Goal: Transaction & Acquisition: Book appointment/travel/reservation

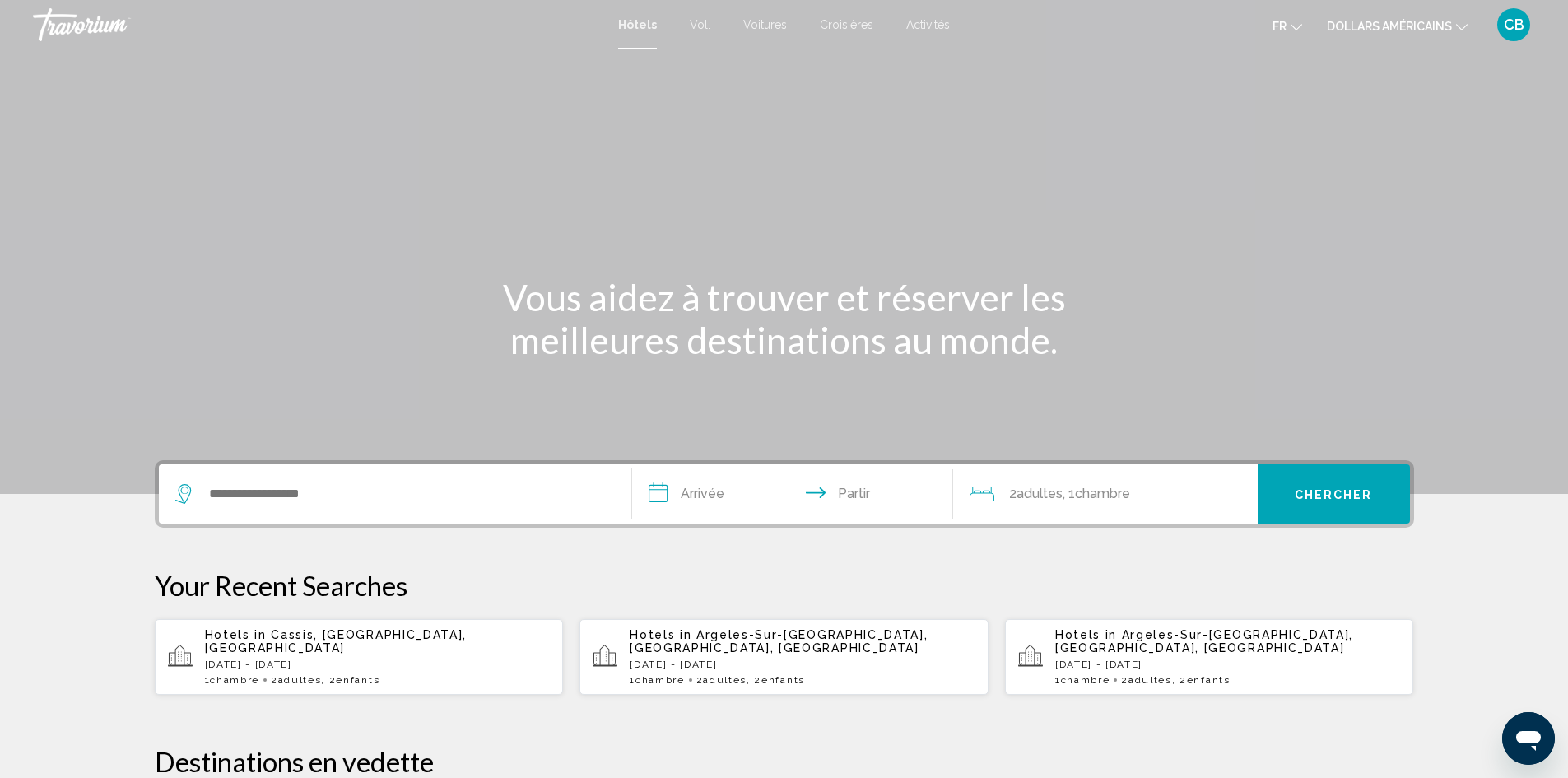
click at [731, 493] on input "**********" at bounding box center [795, 496] width 327 height 64
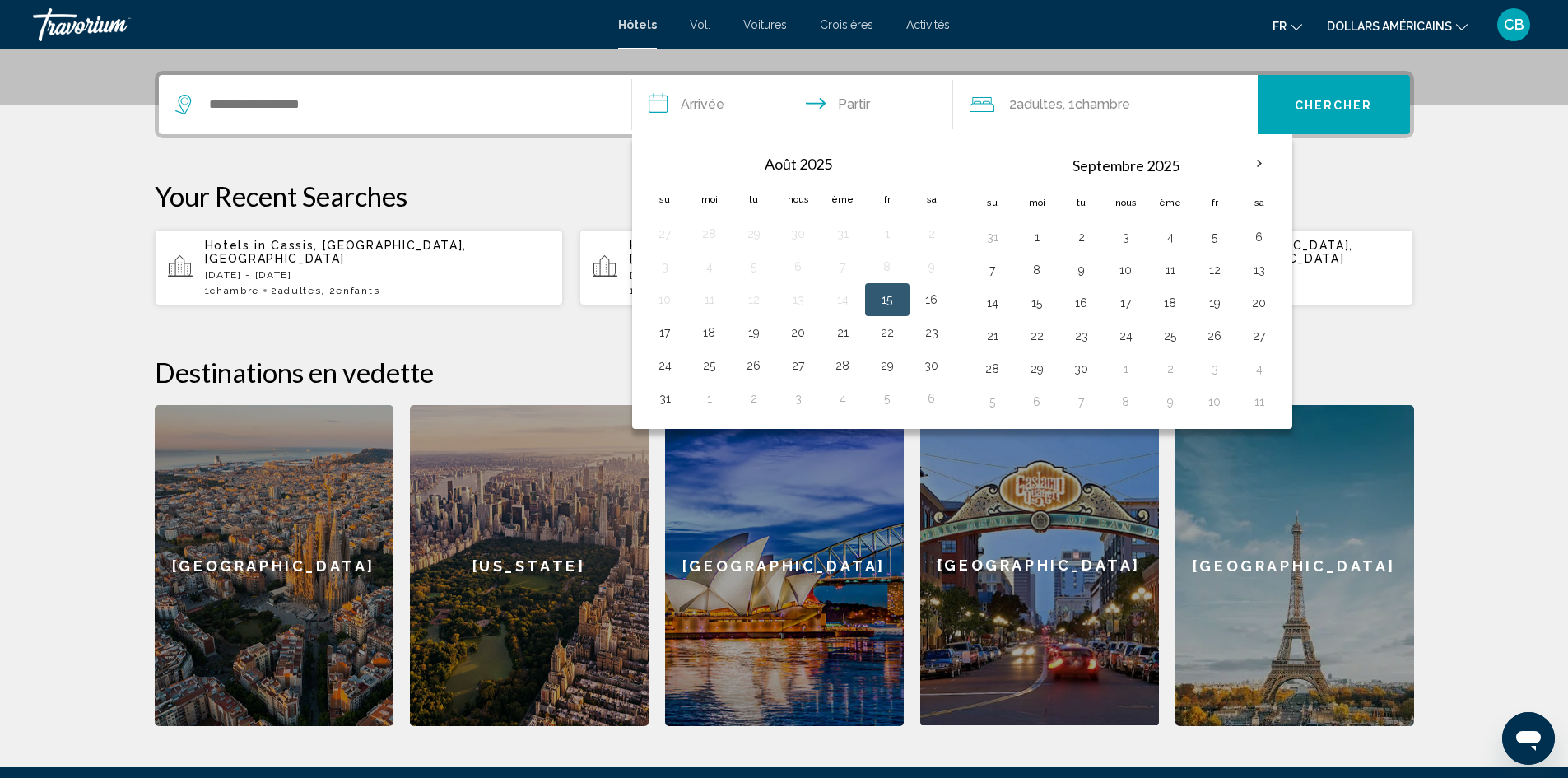
scroll to position [406, 0]
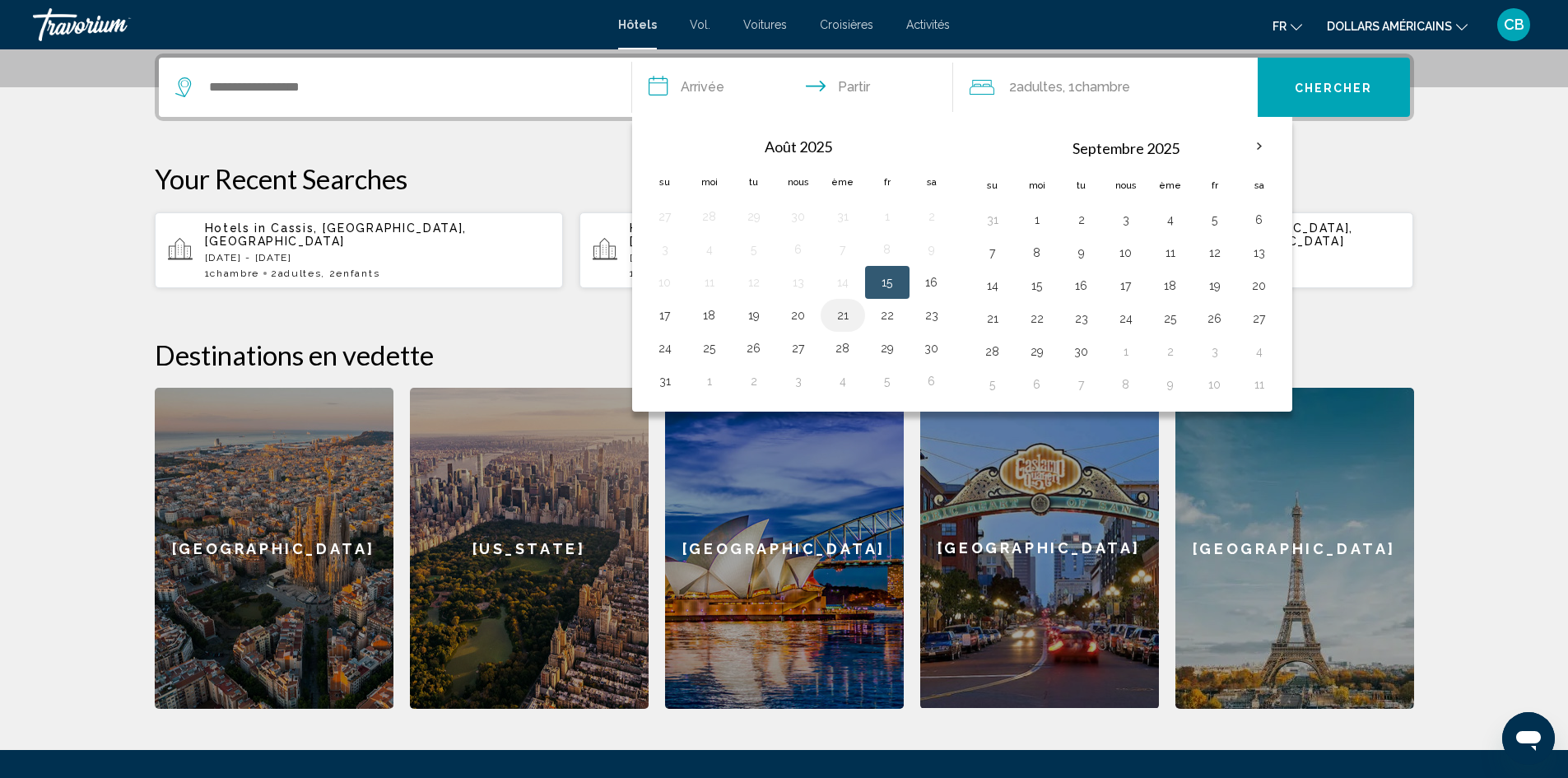
click at [848, 313] on button "21" at bounding box center [842, 315] width 26 height 23
click at [936, 315] on button "23" at bounding box center [931, 315] width 26 height 23
type input "**********"
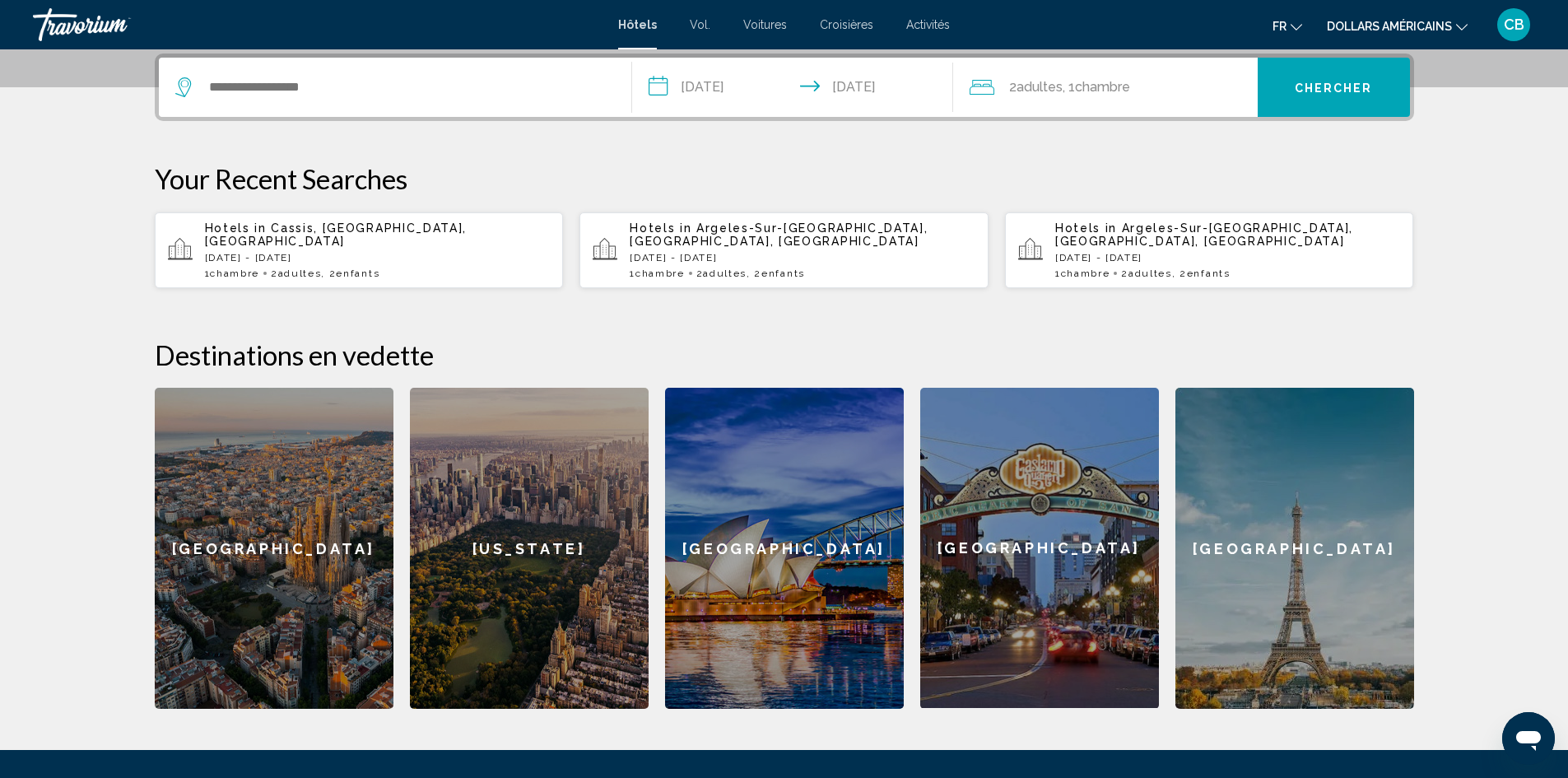
click at [499, 104] on div "Widget de recherche" at bounding box center [394, 87] width 439 height 59
click at [290, 100] on div "Widget de recherche" at bounding box center [394, 87] width 439 height 59
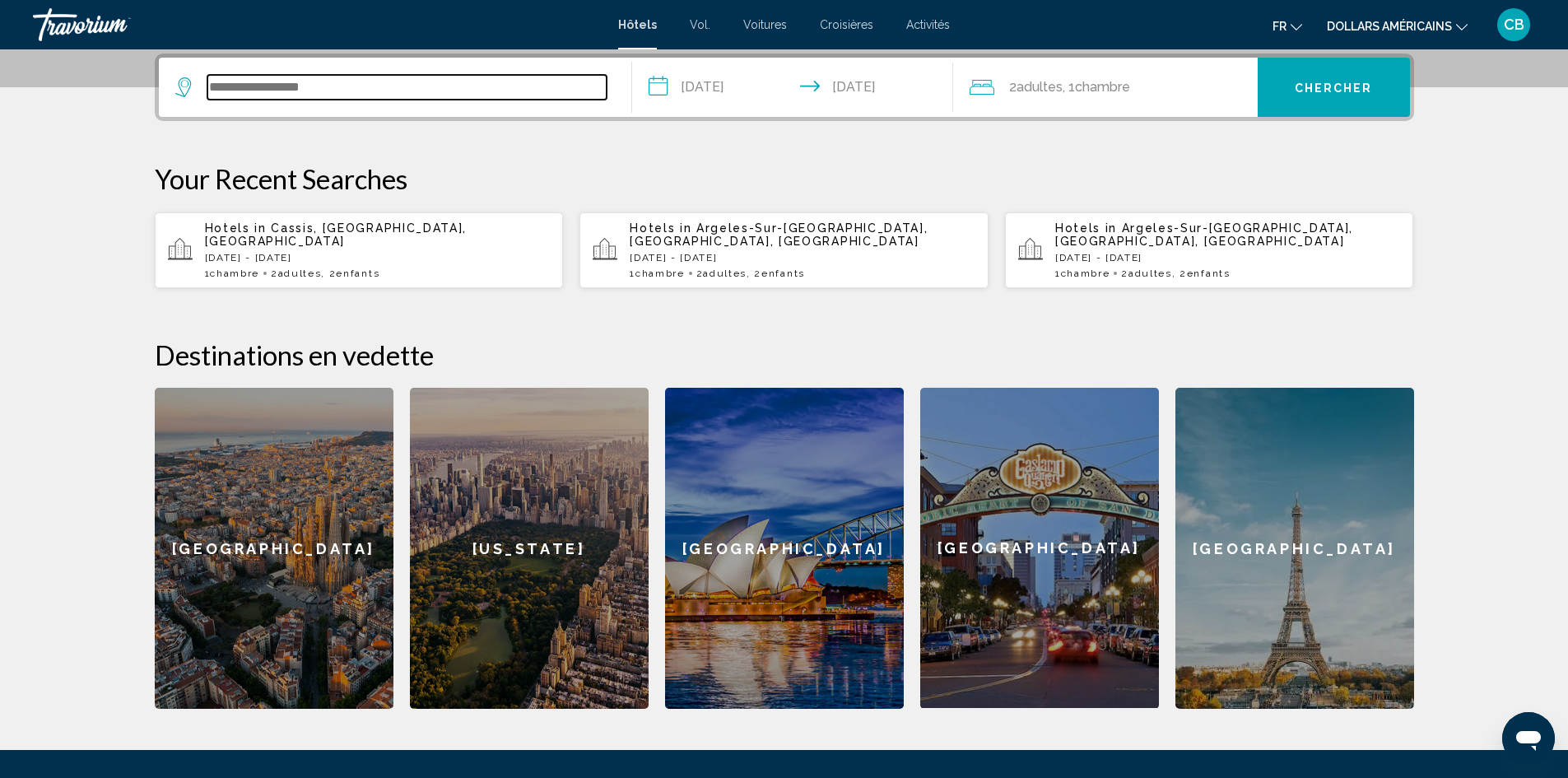
click at [287, 91] on input "Widget de recherche" at bounding box center [406, 87] width 399 height 24
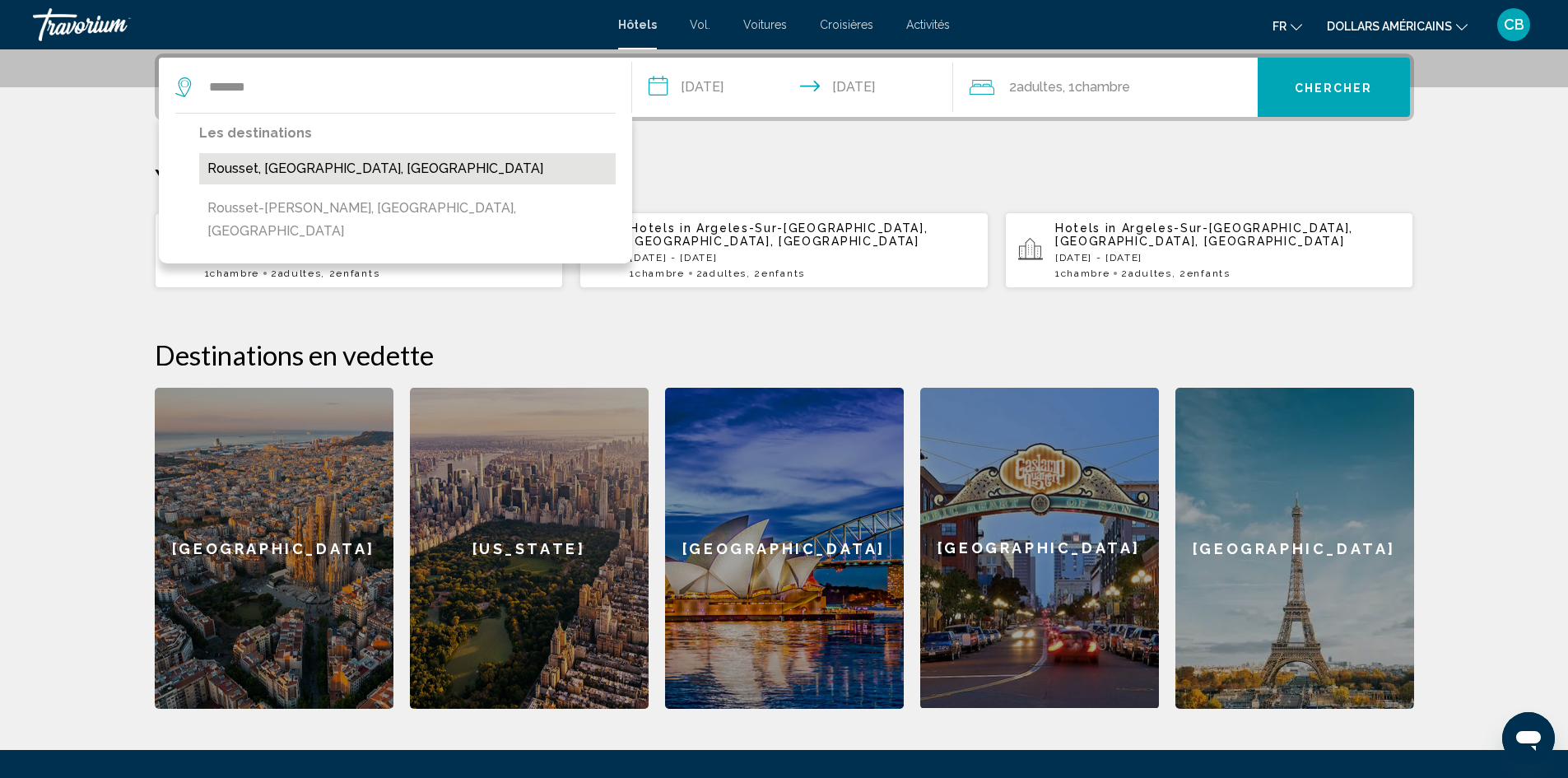
click at [380, 179] on button "Rousset, [GEOGRAPHIC_DATA], [GEOGRAPHIC_DATA]" at bounding box center [407, 169] width 417 height 31
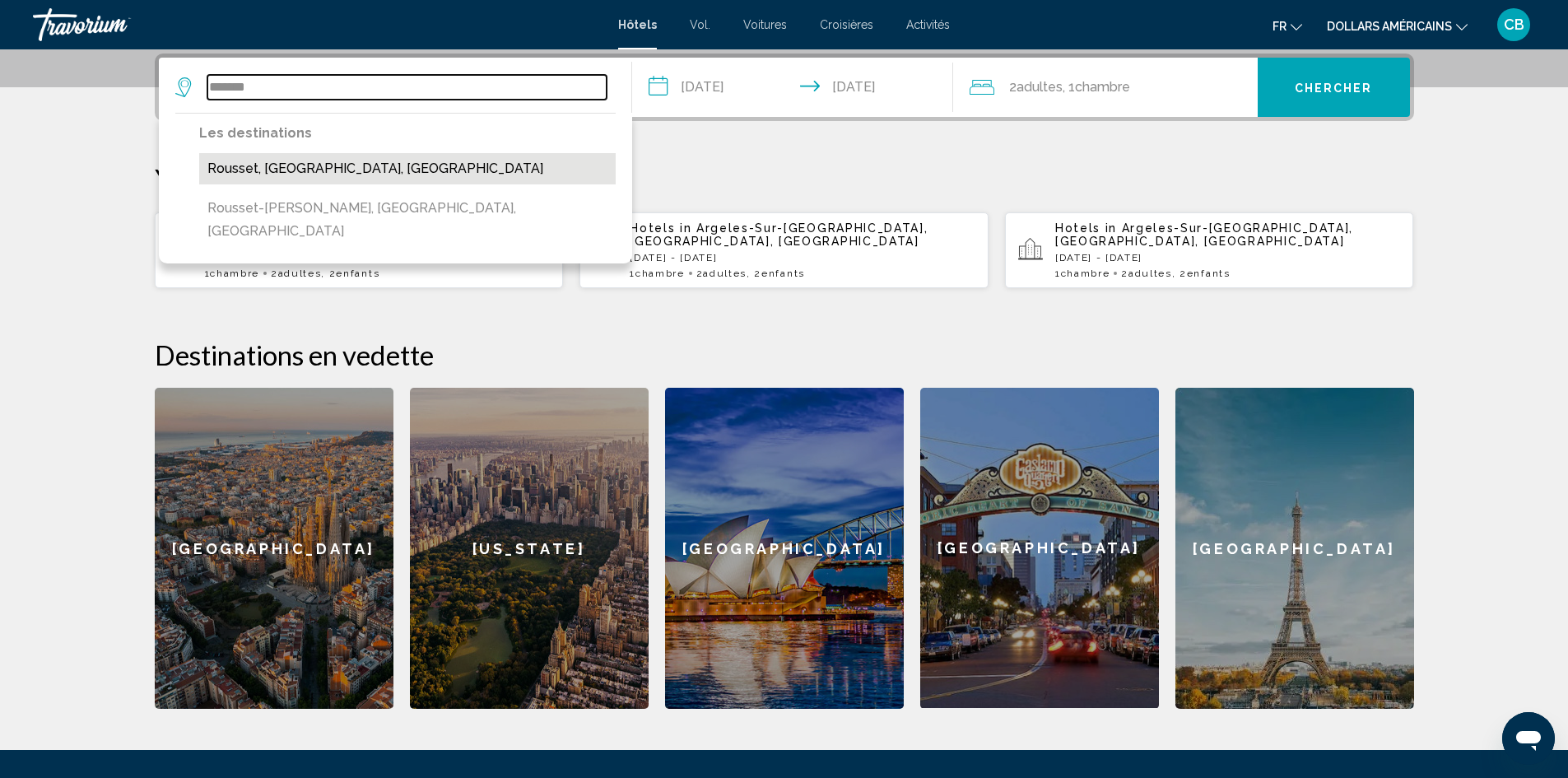
type input "**********"
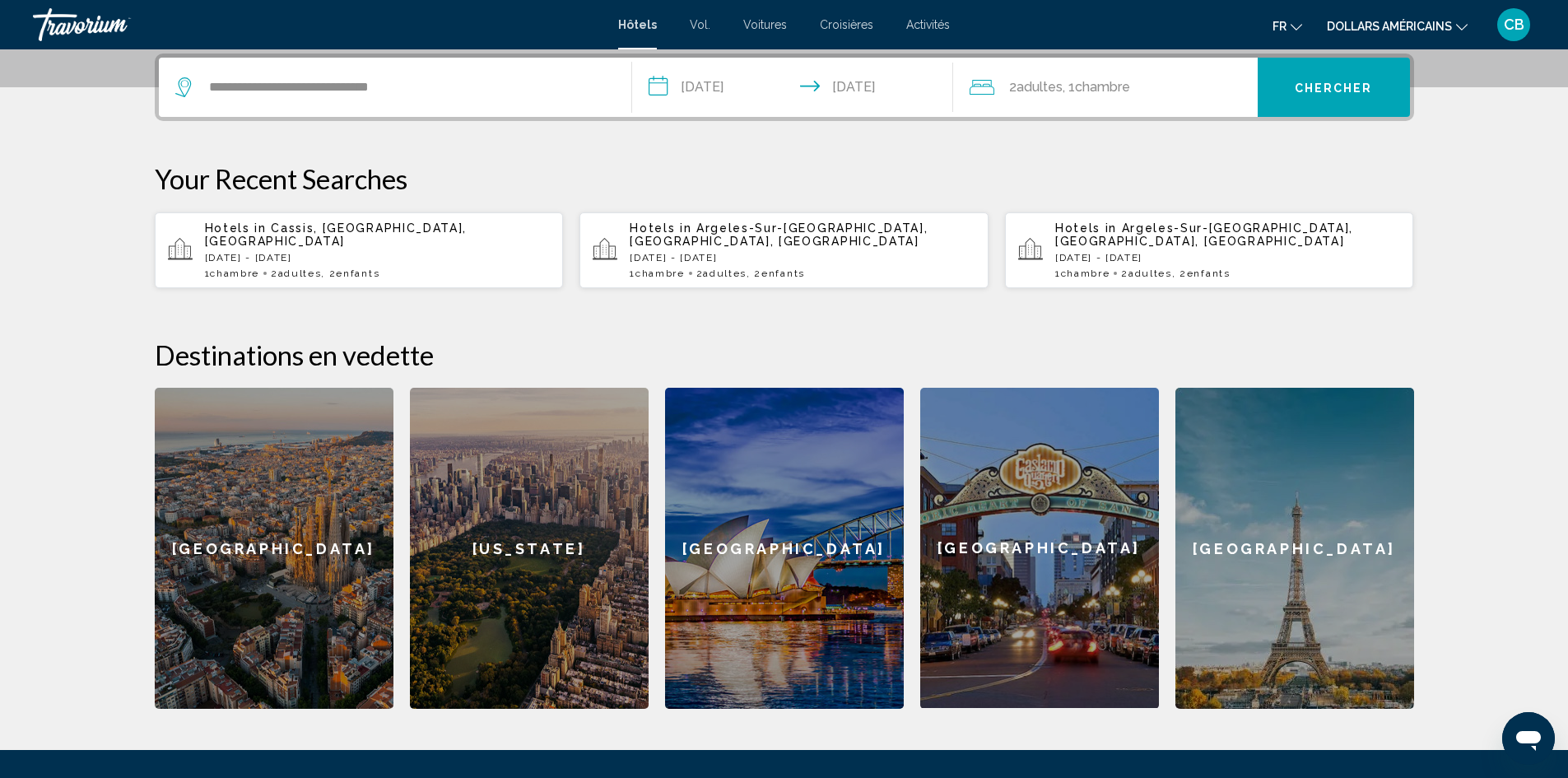
click at [1159, 103] on div "2 adultes Adulte , 1 Chambre pièces" at bounding box center [1113, 87] width 288 height 59
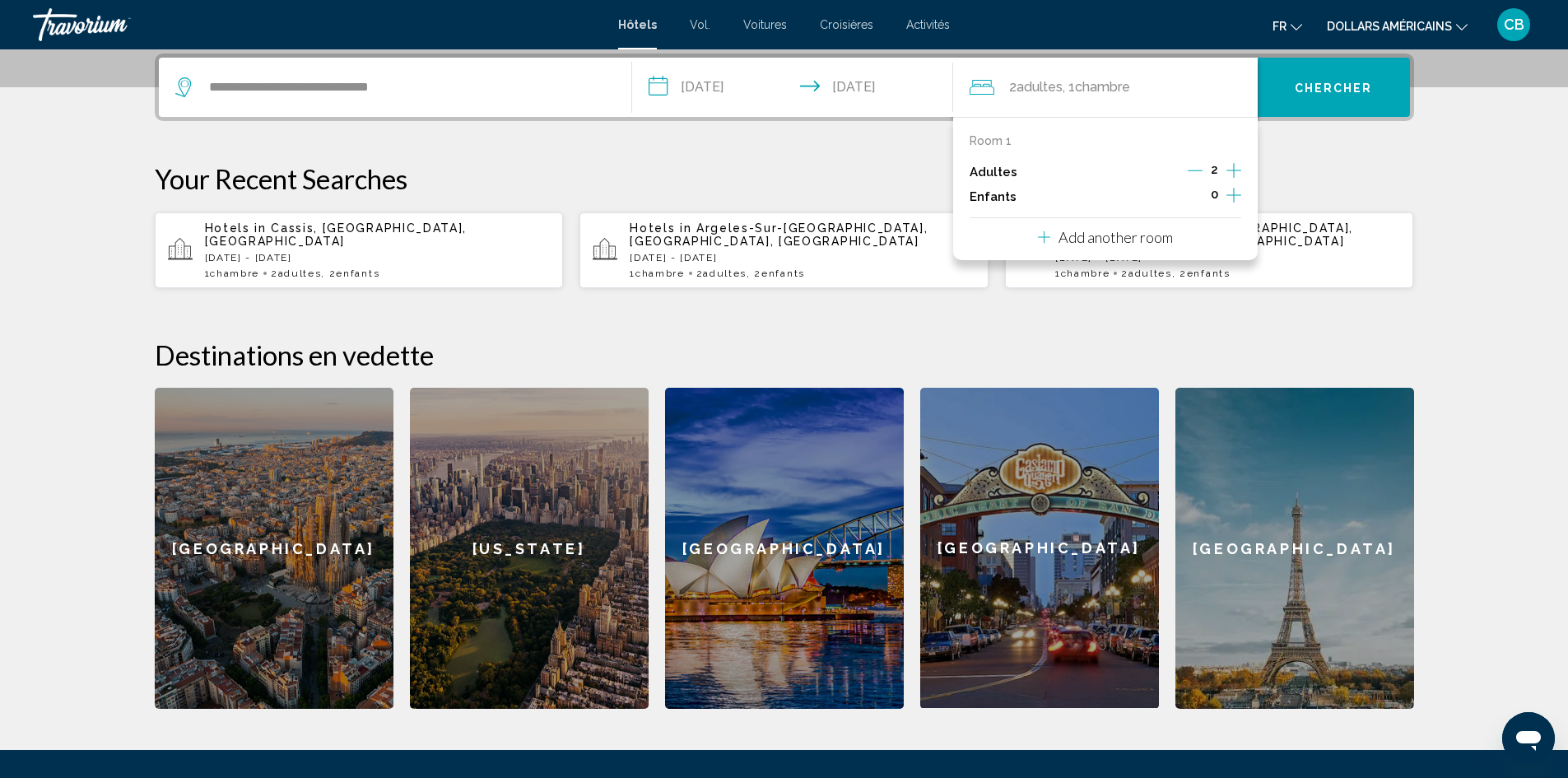
click at [1228, 191] on icon "Increment children" at bounding box center [1233, 195] width 15 height 20
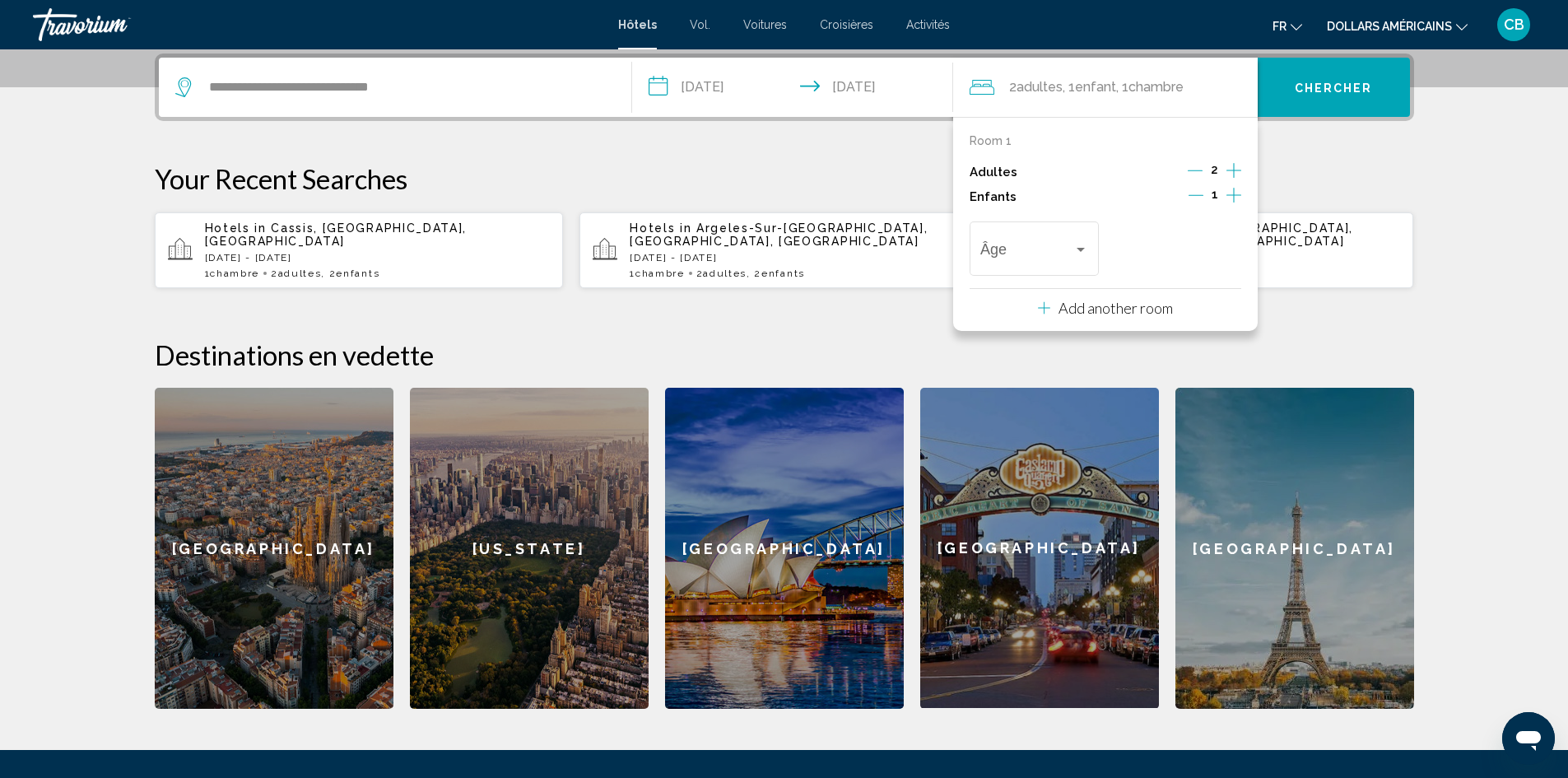
click at [1228, 191] on icon "Increment children" at bounding box center [1233, 195] width 15 height 20
click at [1057, 247] on span "Travelers: 2 adults, 2 children" at bounding box center [1026, 252] width 93 height 17
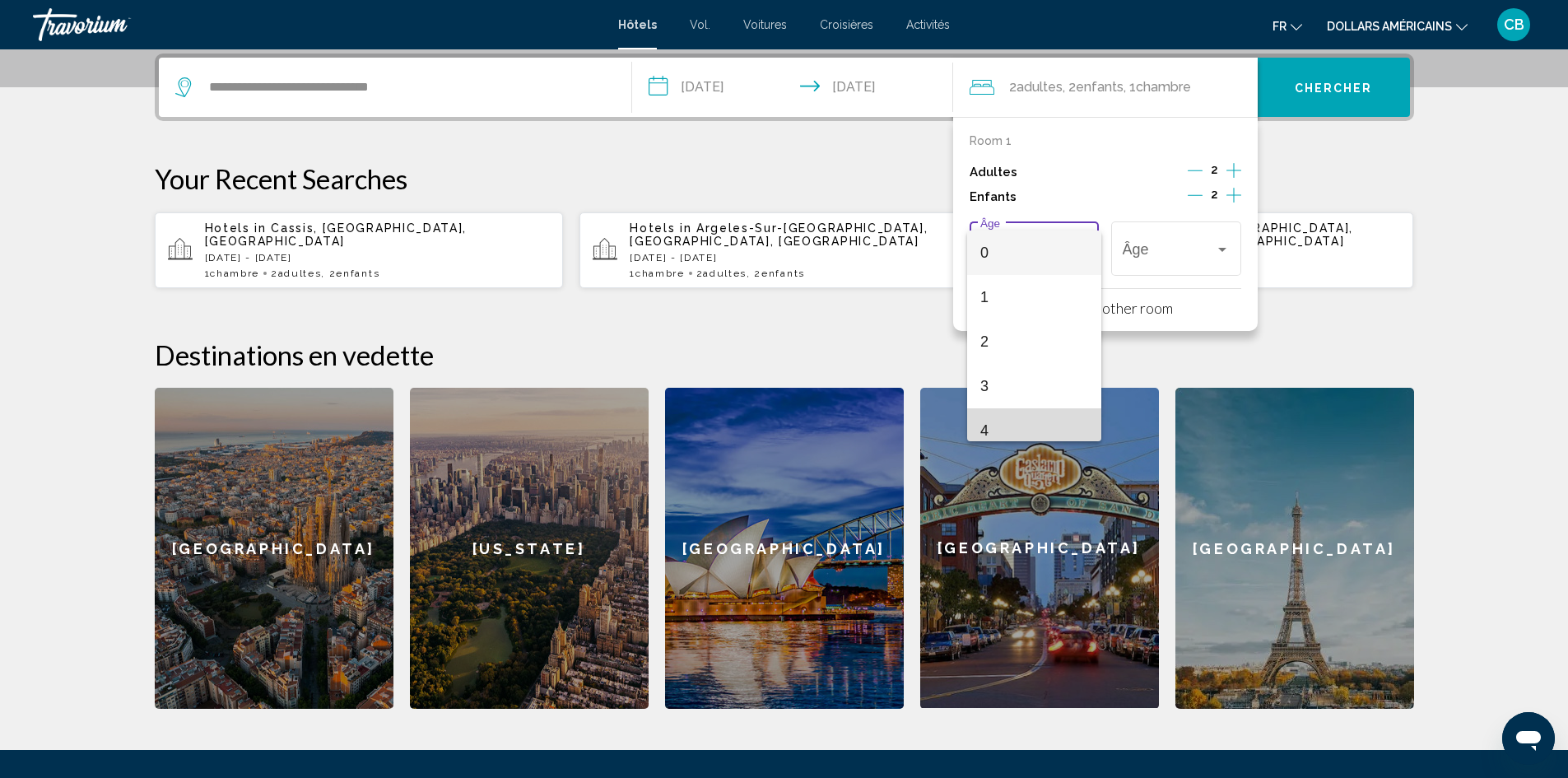
click at [1035, 419] on span "4" at bounding box center [1034, 430] width 108 height 44
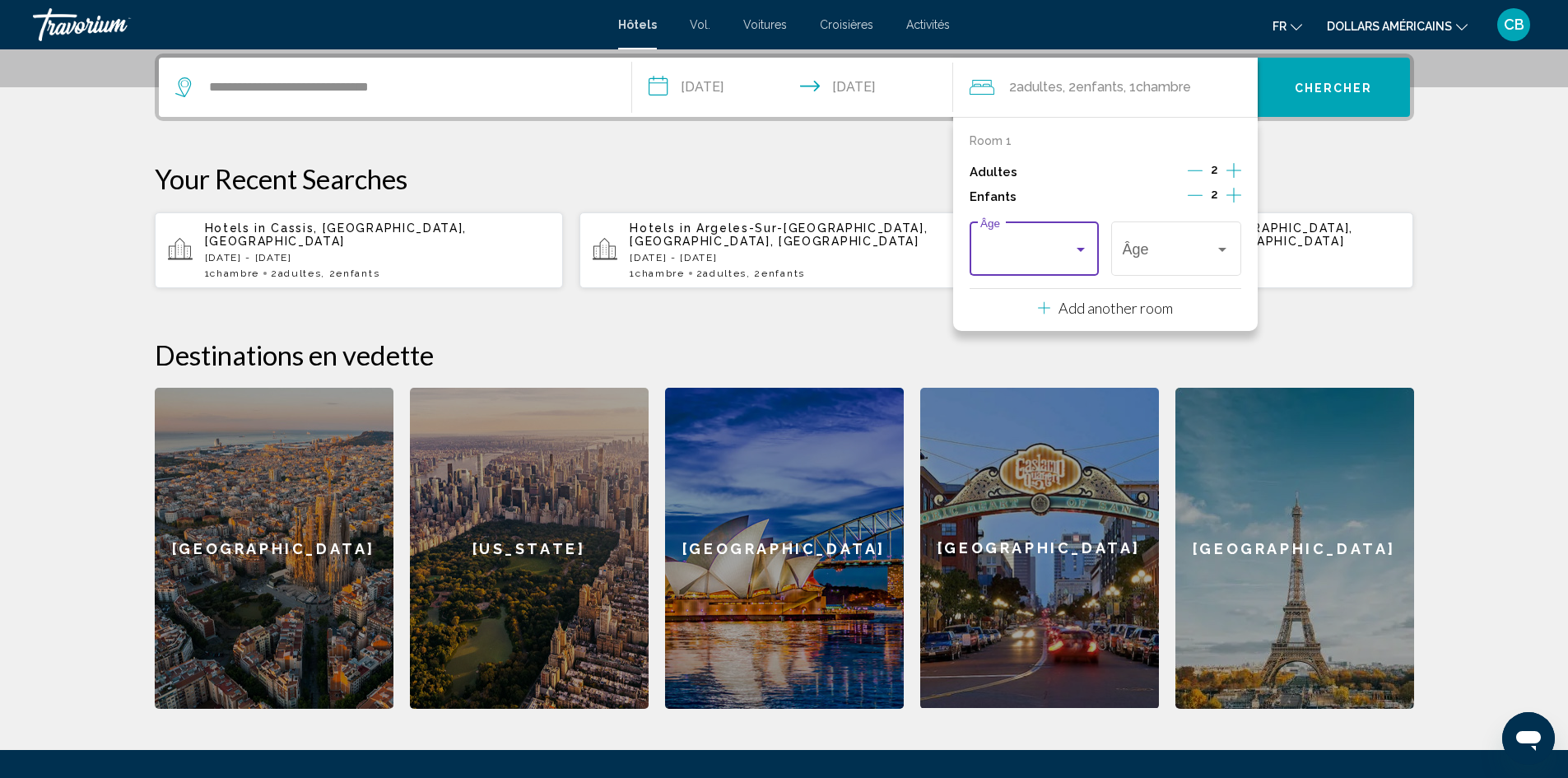
scroll to position [11, 0]
click at [1160, 249] on div "4" at bounding box center [1169, 252] width 93 height 17
drag, startPoint x: 1165, startPoint y: 339, endPoint x: 1173, endPoint y: 328, distance: 13.6
click at [1167, 339] on span "8" at bounding box center [1176, 347] width 108 height 44
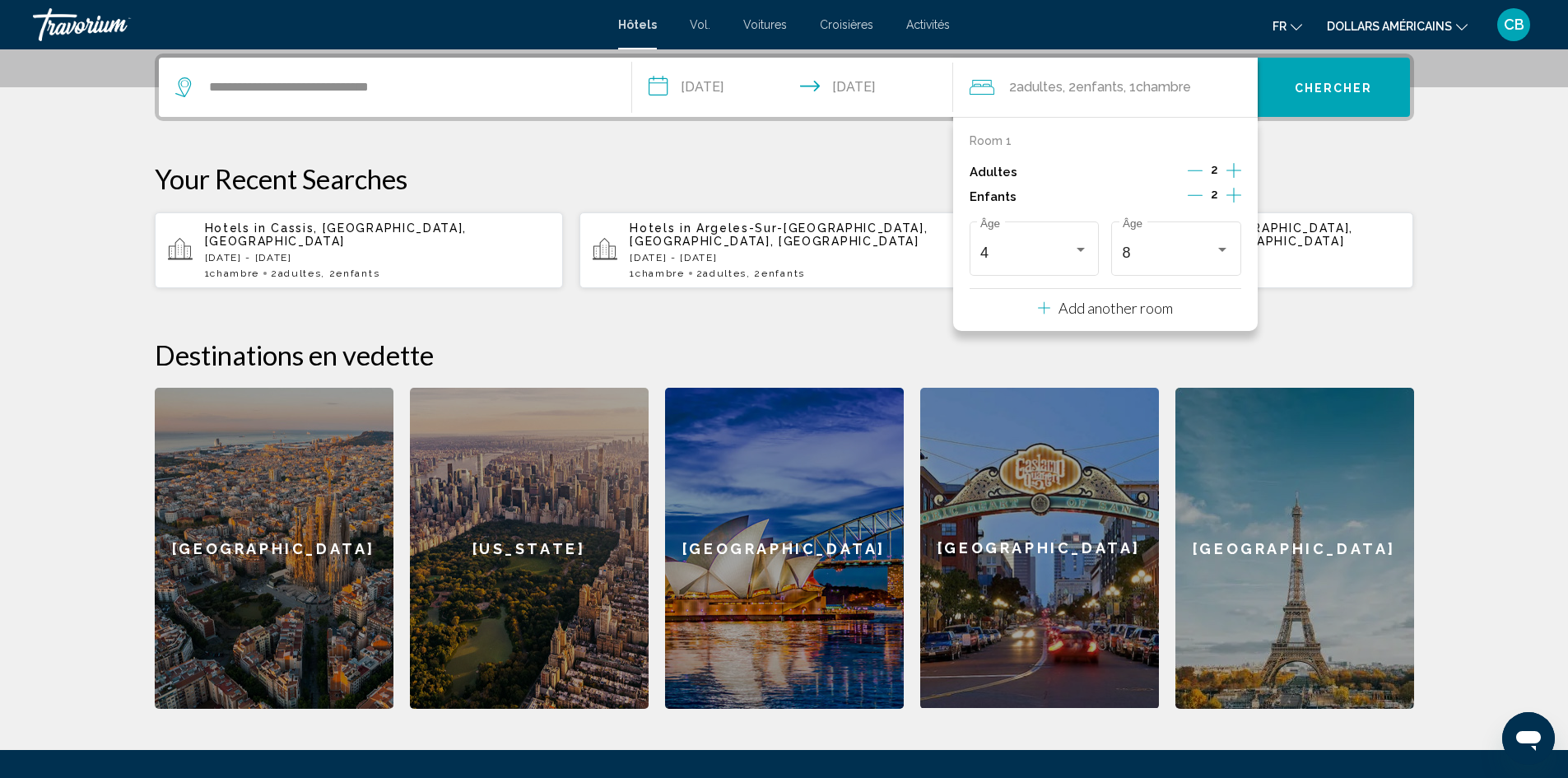
click at [1294, 89] on button "Chercher" at bounding box center [1333, 87] width 152 height 59
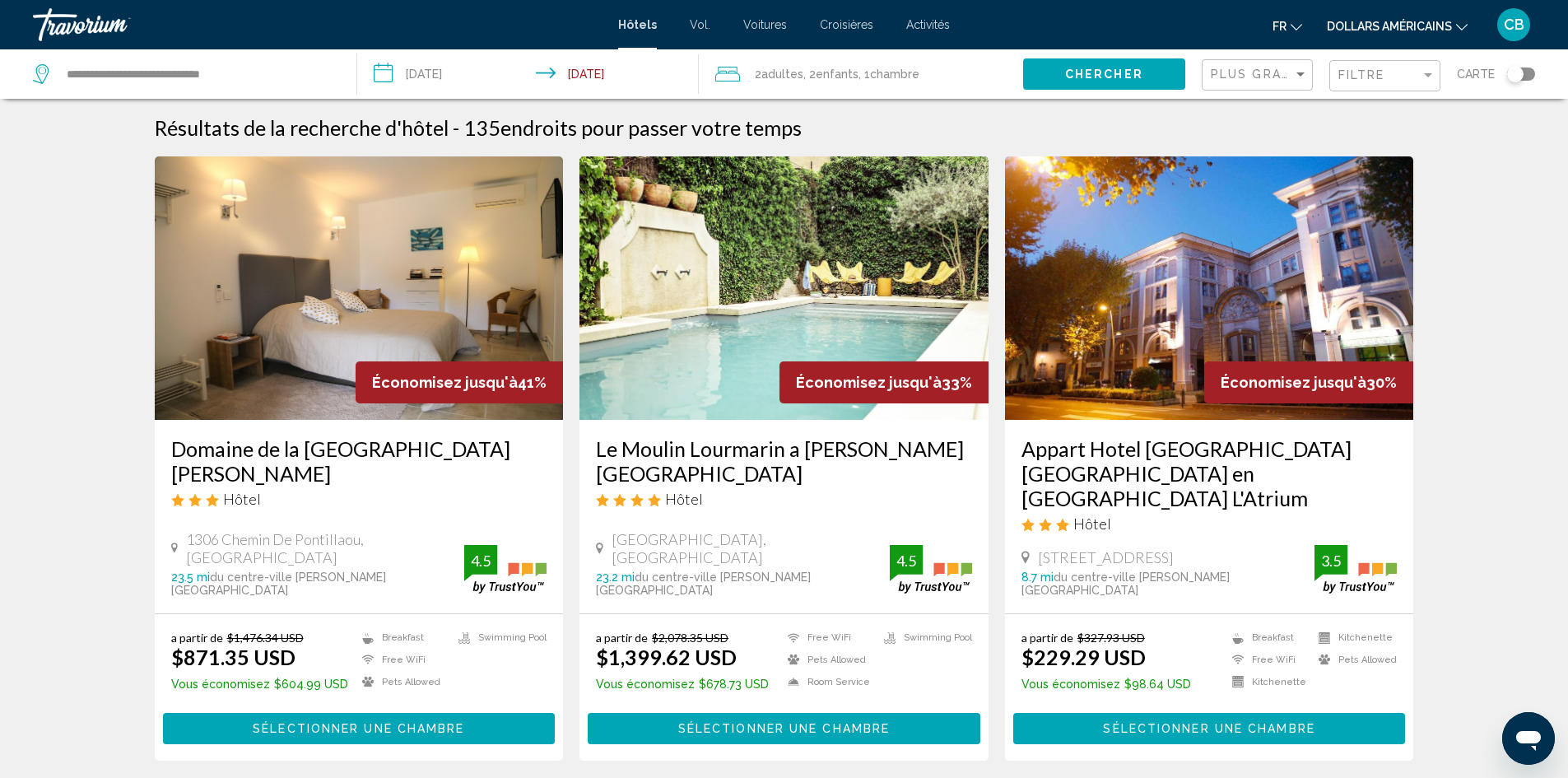
click at [1243, 88] on div "Plus grandes économies" at bounding box center [1259, 75] width 97 height 30
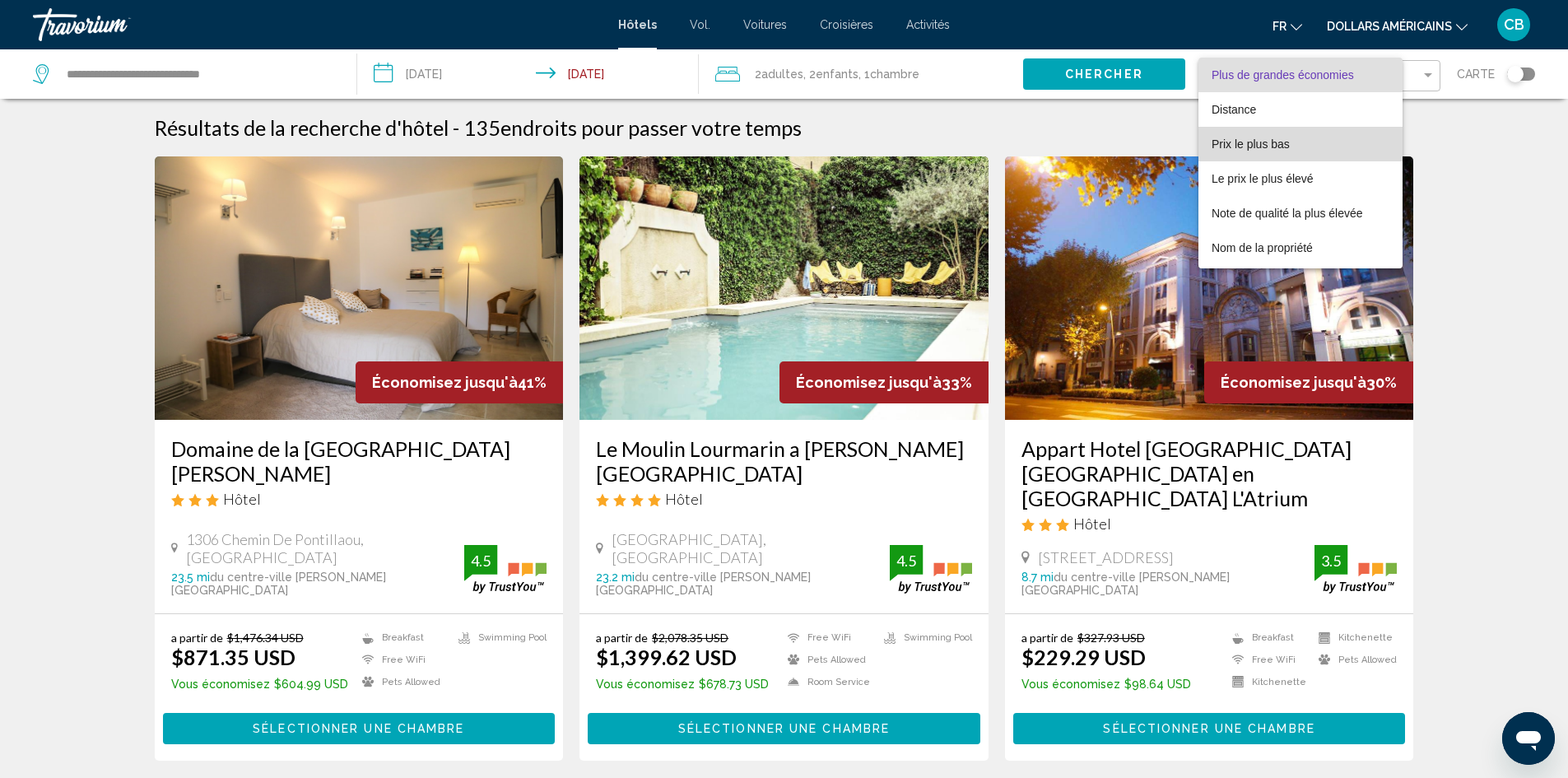
click at [1303, 143] on span "Prix le plus bas" at bounding box center [1300, 144] width 178 height 35
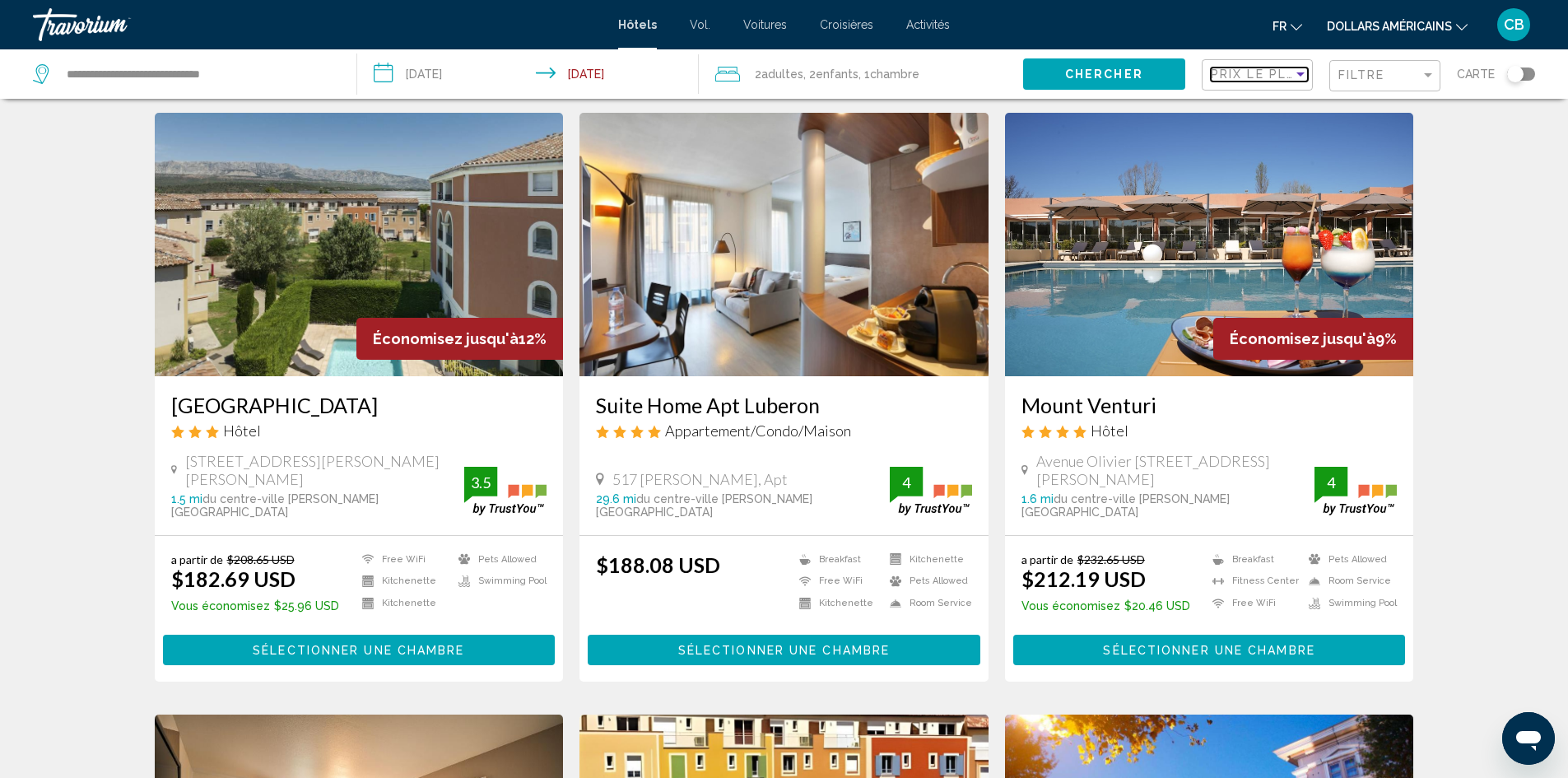
scroll to position [83, 0]
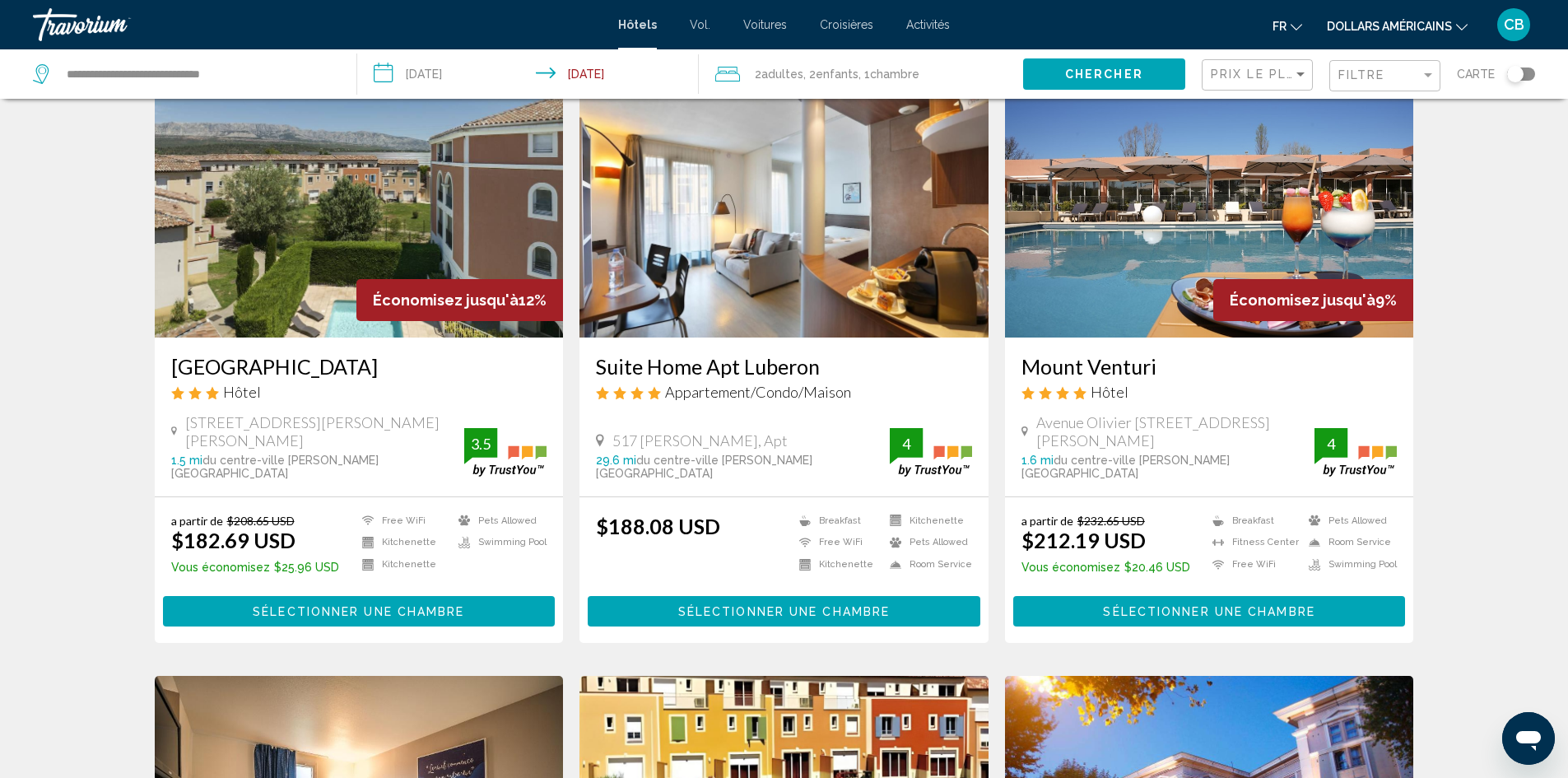
click at [1095, 368] on h3 "Mount Venturi" at bounding box center [1210, 366] width 376 height 24
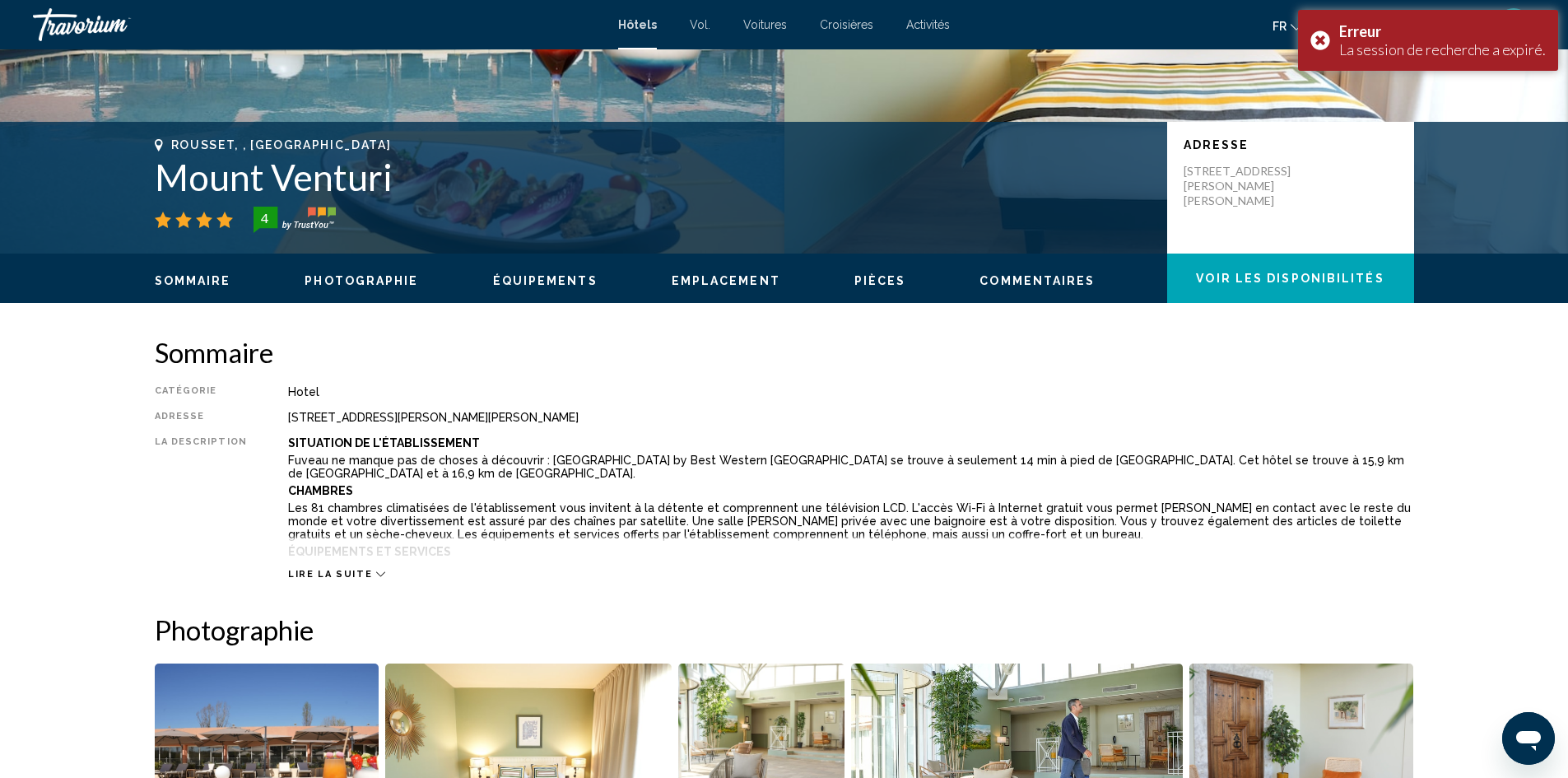
scroll to position [329, 0]
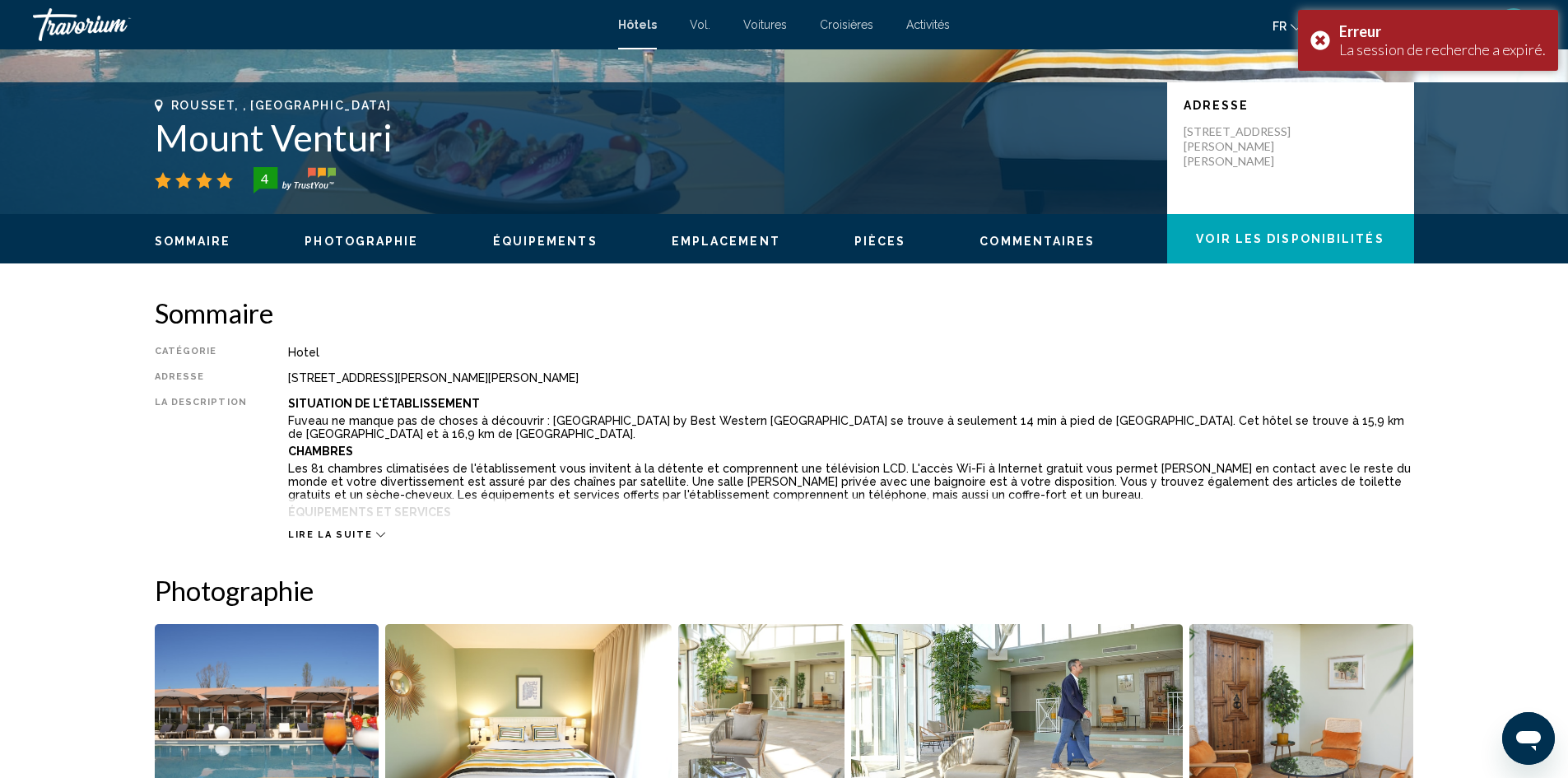
click at [359, 528] on button "Lire la suite" at bounding box center [337, 534] width 97 height 12
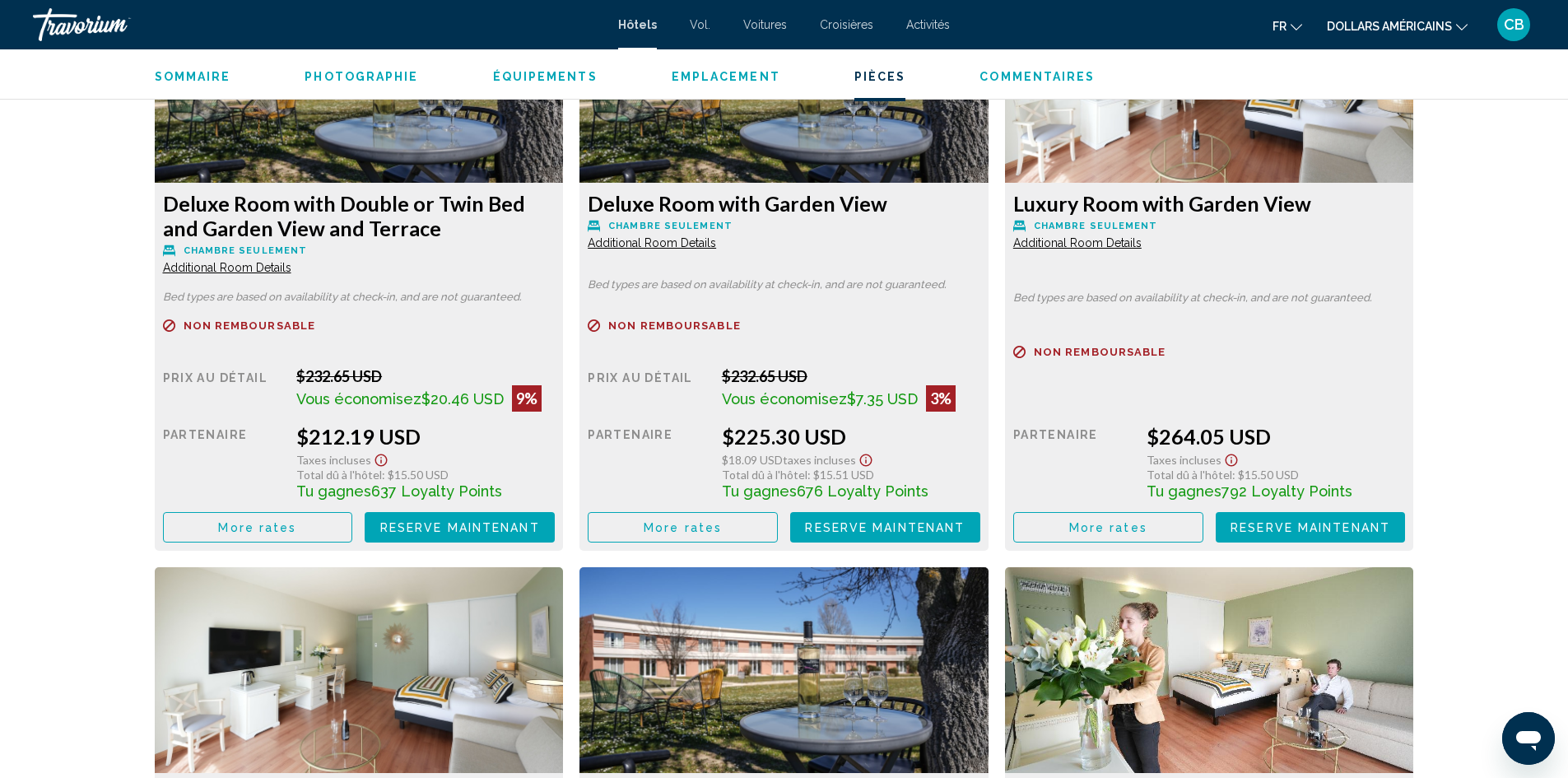
scroll to position [2386, 0]
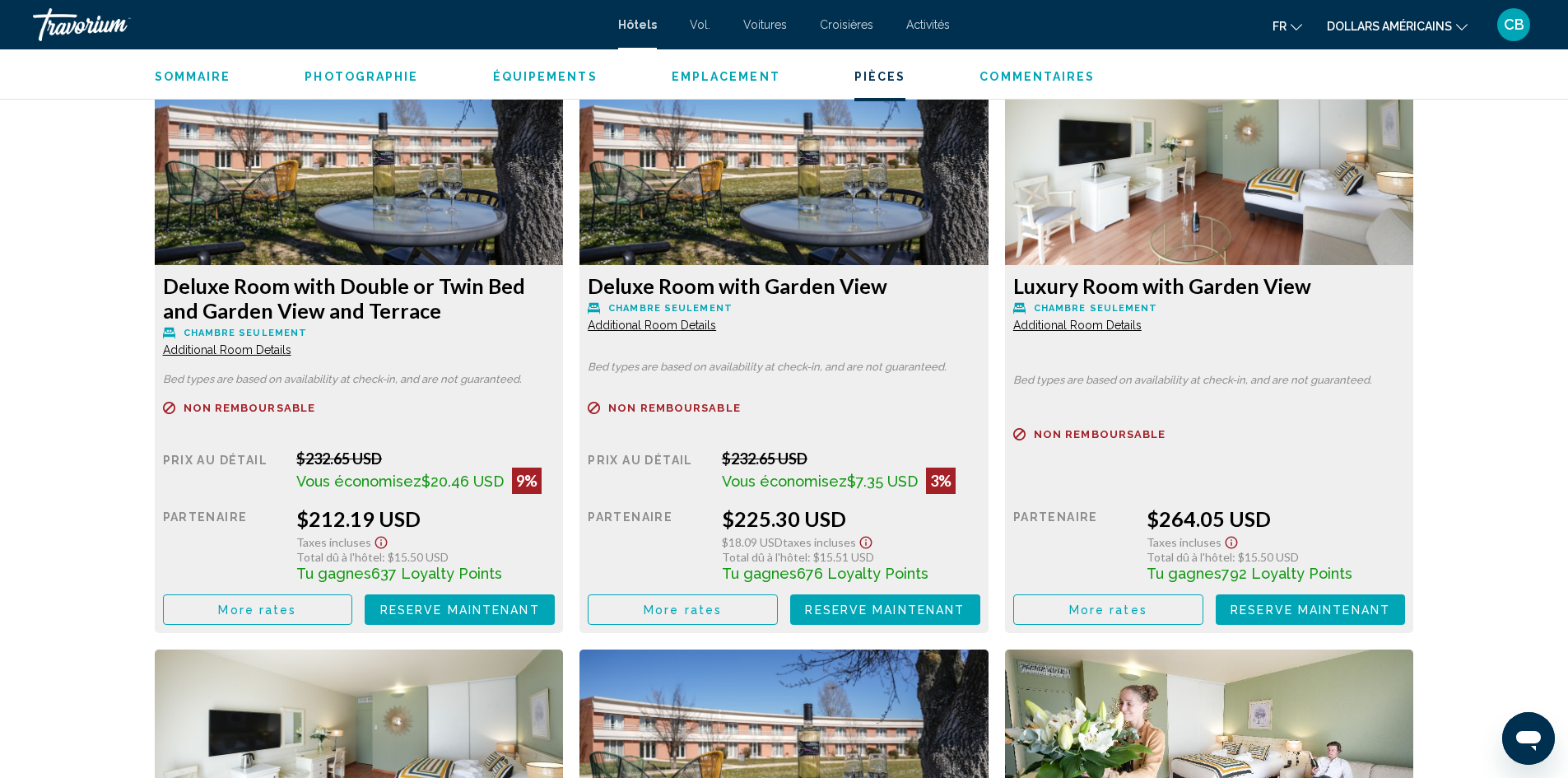
drag, startPoint x: 323, startPoint y: 298, endPoint x: 161, endPoint y: 293, distance: 162.1
click at [161, 293] on div "Deluxe Room with Double or Twin Bed and Garden View and Terrace Chambre seuleme…" at bounding box center [359, 449] width 409 height 368
drag, startPoint x: 891, startPoint y: 285, endPoint x: 578, endPoint y: 293, distance: 313.1
click at [578, 293] on div "Deluxe Room with Garden View Chambre seulement Additional Room Details Bed type…" at bounding box center [783, 345] width 426 height 573
drag, startPoint x: 1315, startPoint y: 280, endPoint x: 1014, endPoint y: 285, distance: 301.0
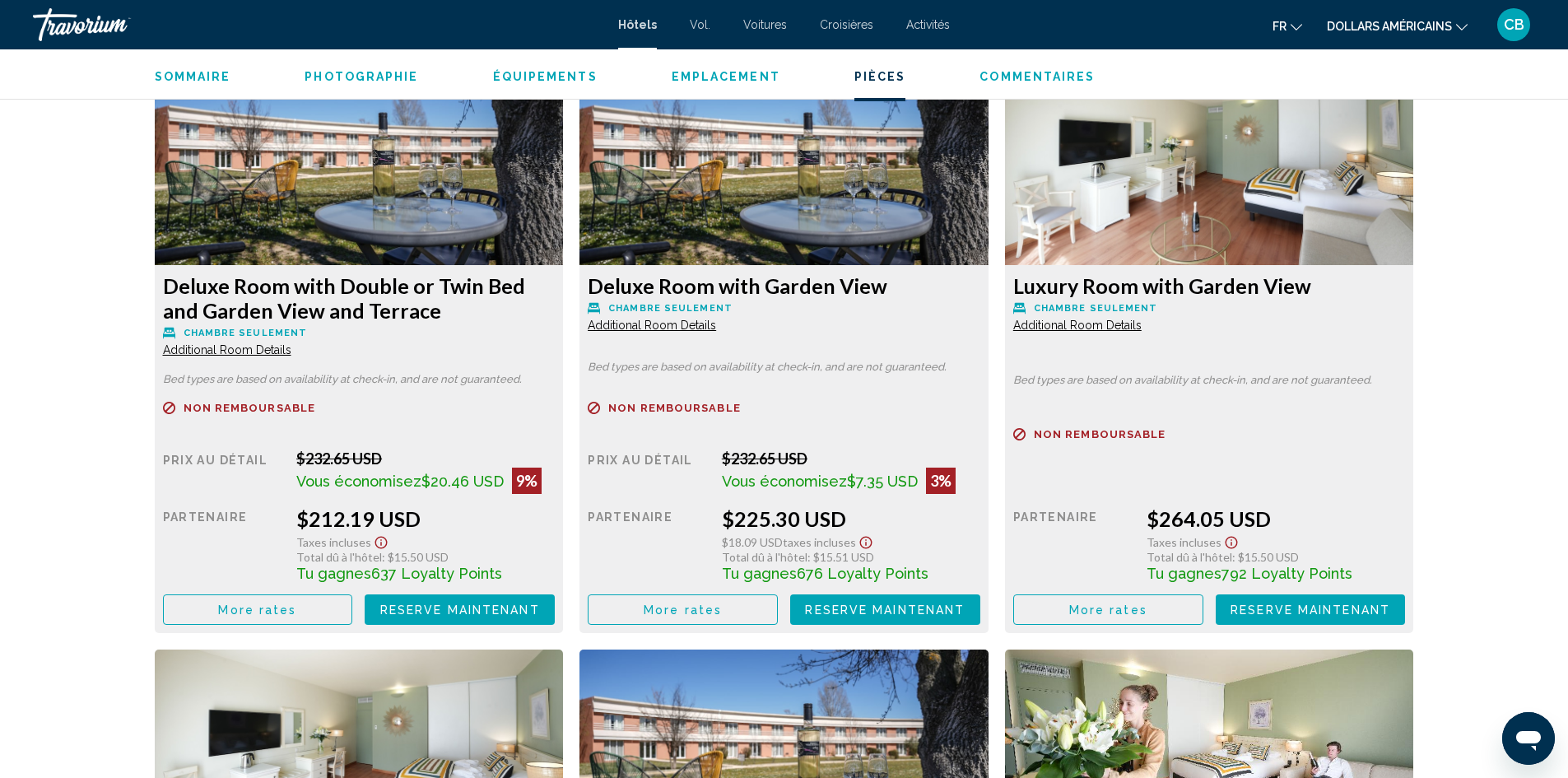
click at [555, 285] on h3 "Luxury Room with Garden View" at bounding box center [358, 298] width 392 height 50
drag, startPoint x: 401, startPoint y: 312, endPoint x: 164, endPoint y: 293, distance: 237.8
click at [164, 293] on h3 "Deluxe Room with Double or Twin Bed and Garden View and Terrace" at bounding box center [358, 298] width 392 height 50
drag, startPoint x: 867, startPoint y: 310, endPoint x: 739, endPoint y: 318, distance: 128.2
click at [555, 326] on p "Chambre seulement" at bounding box center [358, 332] width 392 height 12
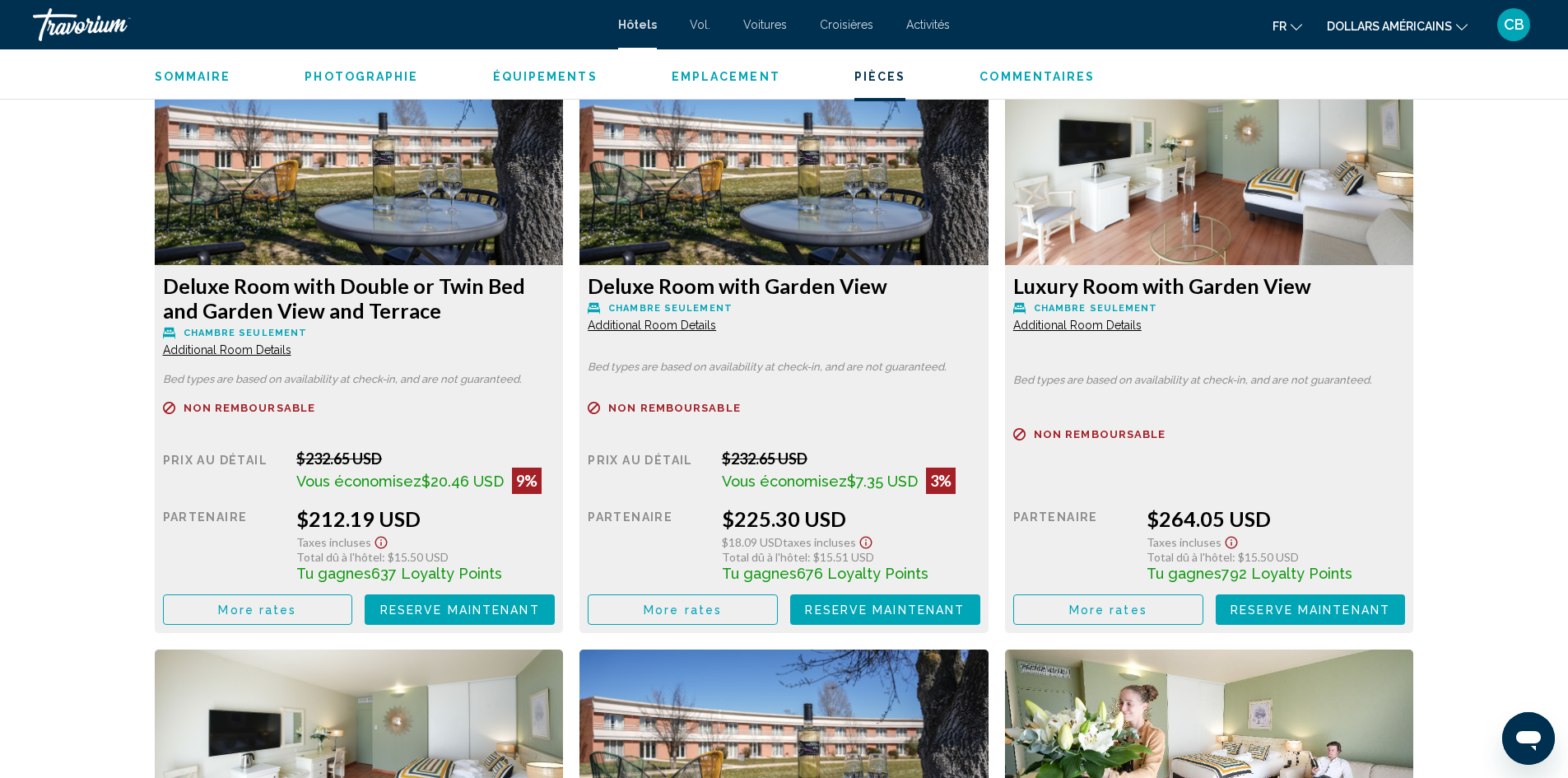
click at [291, 343] on span "Additional Room Details" at bounding box center [227, 349] width 129 height 13
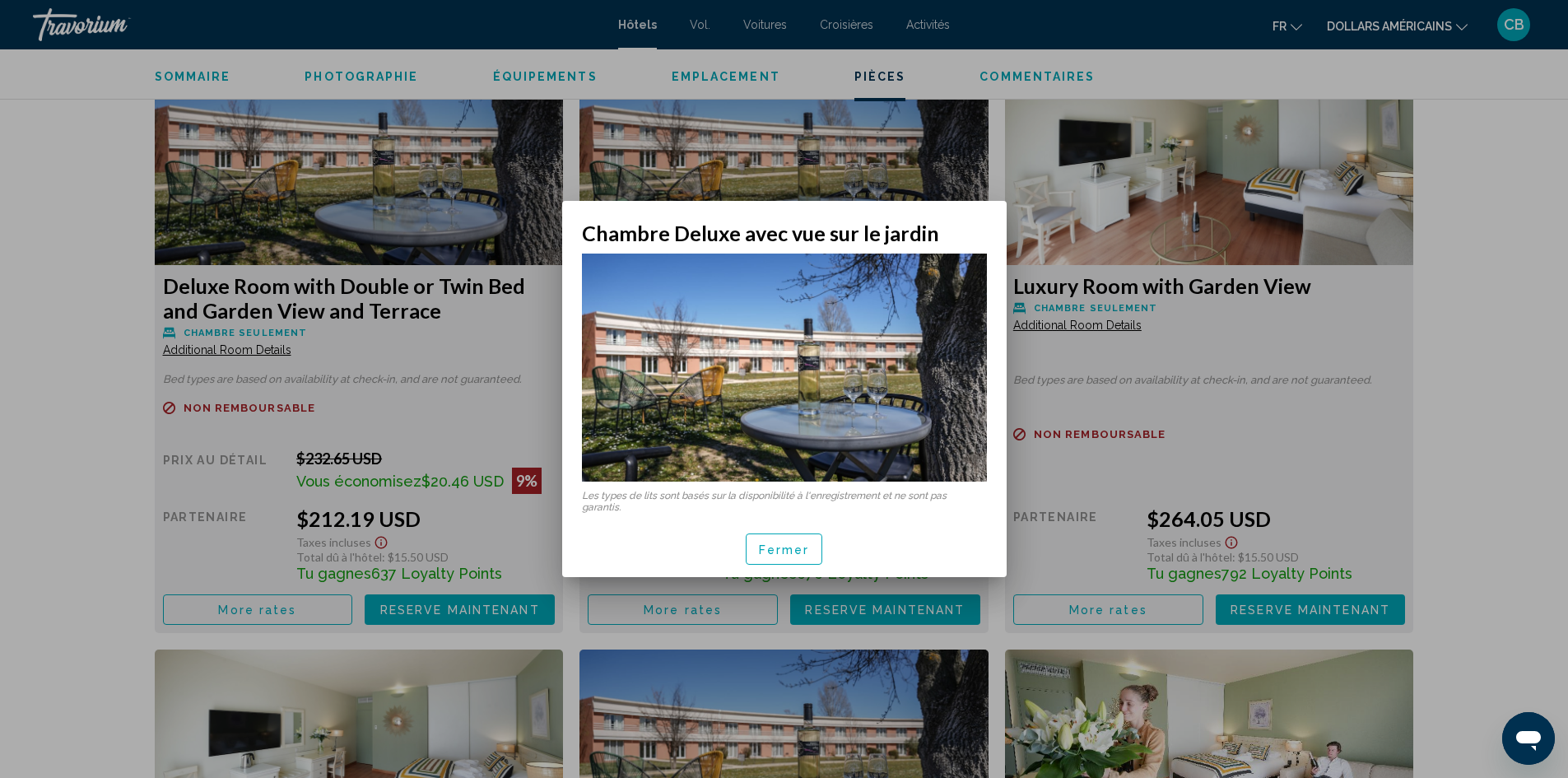
drag, startPoint x: 785, startPoint y: 553, endPoint x: 502, endPoint y: 401, distance: 321.2
click at [783, 553] on font "Fermer" at bounding box center [784, 549] width 51 height 13
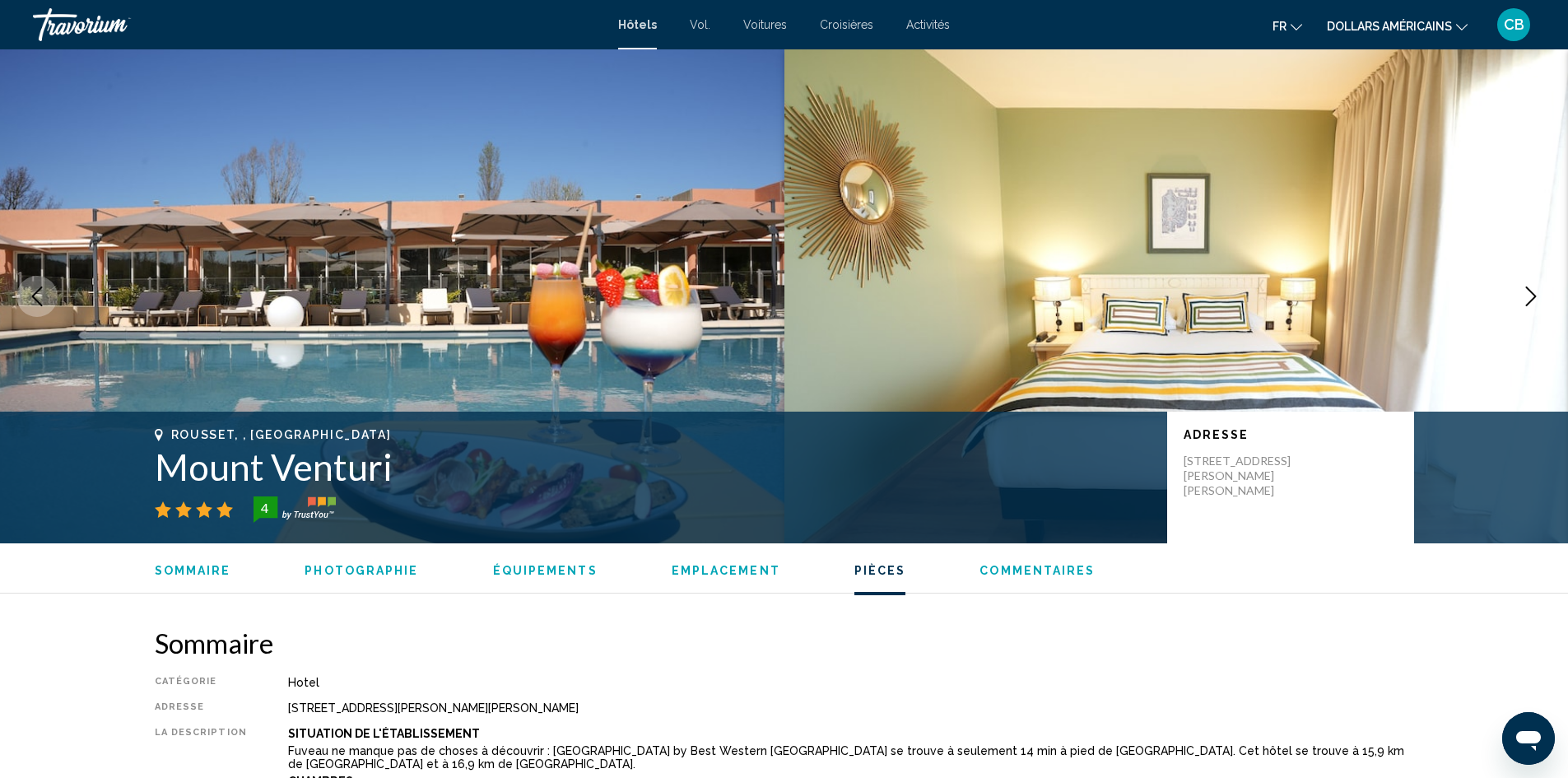
scroll to position [2386, 0]
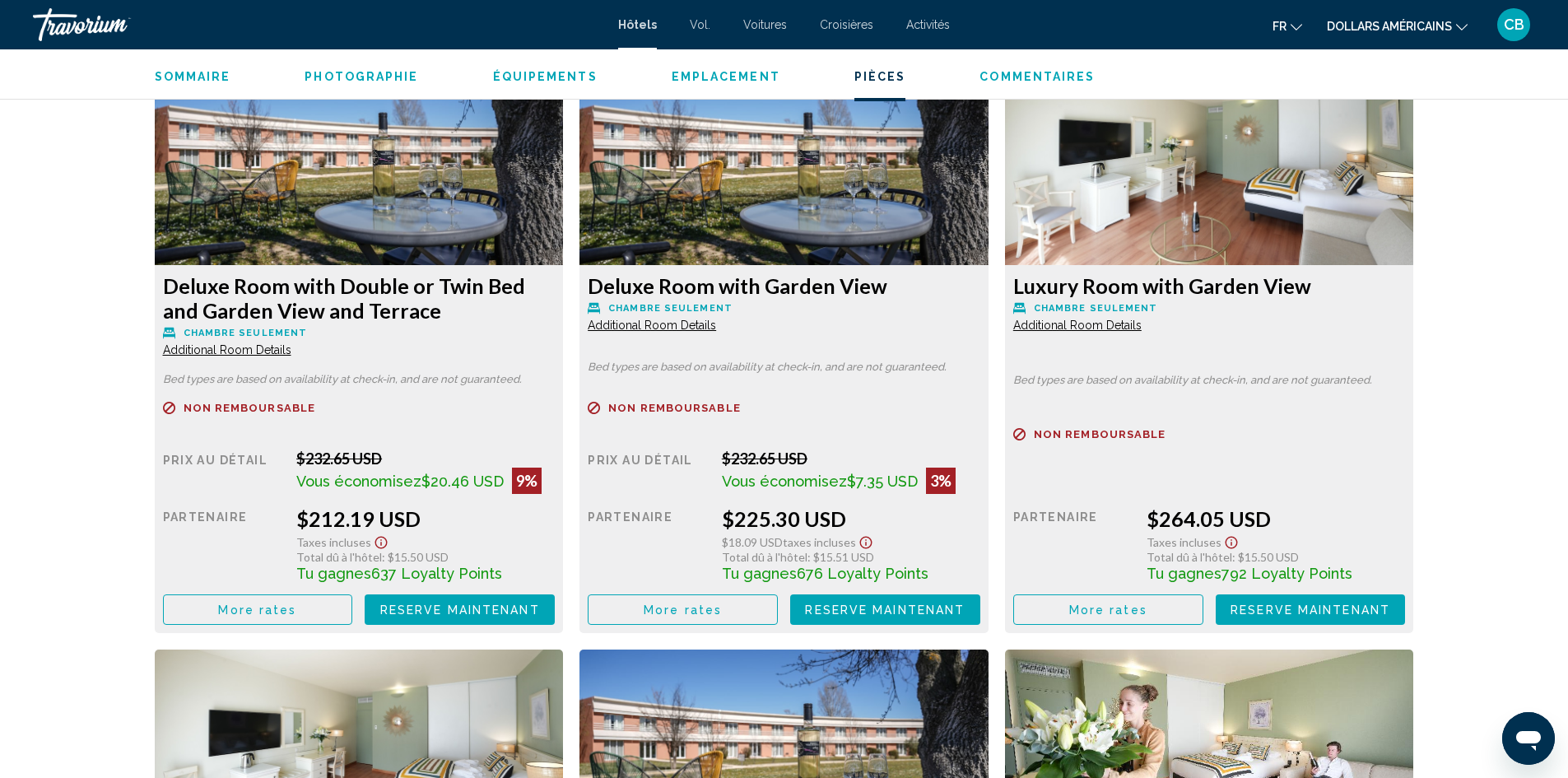
click at [250, 345] on span "Additional Room Details" at bounding box center [227, 349] width 129 height 13
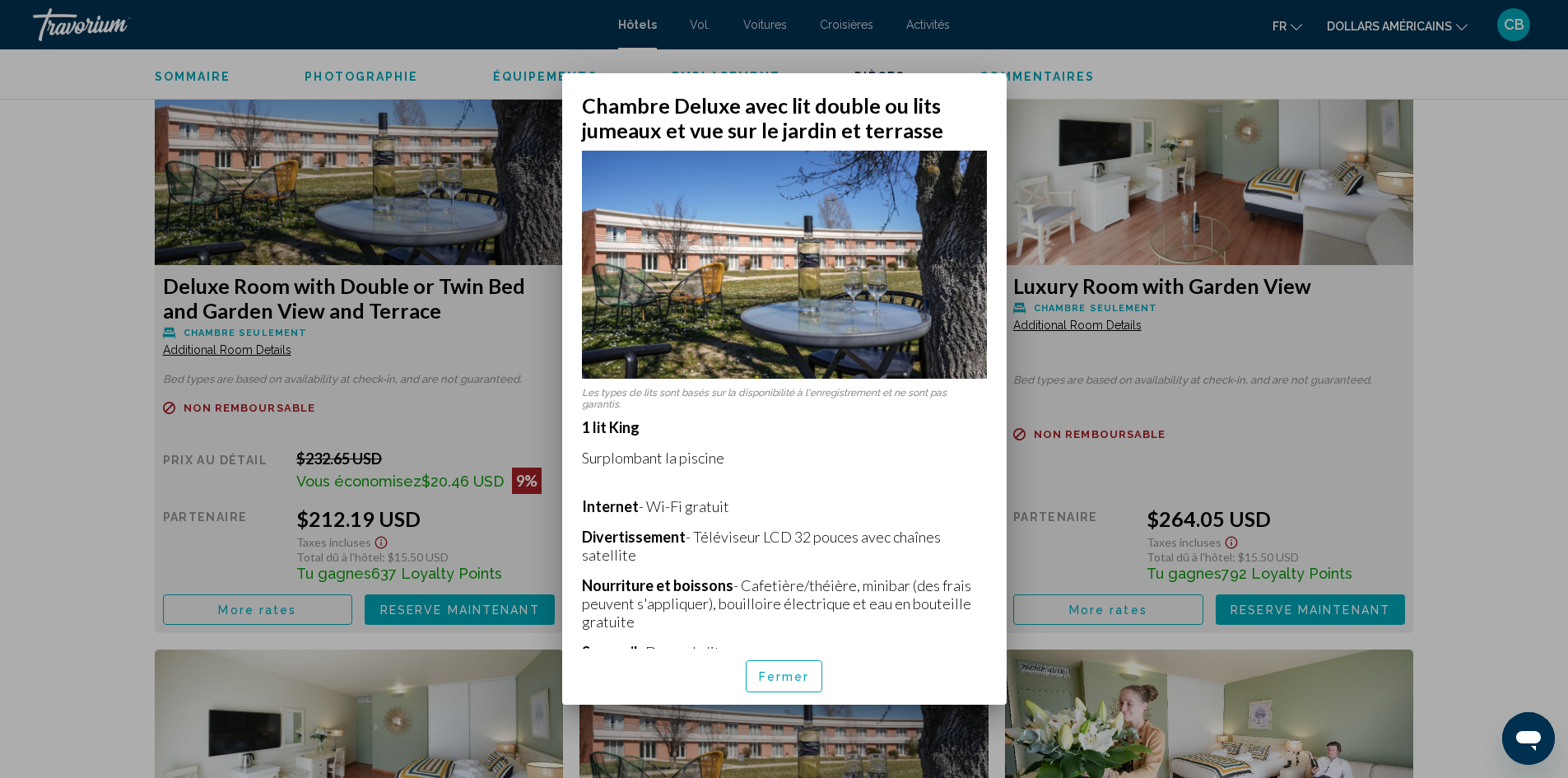
click at [15, 356] on div at bounding box center [784, 389] width 1568 height 778
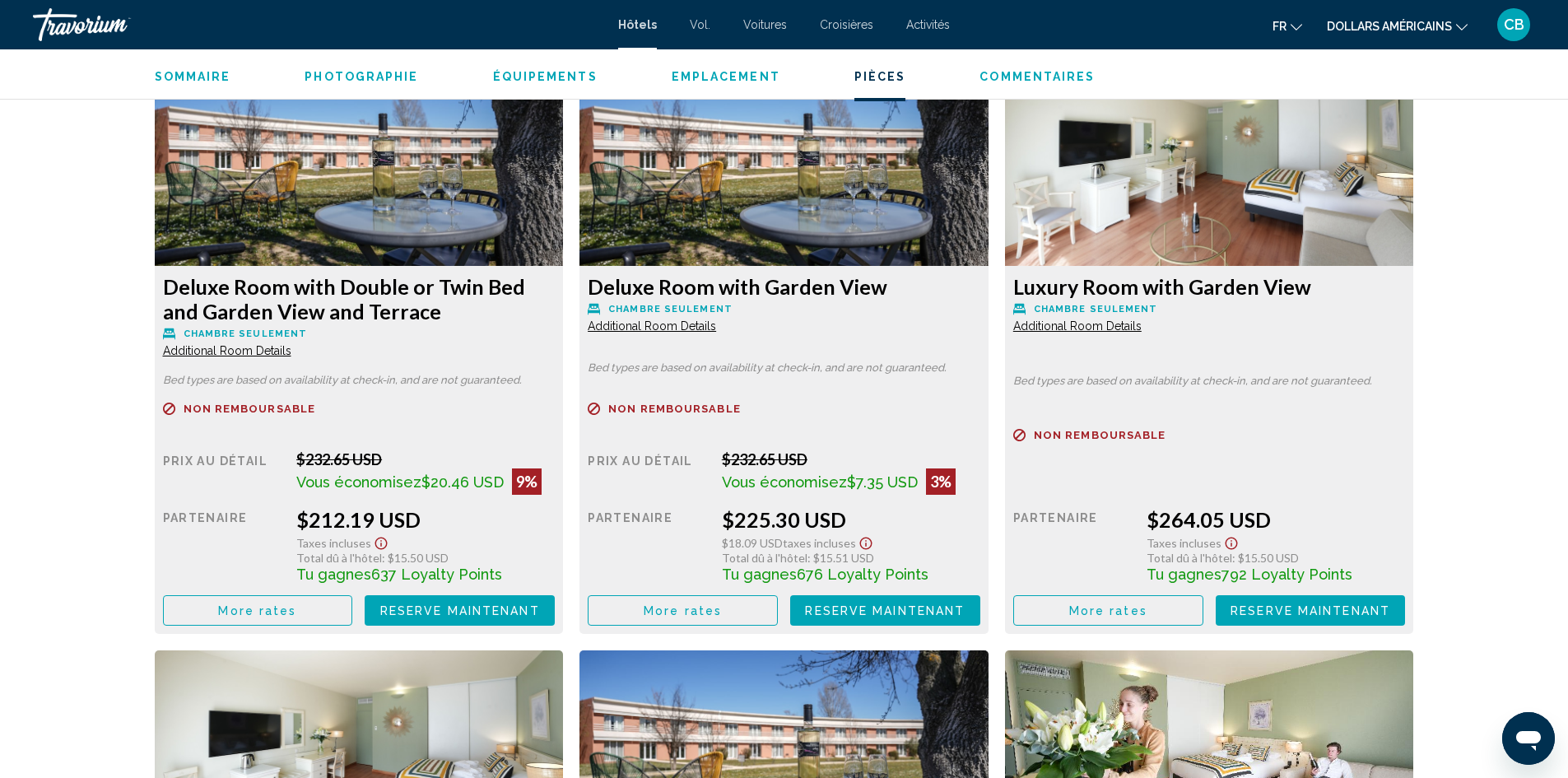
scroll to position [2386, 0]
click at [260, 354] on span "Additional Room Details" at bounding box center [227, 349] width 129 height 13
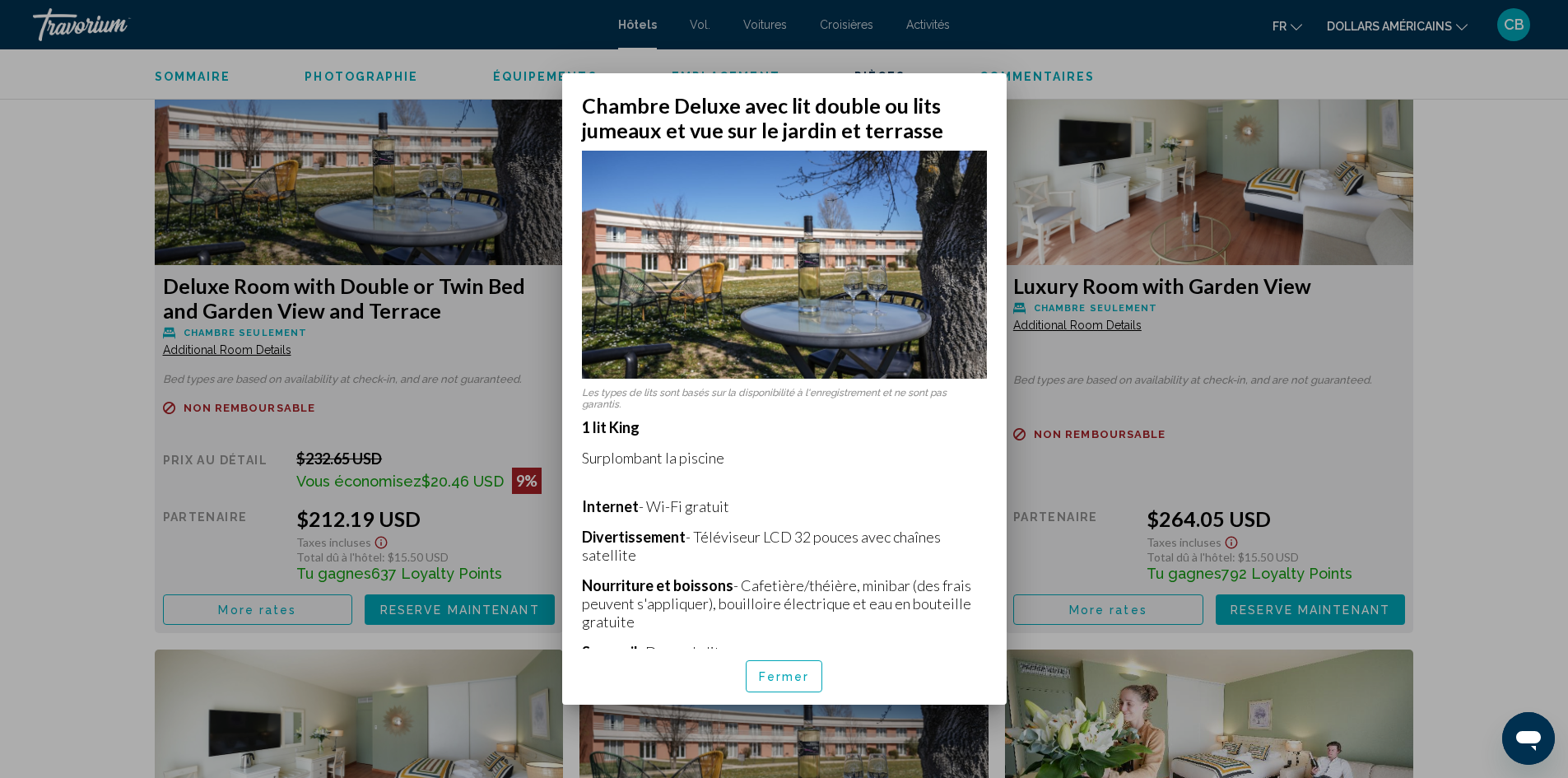
scroll to position [194, 0]
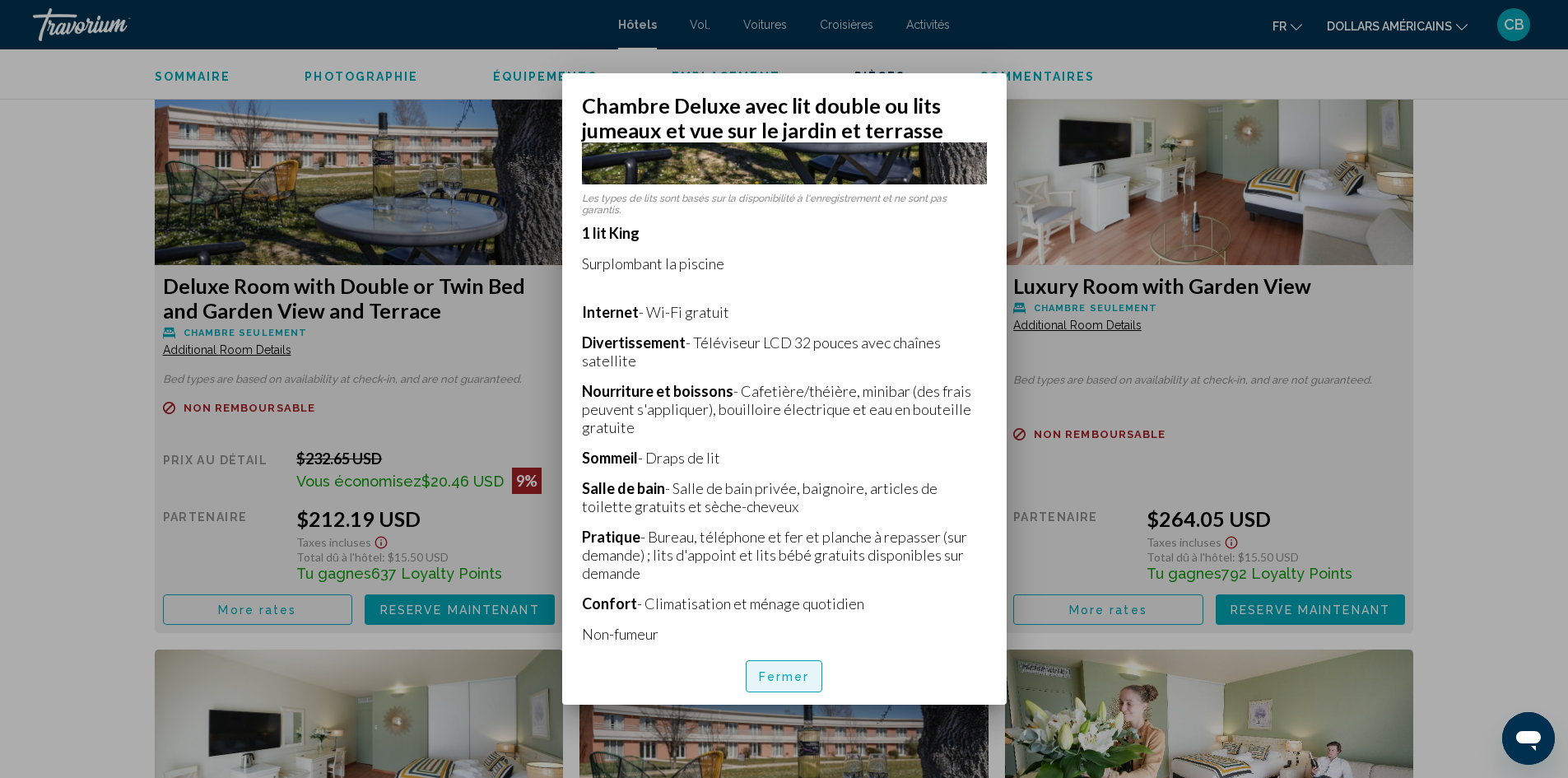
drag, startPoint x: 791, startPoint y: 669, endPoint x: 527, endPoint y: 616, distance: 269.3
click at [784, 668] on span "Fermer" at bounding box center [784, 674] width 51 height 13
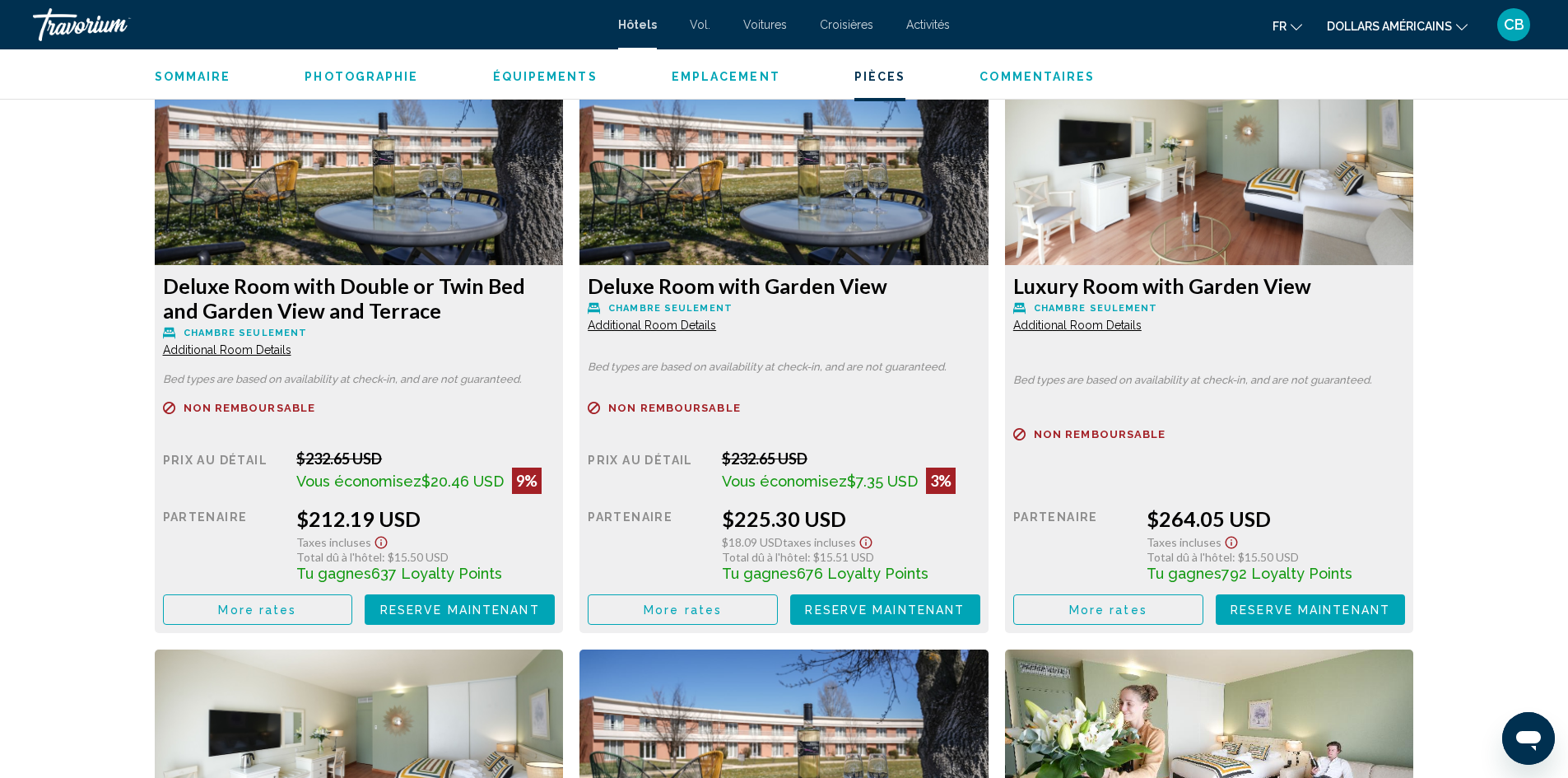
drag, startPoint x: 417, startPoint y: 513, endPoint x: 305, endPoint y: 523, distance: 112.4
click at [305, 523] on div "$212.19 USD" at bounding box center [425, 519] width 258 height 24
copy div "212.19 USD"
click at [409, 607] on span "Reserve maintenant" at bounding box center [459, 609] width 159 height 13
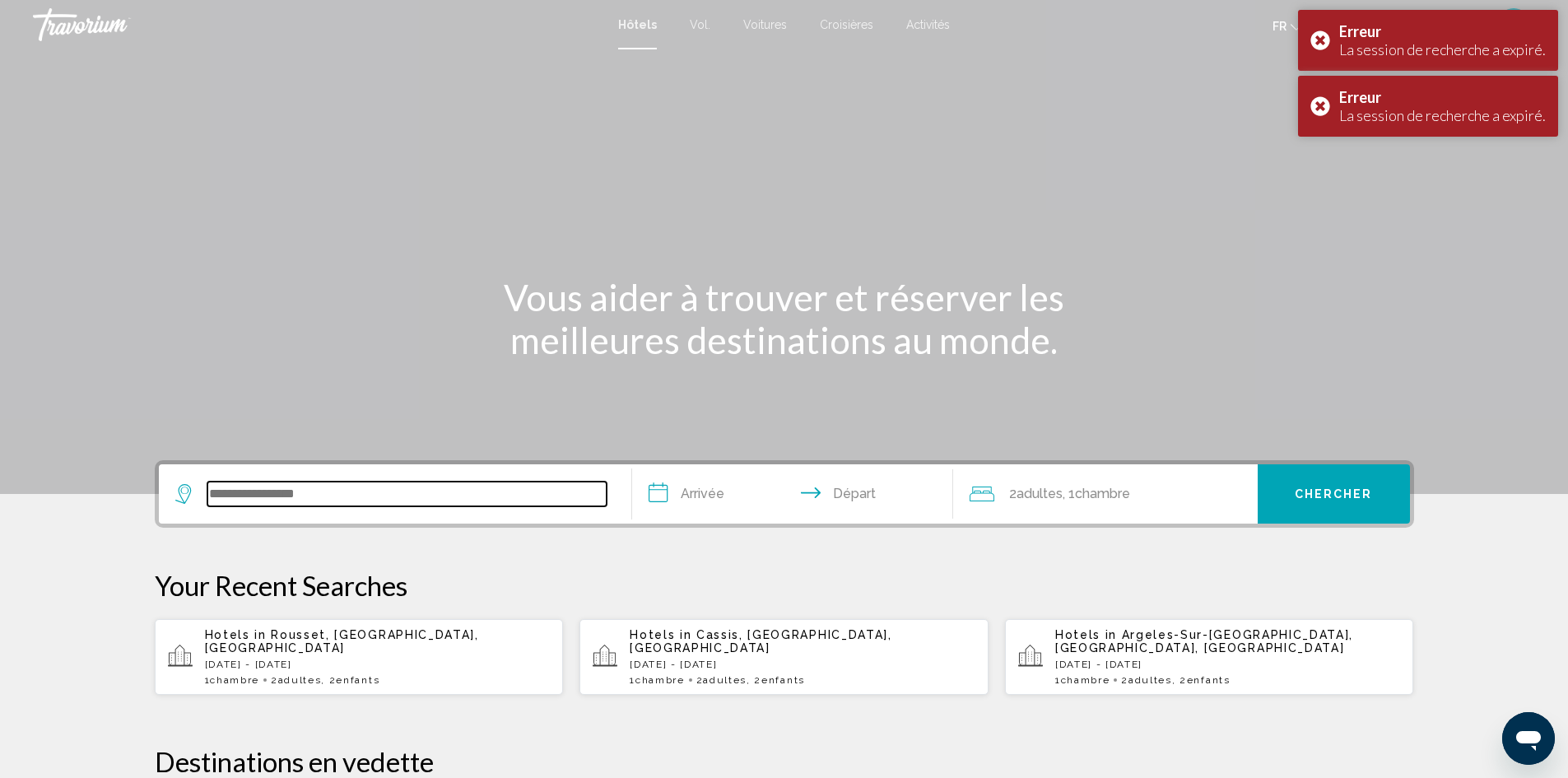
click at [408, 494] on input "Search widget" at bounding box center [406, 493] width 399 height 24
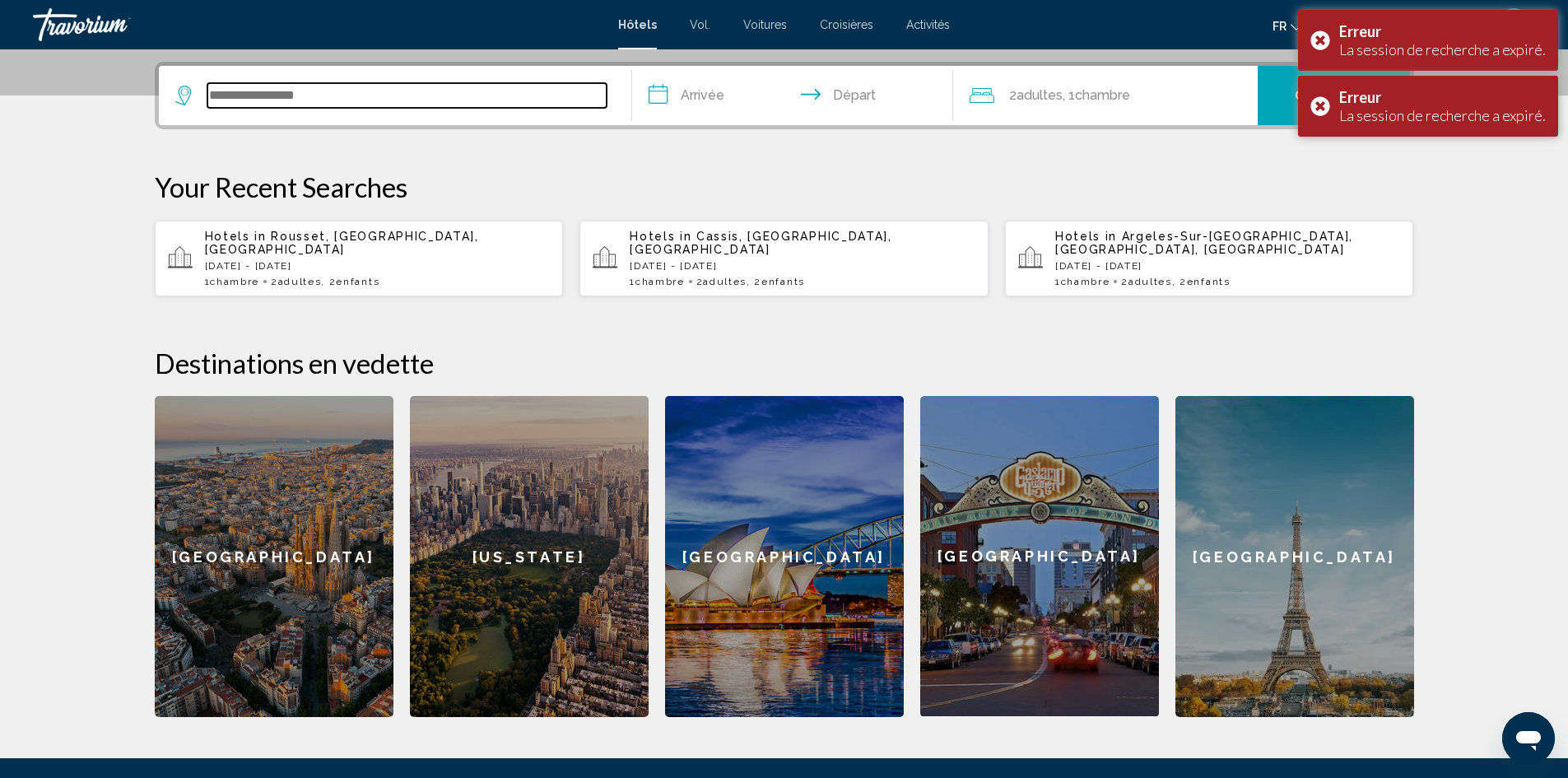
scroll to position [406, 0]
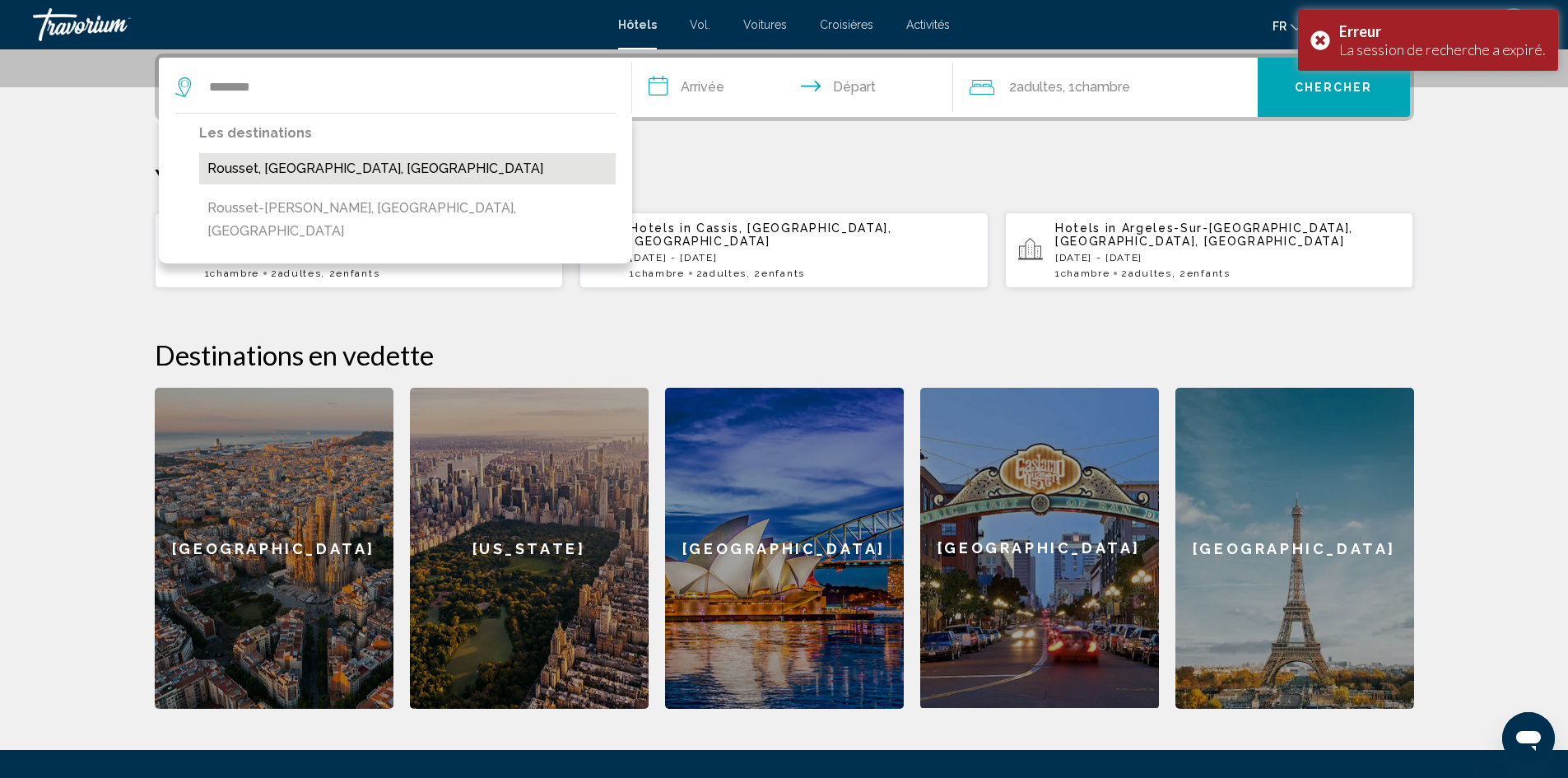
click at [366, 174] on button "Rousset, [GEOGRAPHIC_DATA], [GEOGRAPHIC_DATA]" at bounding box center [407, 169] width 417 height 31
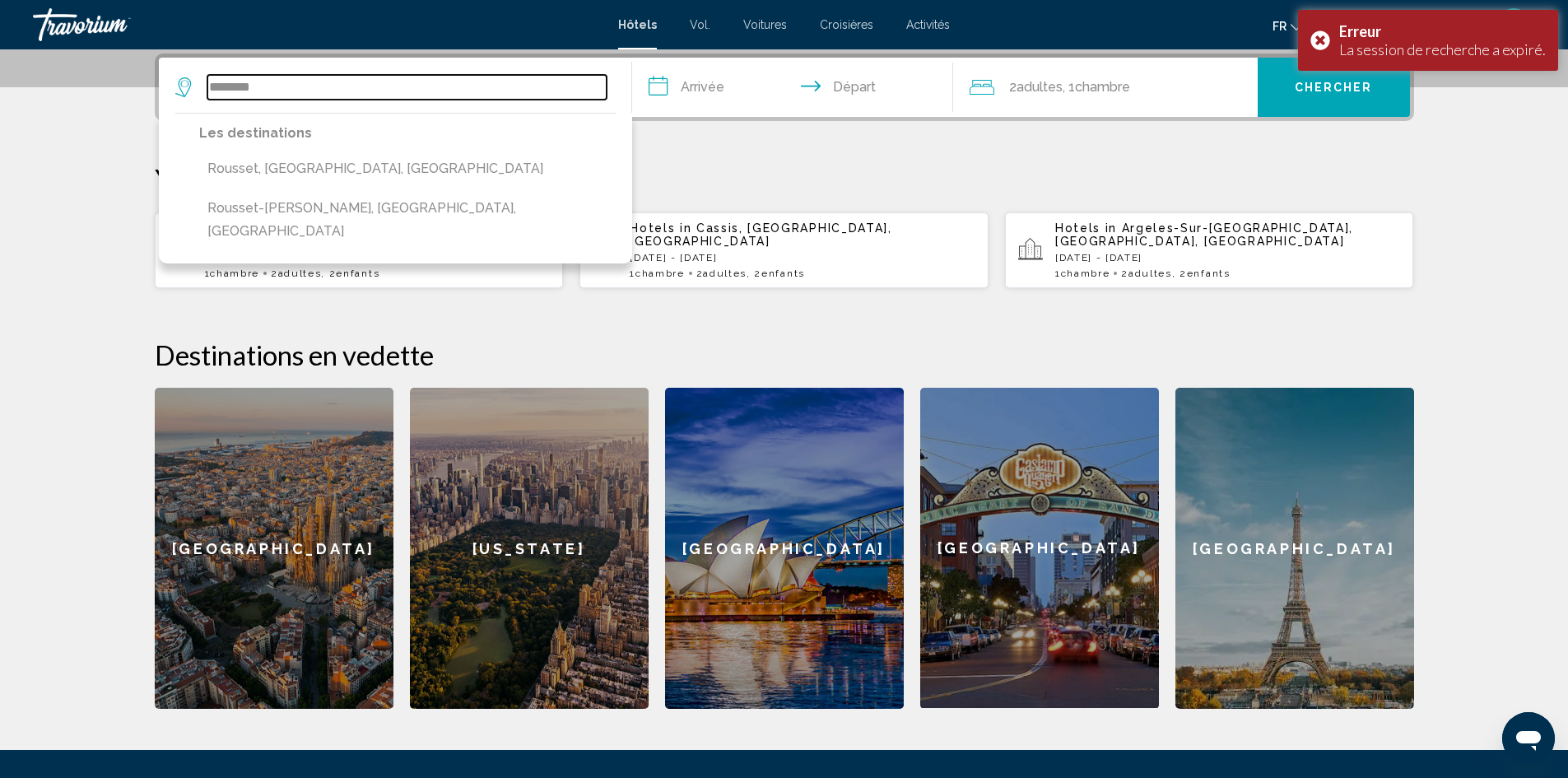
type input "**********"
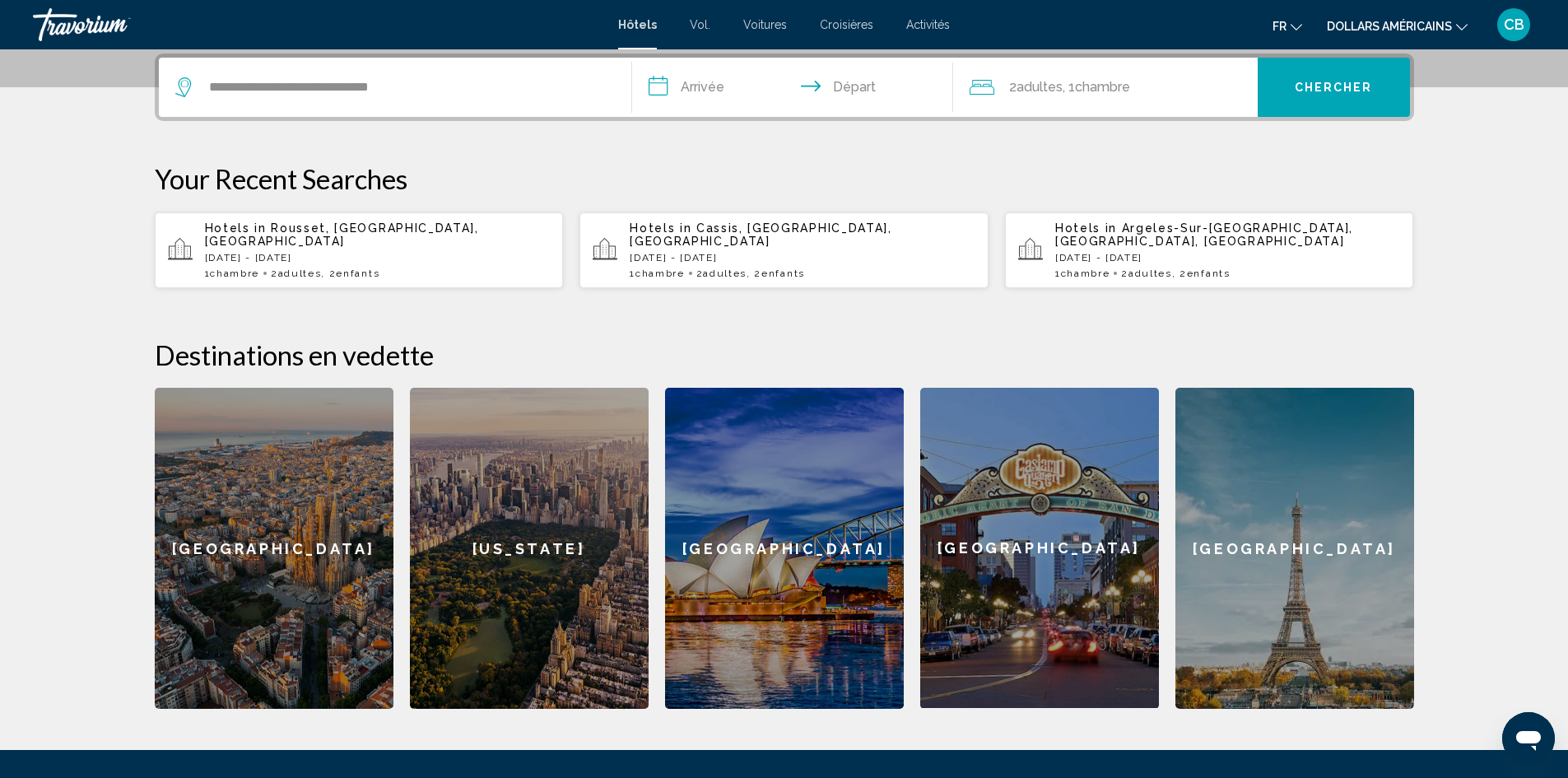
click at [716, 91] on input "**********" at bounding box center [795, 90] width 327 height 64
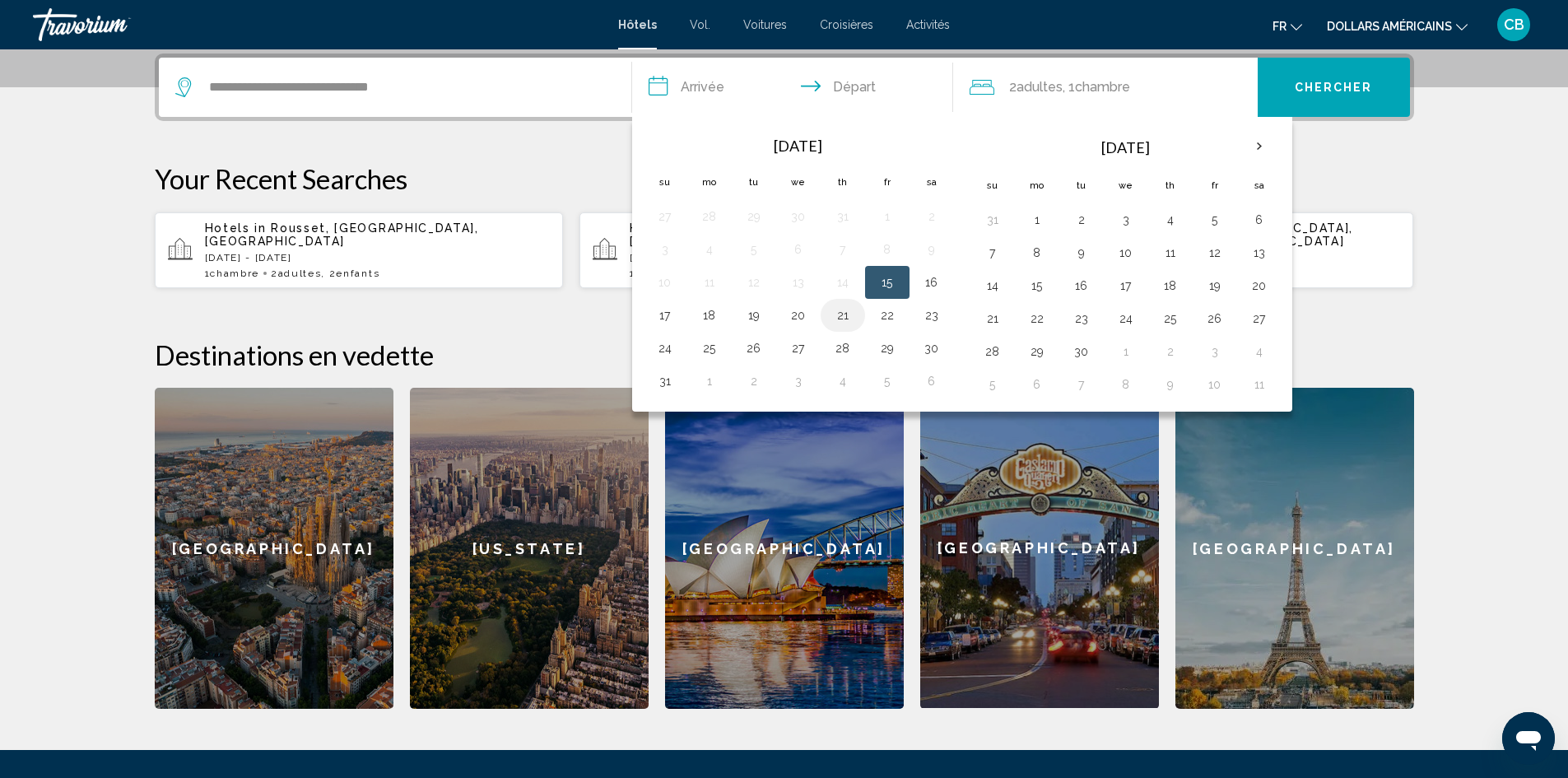
click at [834, 321] on button "21" at bounding box center [842, 315] width 26 height 23
click at [925, 312] on button "23" at bounding box center [931, 315] width 26 height 23
type input "**********"
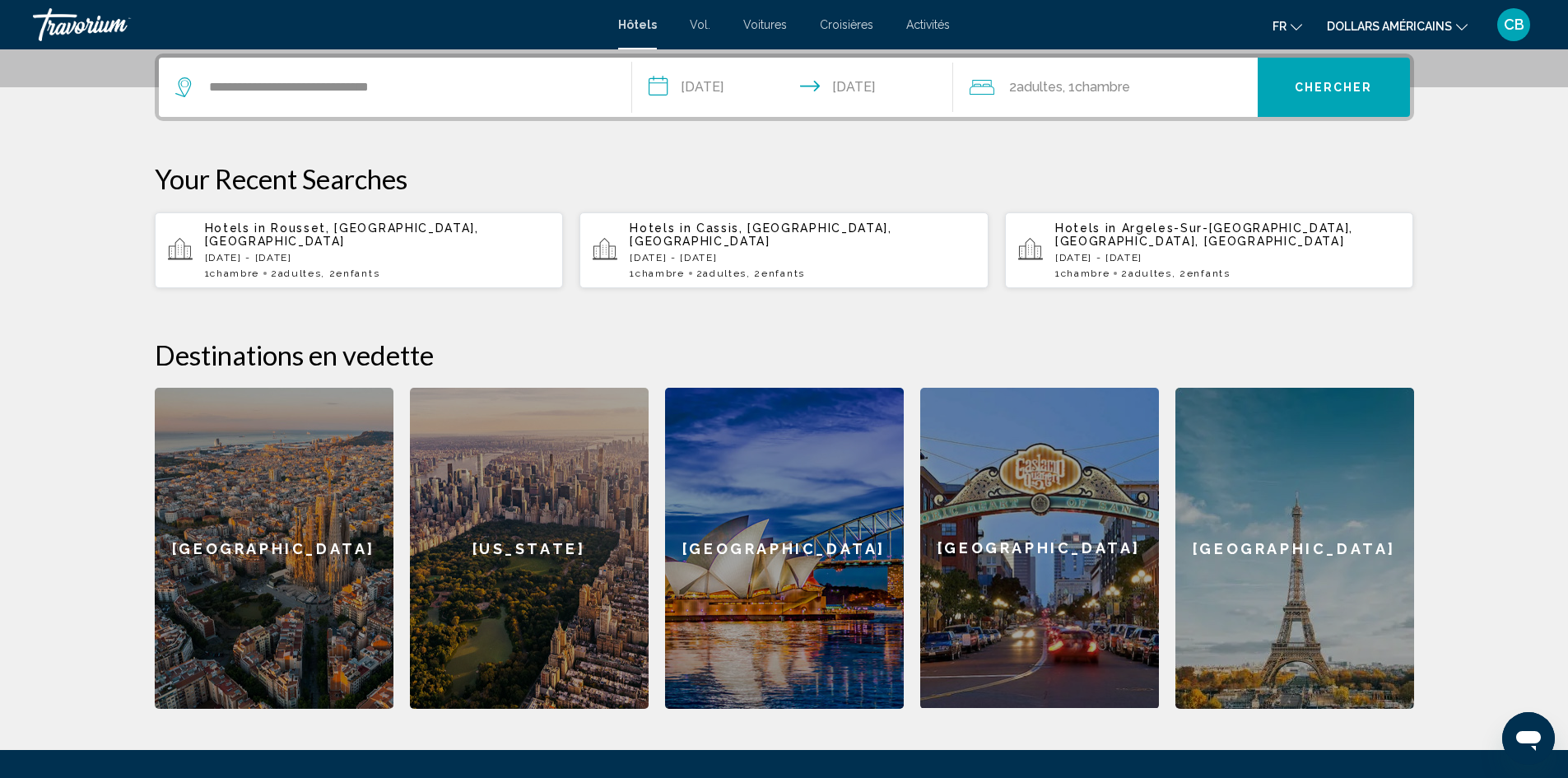
click at [1090, 97] on span ", 1 Chambre pièces" at bounding box center [1096, 87] width 68 height 23
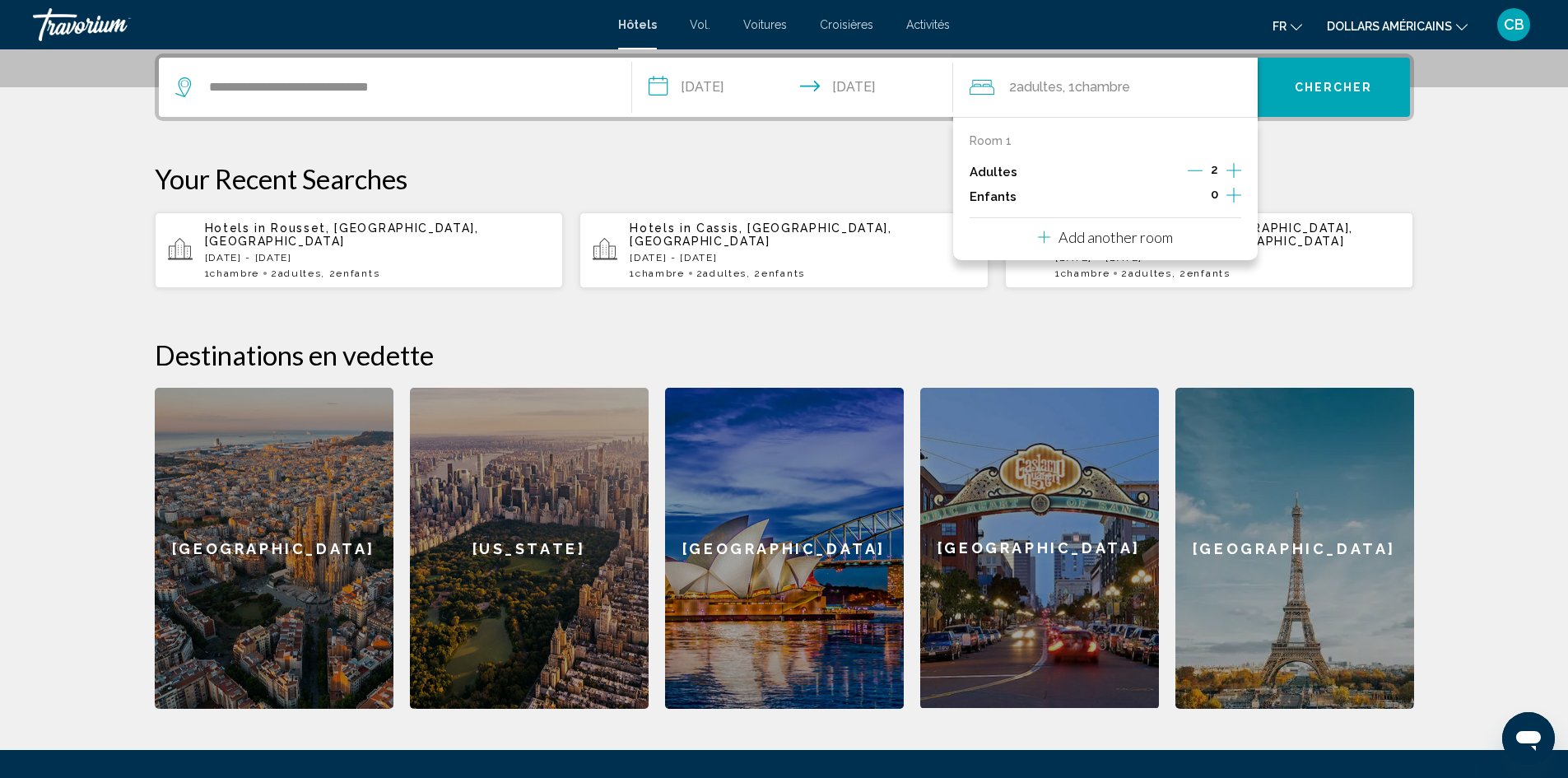
click at [1230, 190] on icon "Increment children" at bounding box center [1233, 195] width 15 height 20
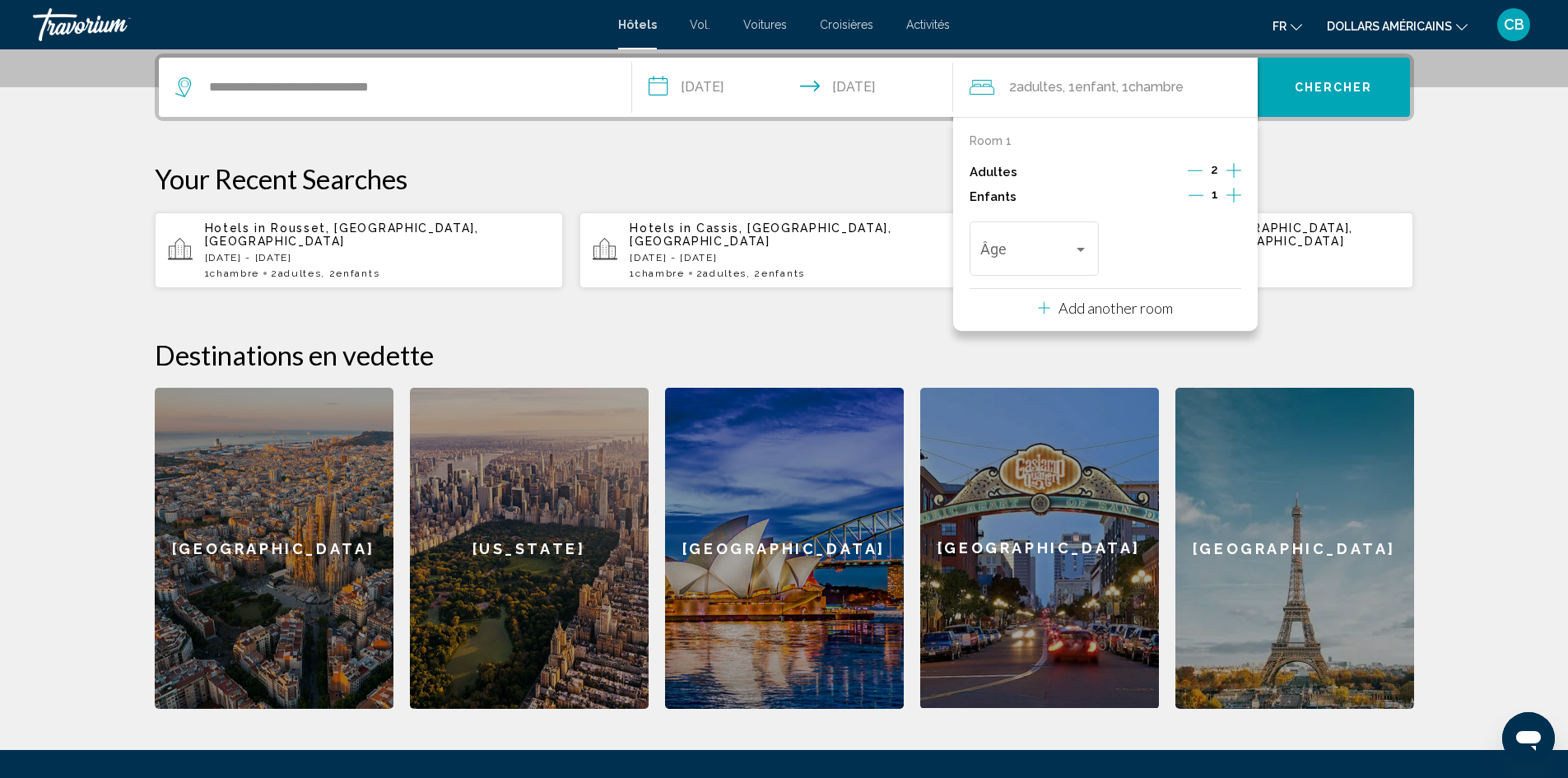
click at [1230, 190] on icon "Increment children" at bounding box center [1233, 195] width 15 height 20
click at [1069, 237] on div "Âge" at bounding box center [1034, 246] width 108 height 58
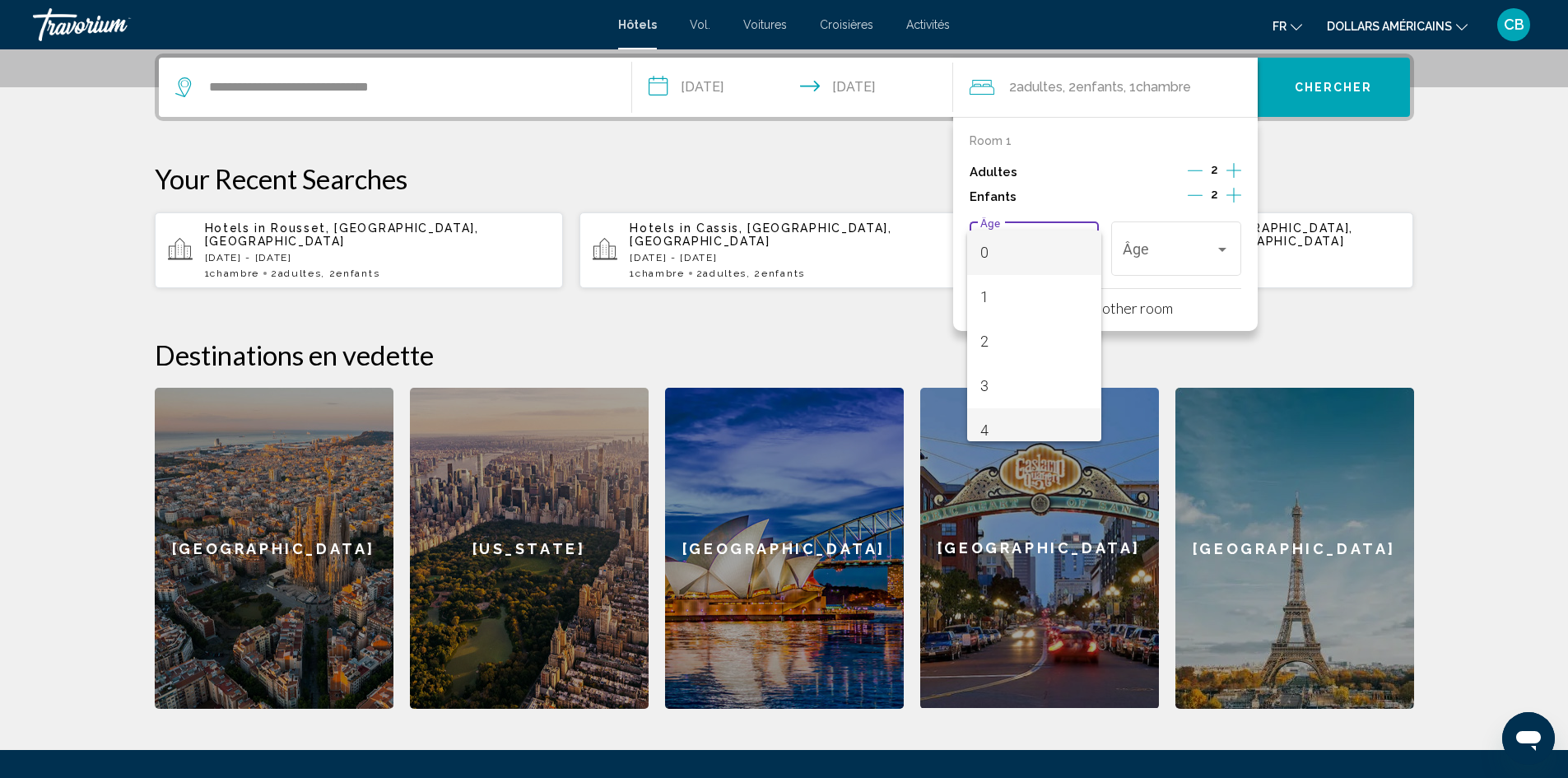
drag, startPoint x: 1036, startPoint y: 418, endPoint x: 1098, endPoint y: 340, distance: 99.6
click at [1037, 417] on span "4" at bounding box center [1034, 430] width 108 height 44
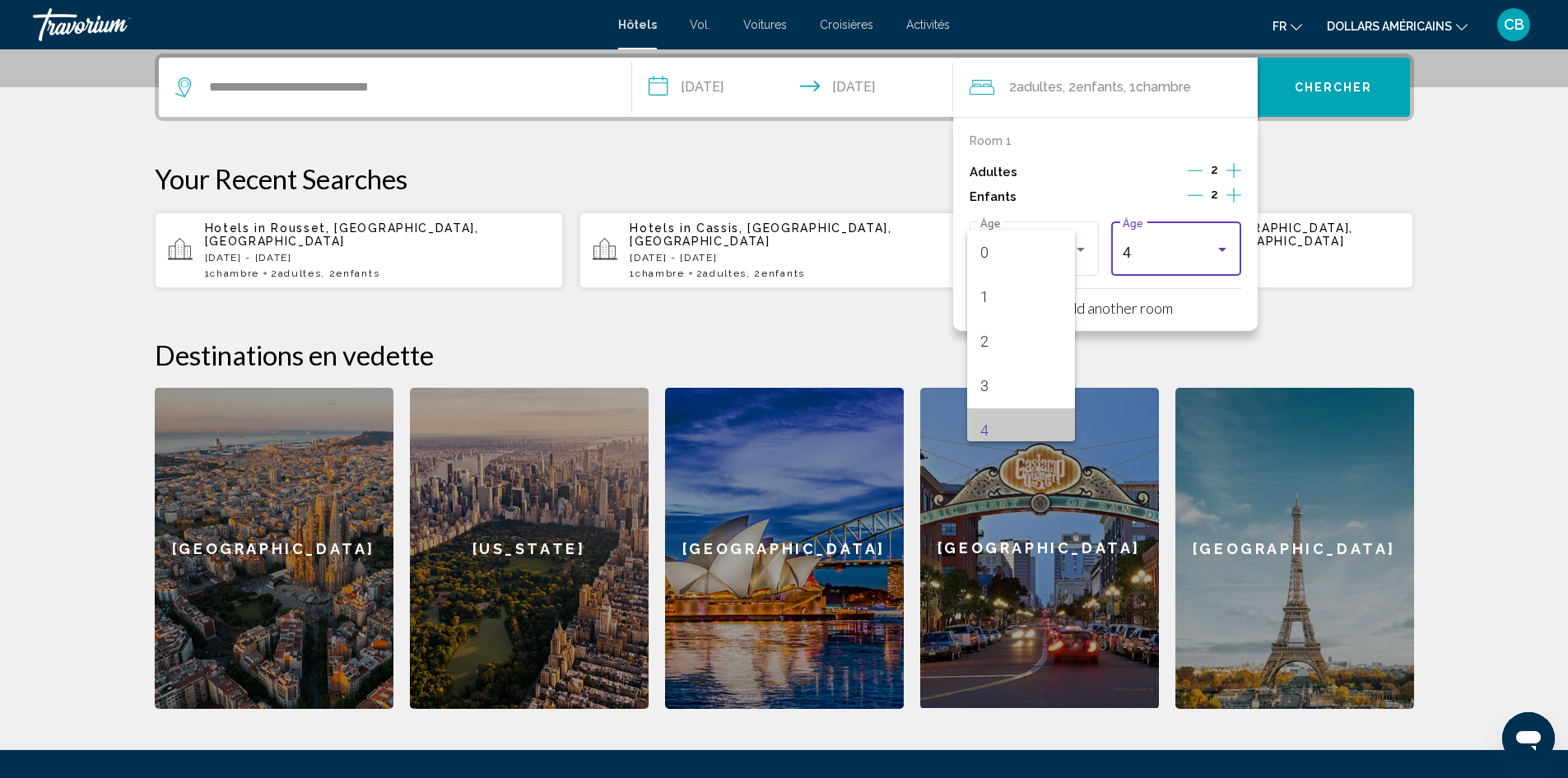
scroll to position [11, 0]
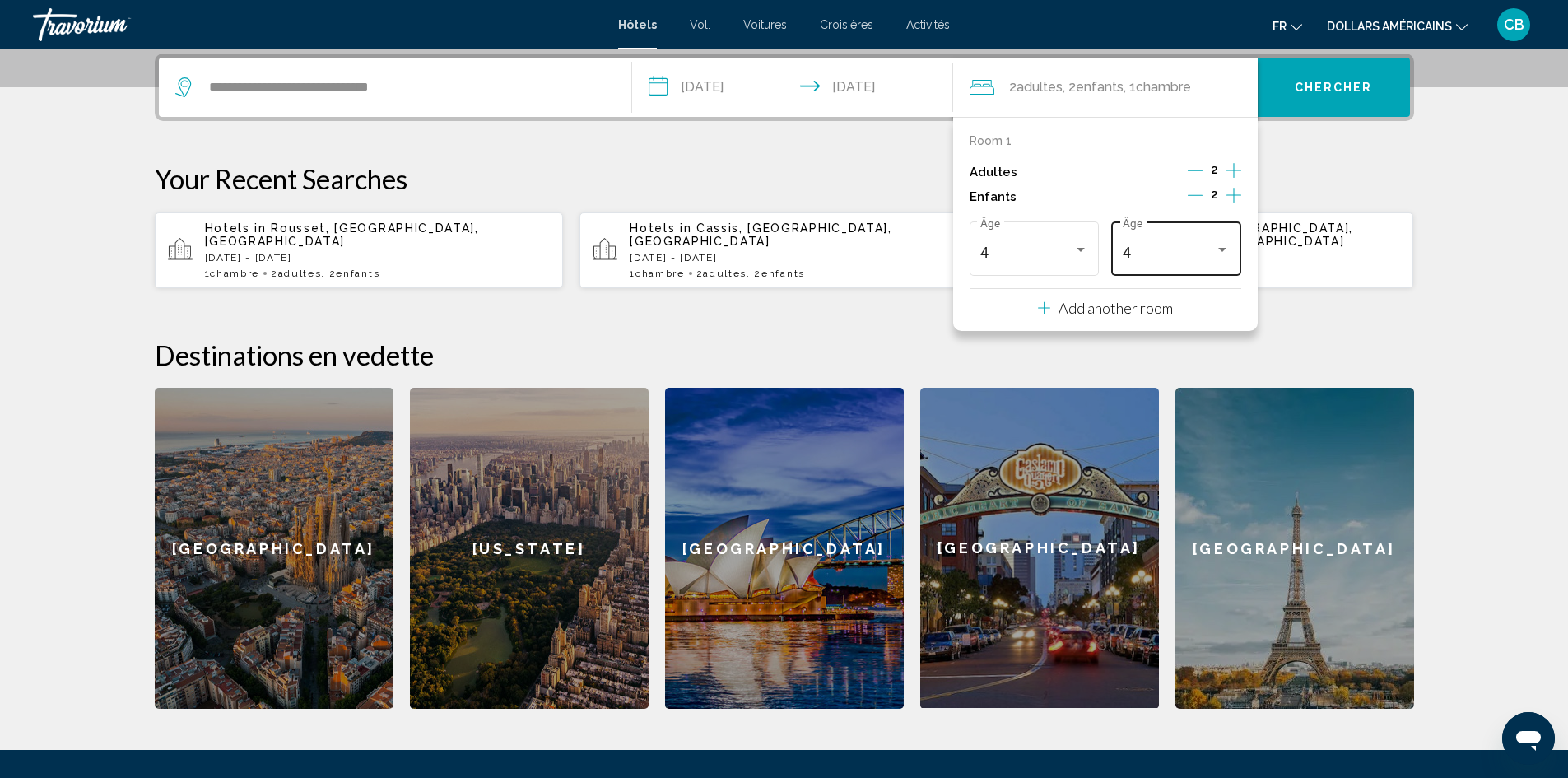
click at [1192, 244] on div "4 Âge" at bounding box center [1176, 246] width 108 height 58
click at [1159, 347] on span "8" at bounding box center [1176, 347] width 108 height 44
click at [1300, 84] on span "Chercher" at bounding box center [1334, 88] width 78 height 13
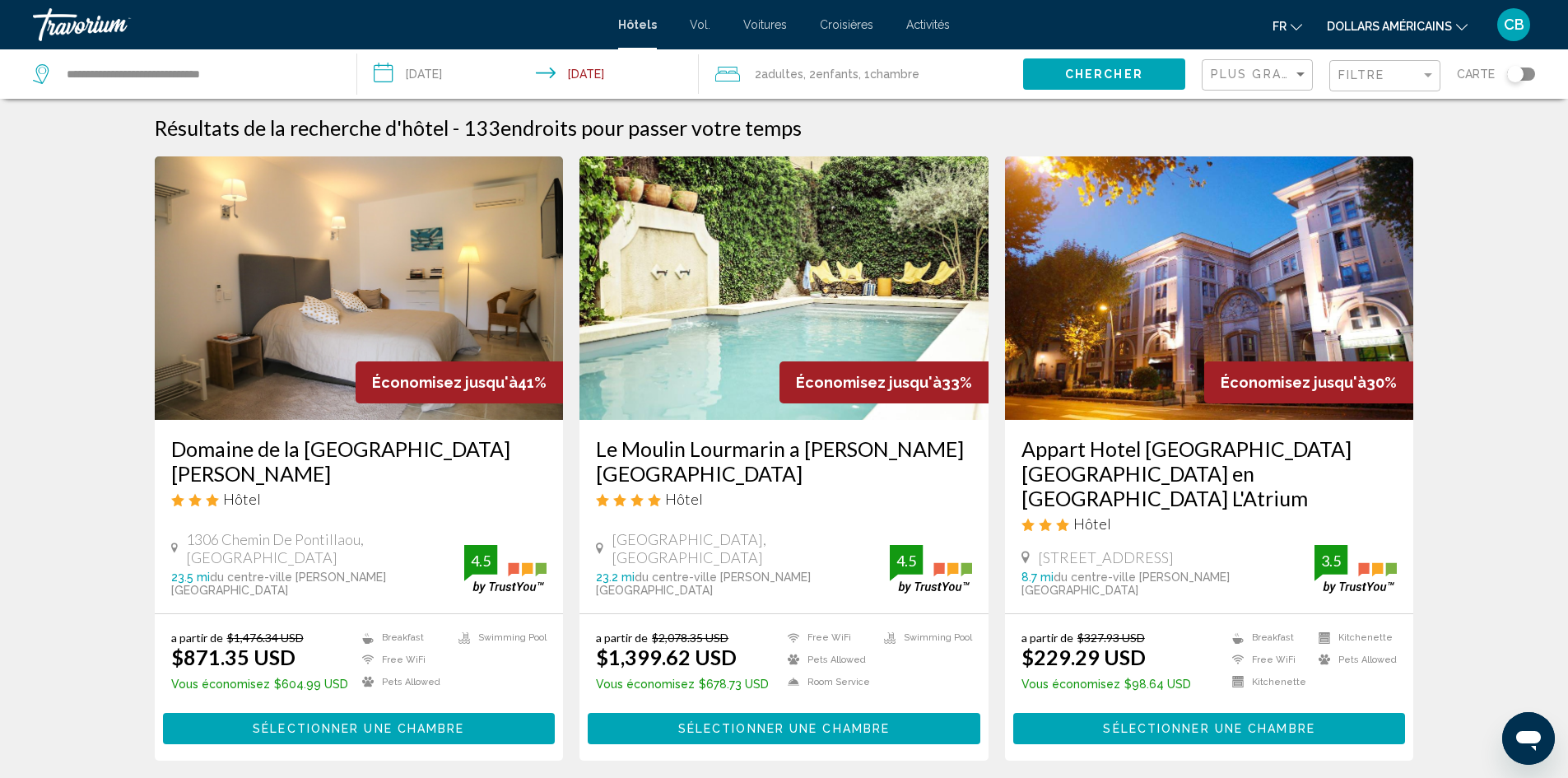
click at [1255, 65] on div "Plus grandes économies" at bounding box center [1259, 75] width 97 height 30
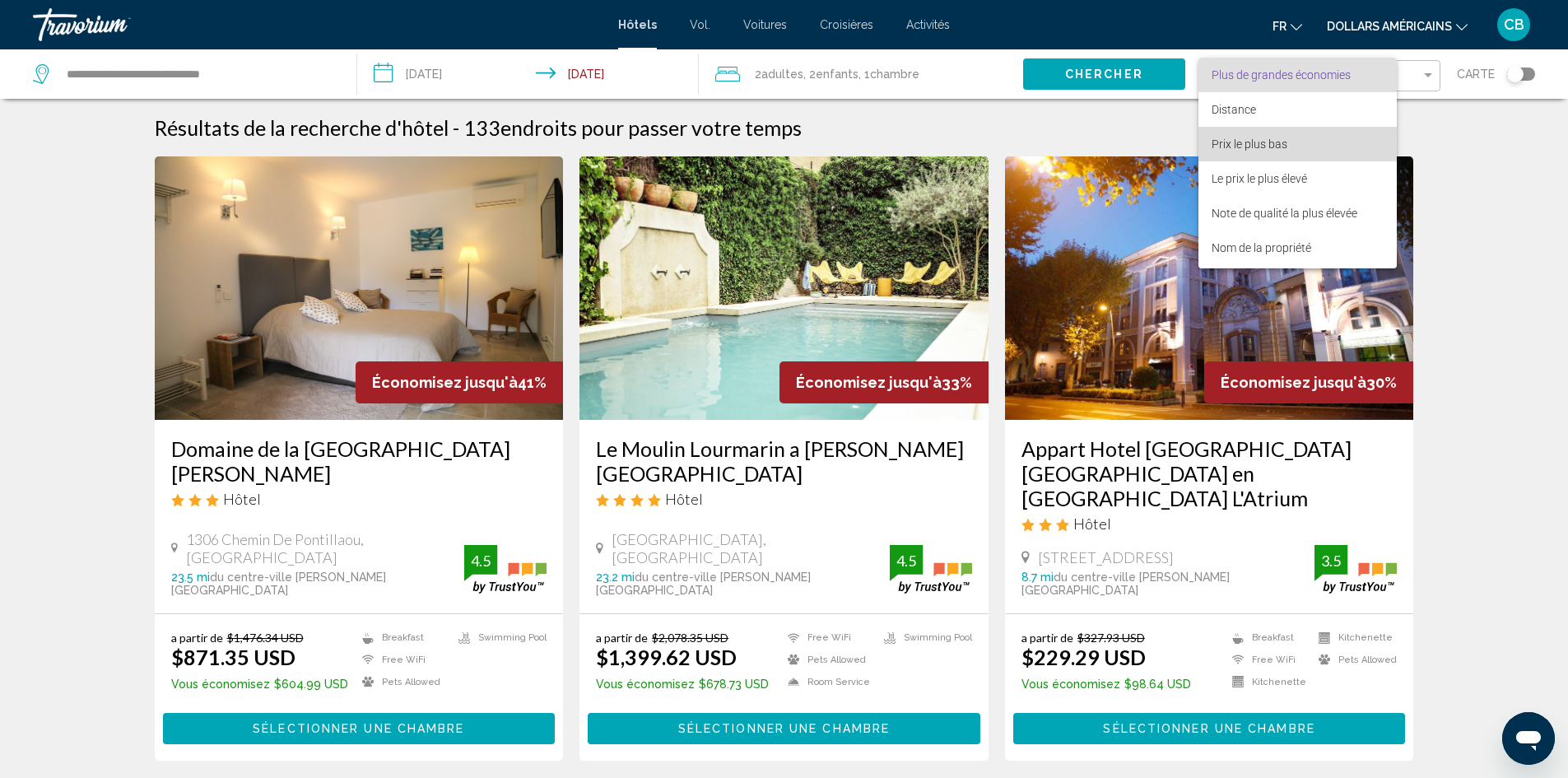
click at [1310, 130] on span "Prix le plus bas" at bounding box center [1297, 144] width 172 height 35
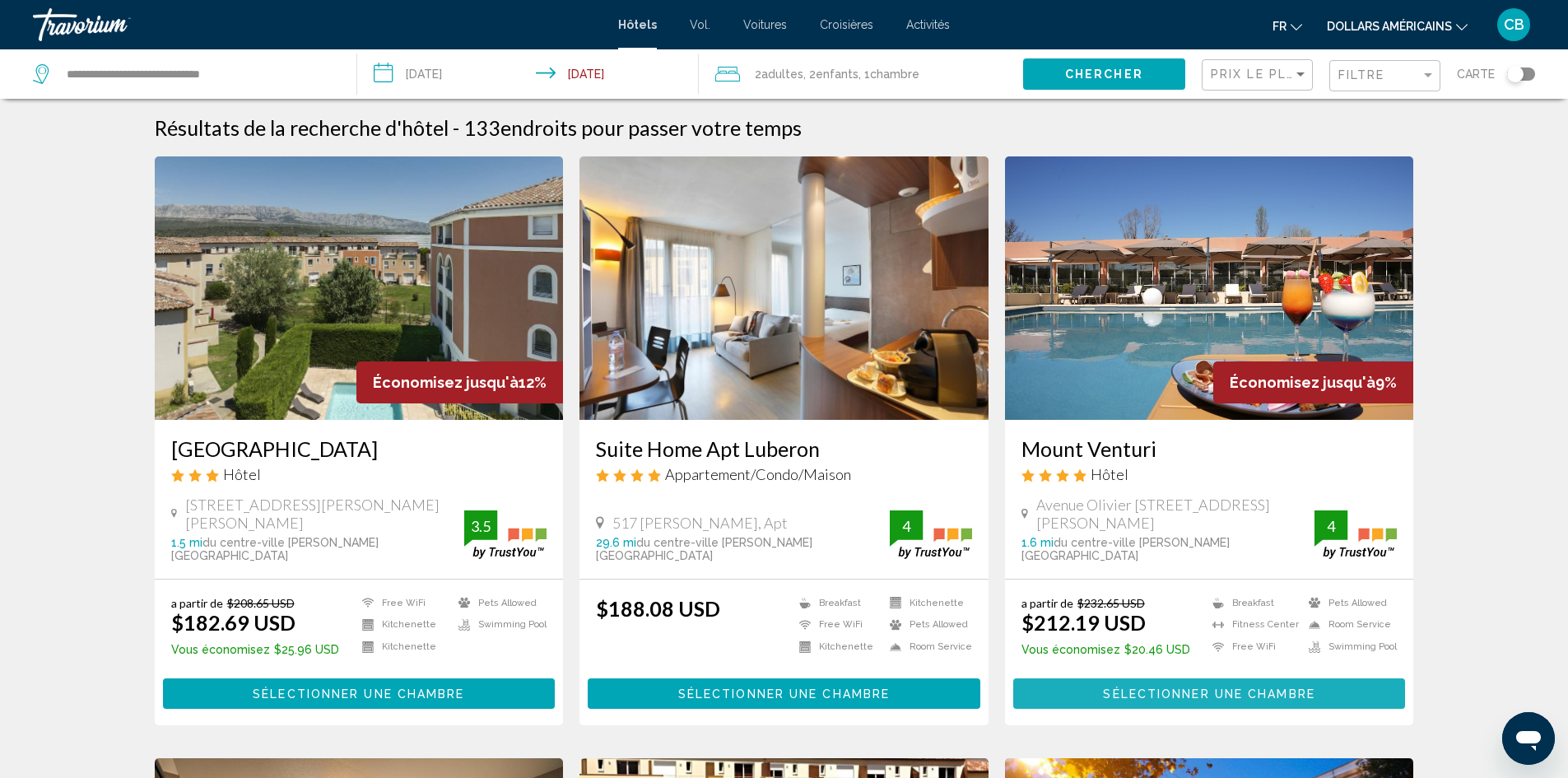
click at [1194, 678] on button "Sélectionner une chambre" at bounding box center [1209, 693] width 392 height 30
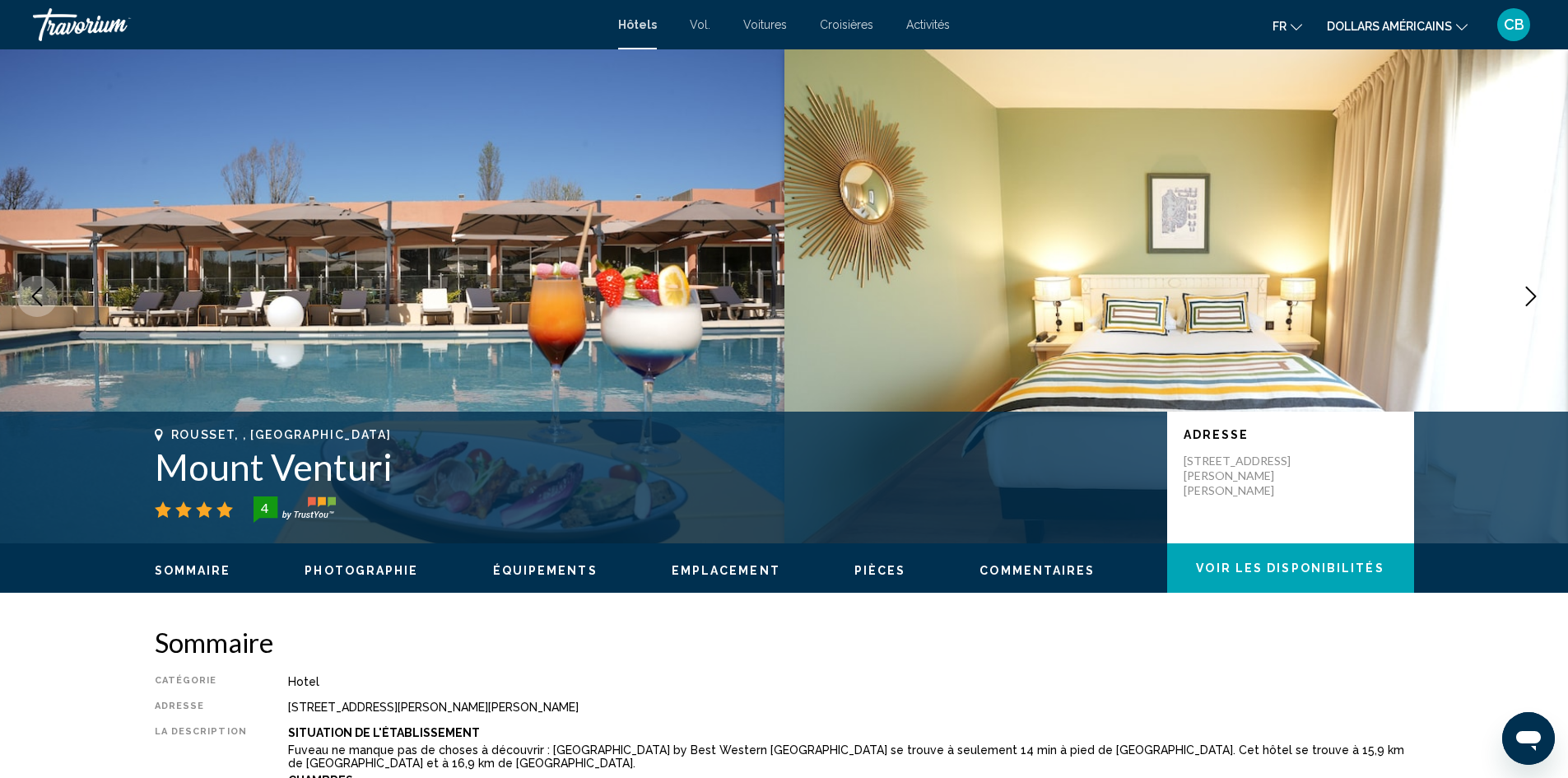
click at [1524, 290] on icon "Next image" at bounding box center [1531, 296] width 20 height 20
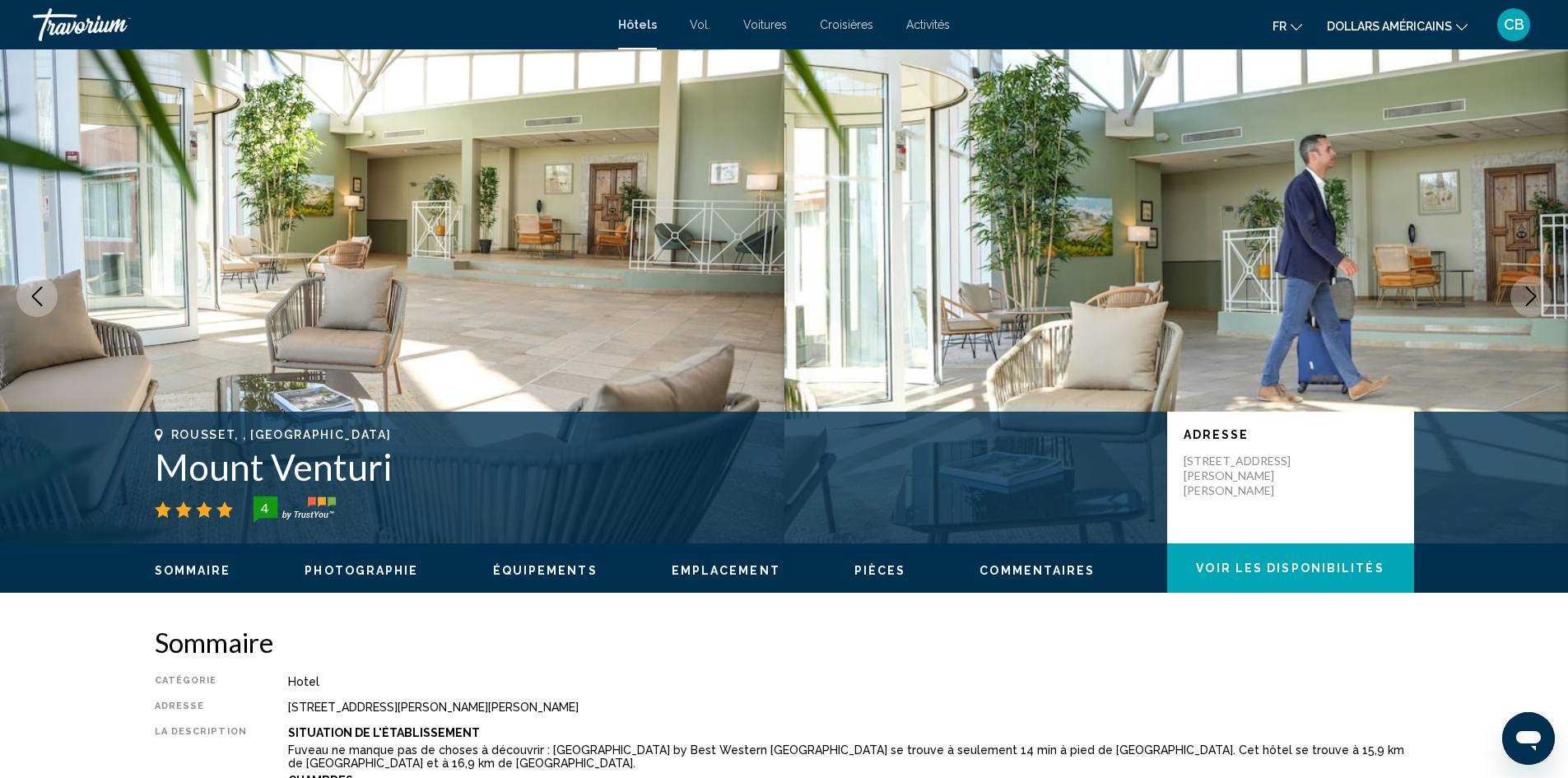
click at [1524, 290] on icon "Next image" at bounding box center [1531, 296] width 20 height 20
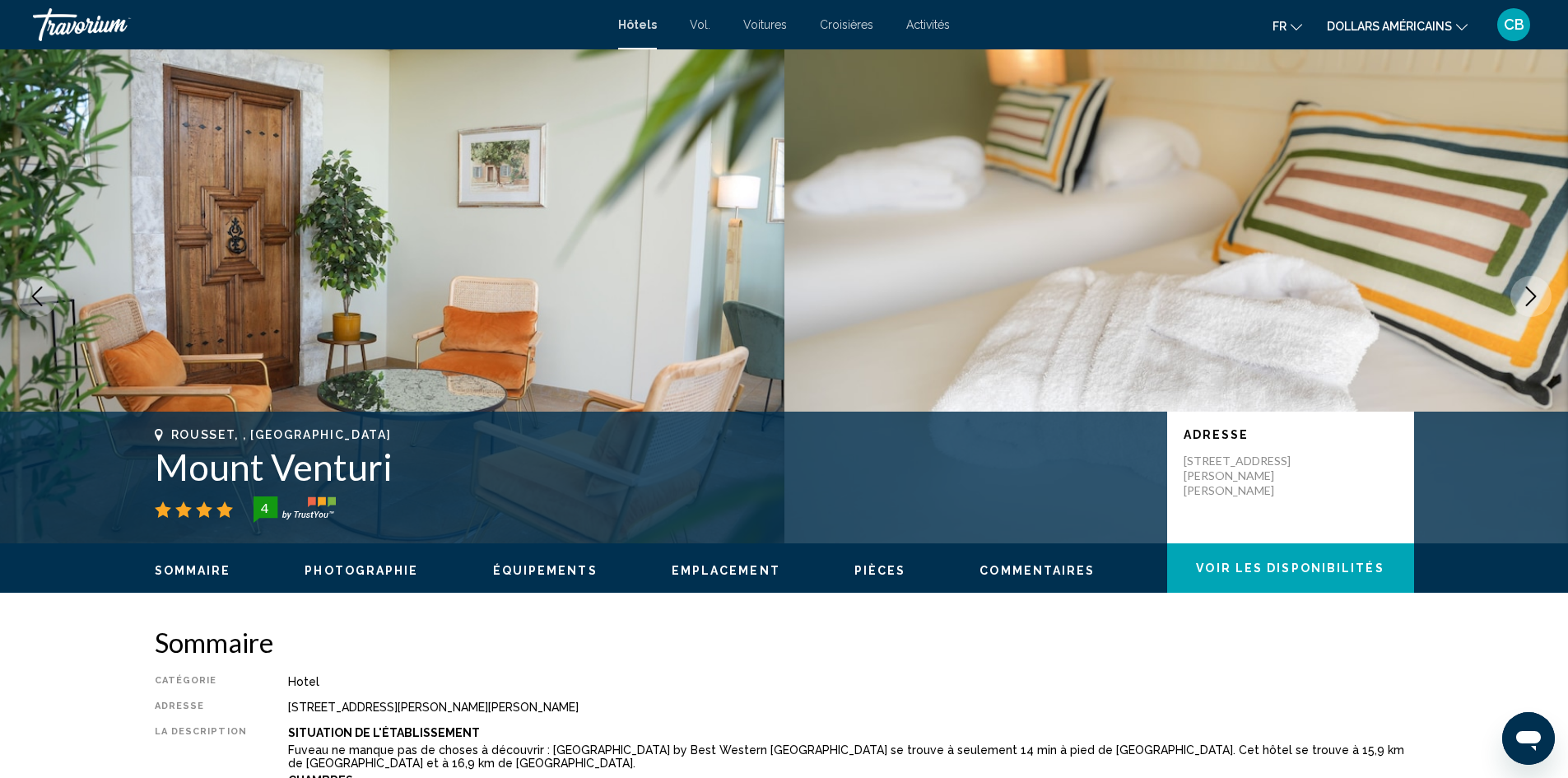
click at [1524, 290] on icon "Next image" at bounding box center [1531, 296] width 20 height 20
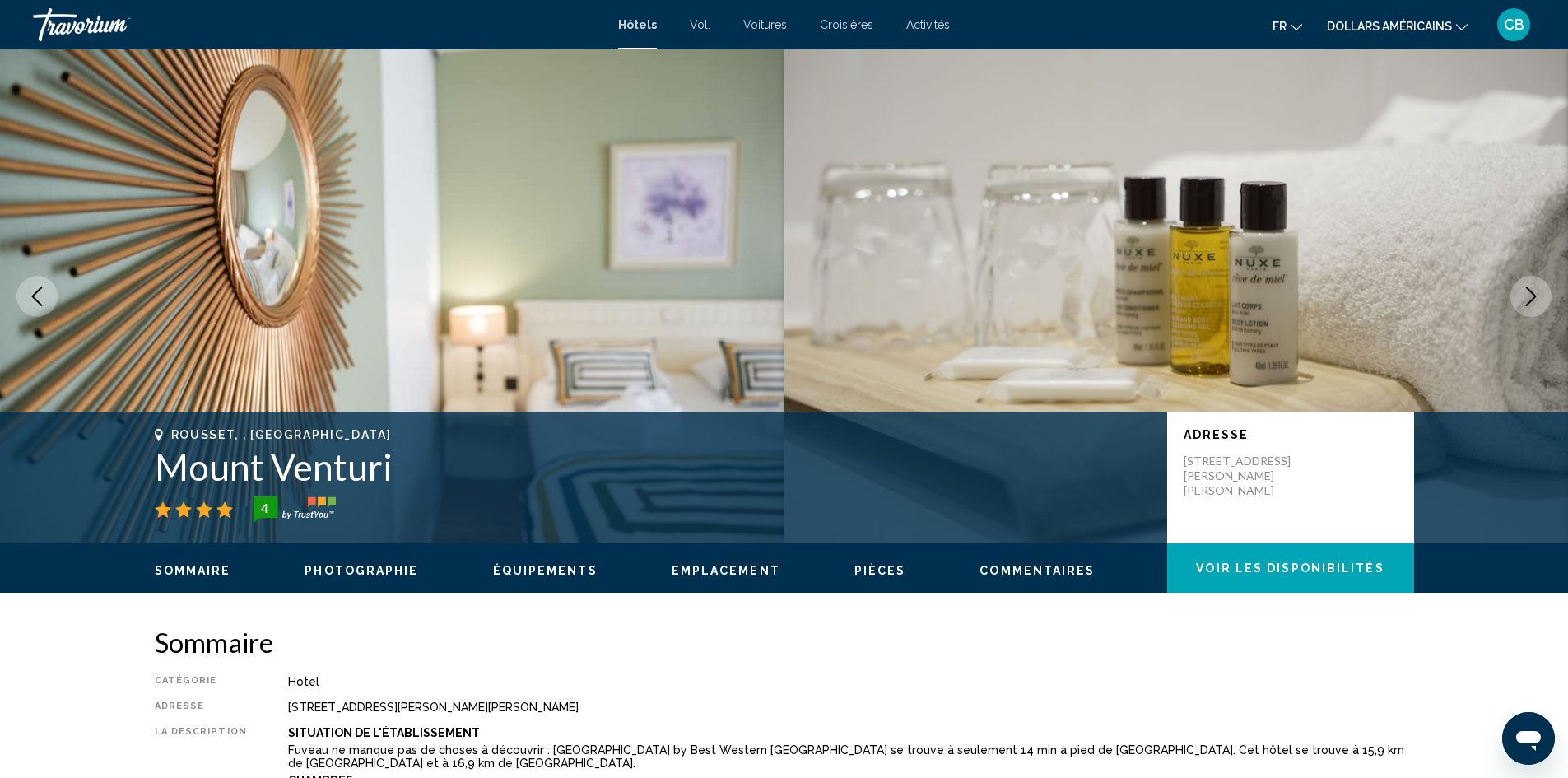
click at [1524, 290] on icon "Next image" at bounding box center [1531, 296] width 20 height 20
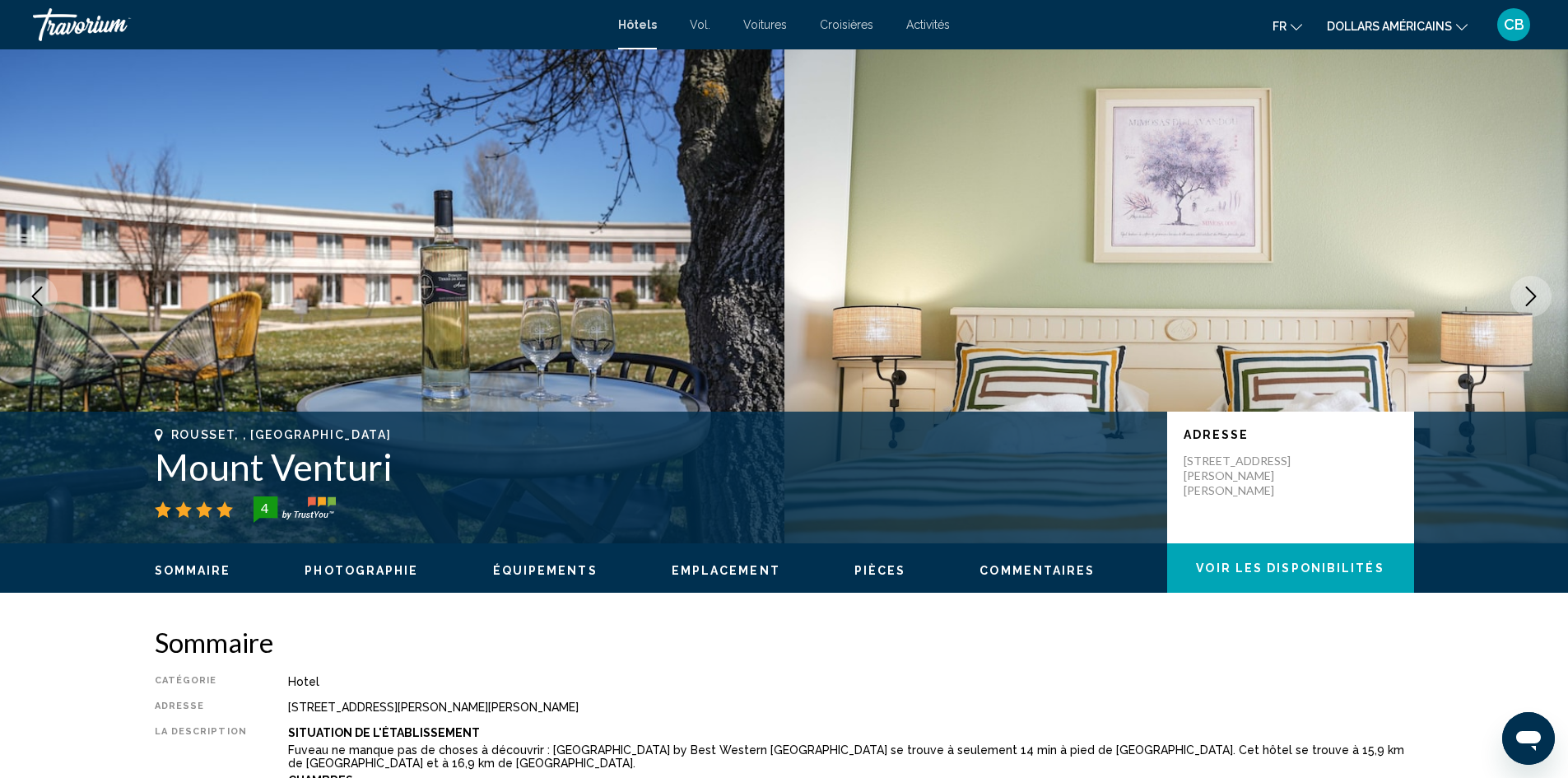
click at [1524, 290] on icon "Next image" at bounding box center [1531, 296] width 20 height 20
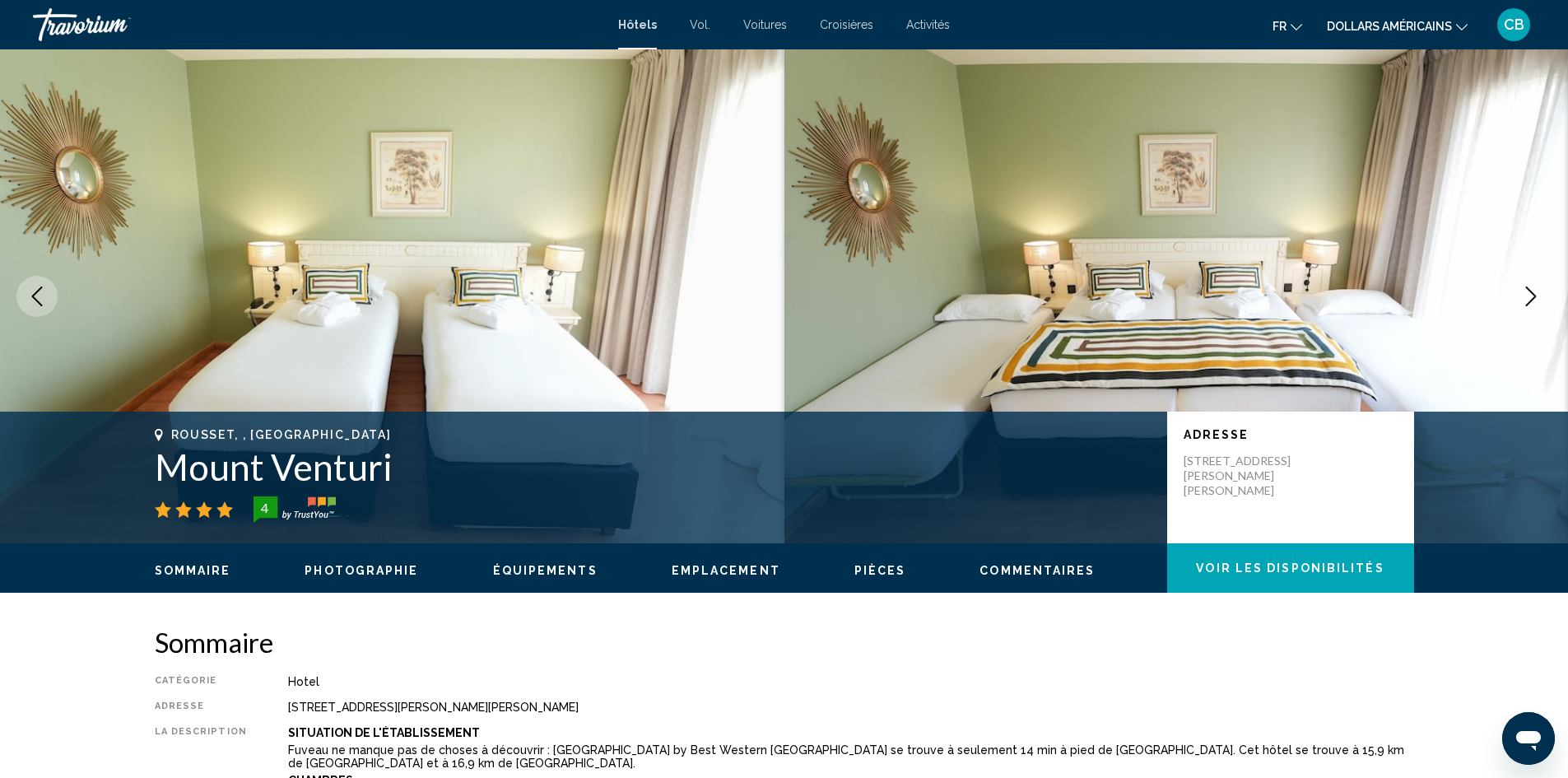
click at [1524, 290] on icon "Next image" at bounding box center [1531, 296] width 20 height 20
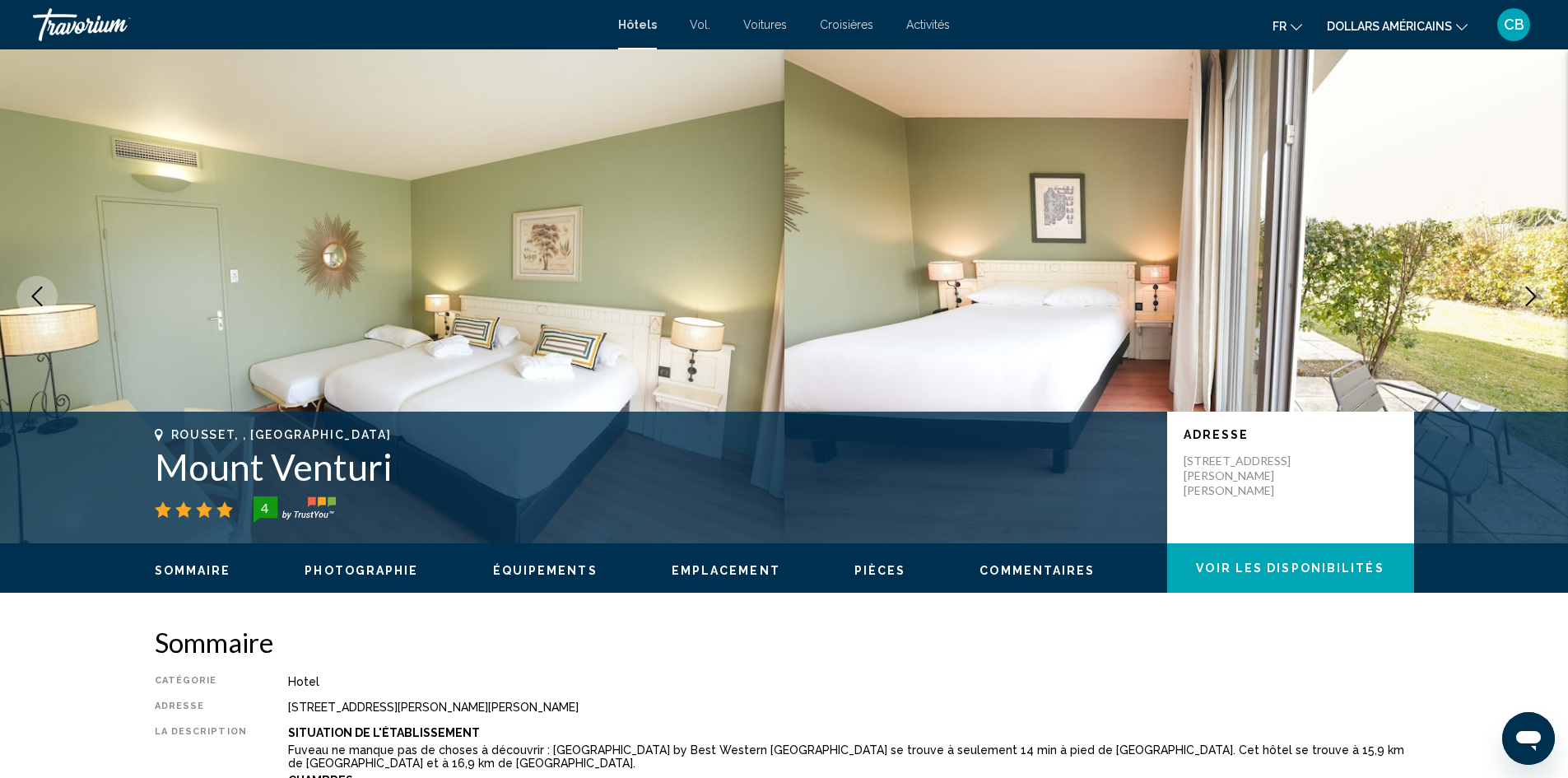
click at [1524, 290] on icon "Next image" at bounding box center [1531, 296] width 20 height 20
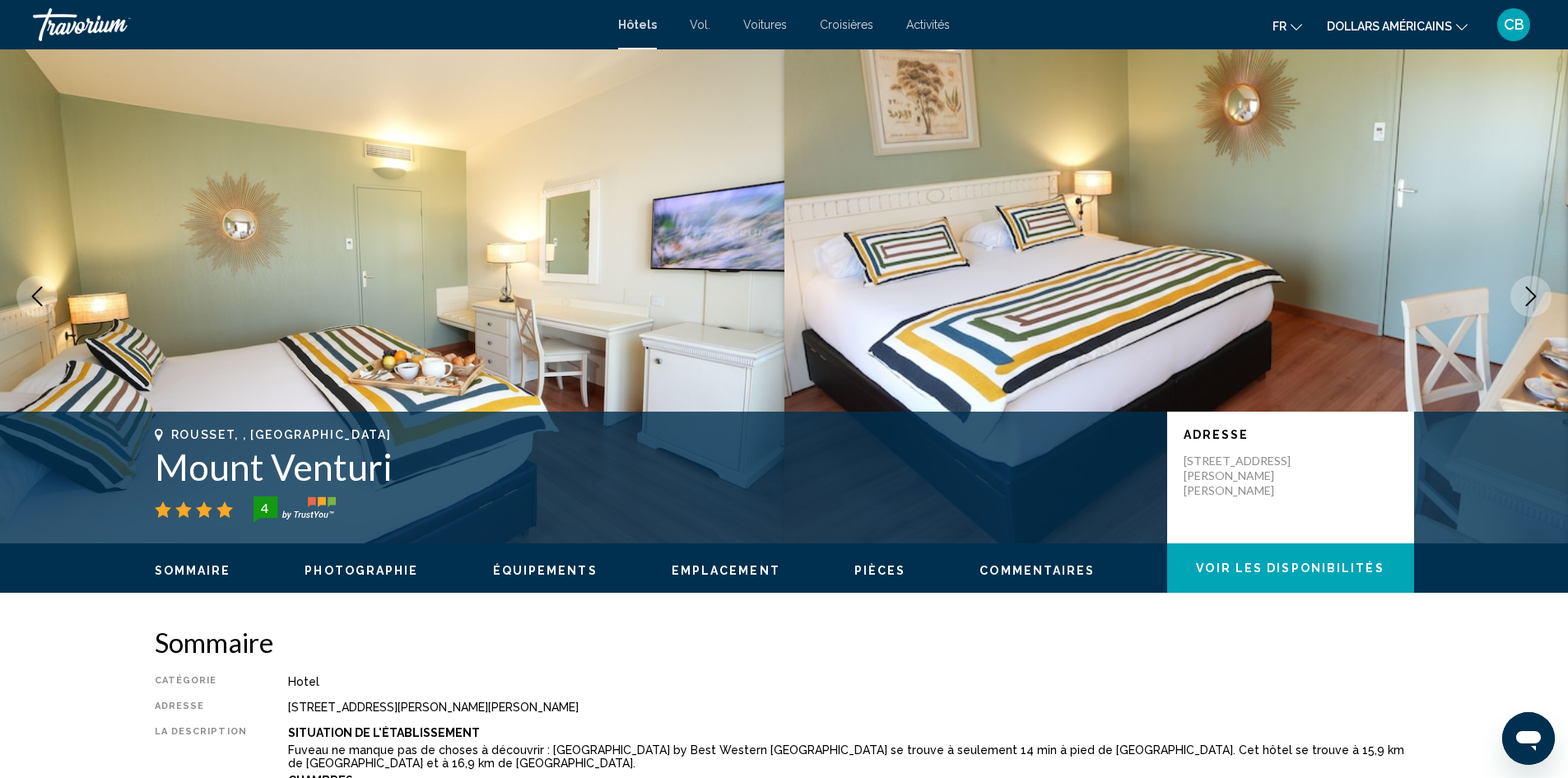
click at [1527, 292] on icon "Next image" at bounding box center [1531, 296] width 20 height 20
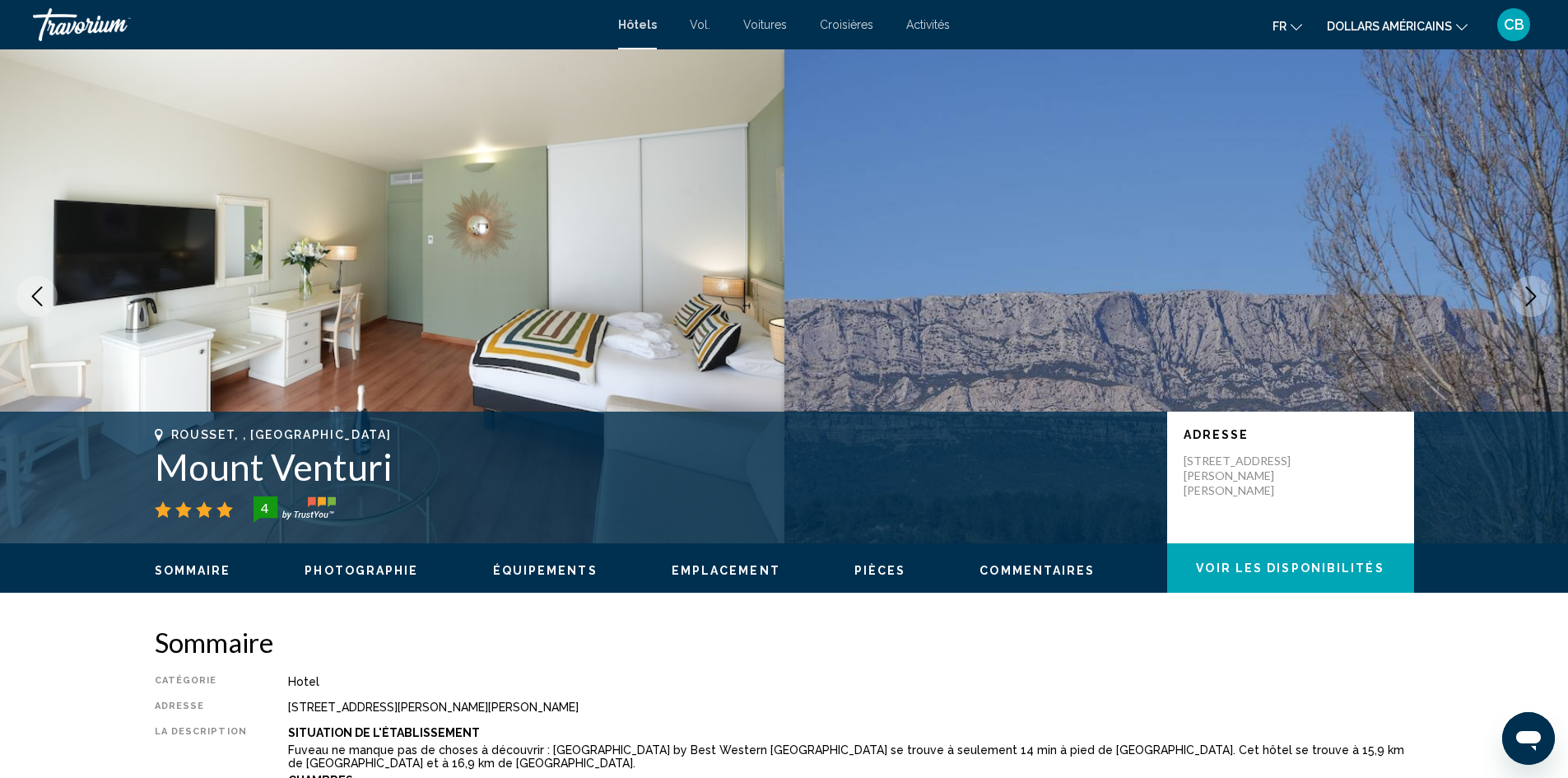
click at [1527, 292] on icon "Next image" at bounding box center [1531, 296] width 20 height 20
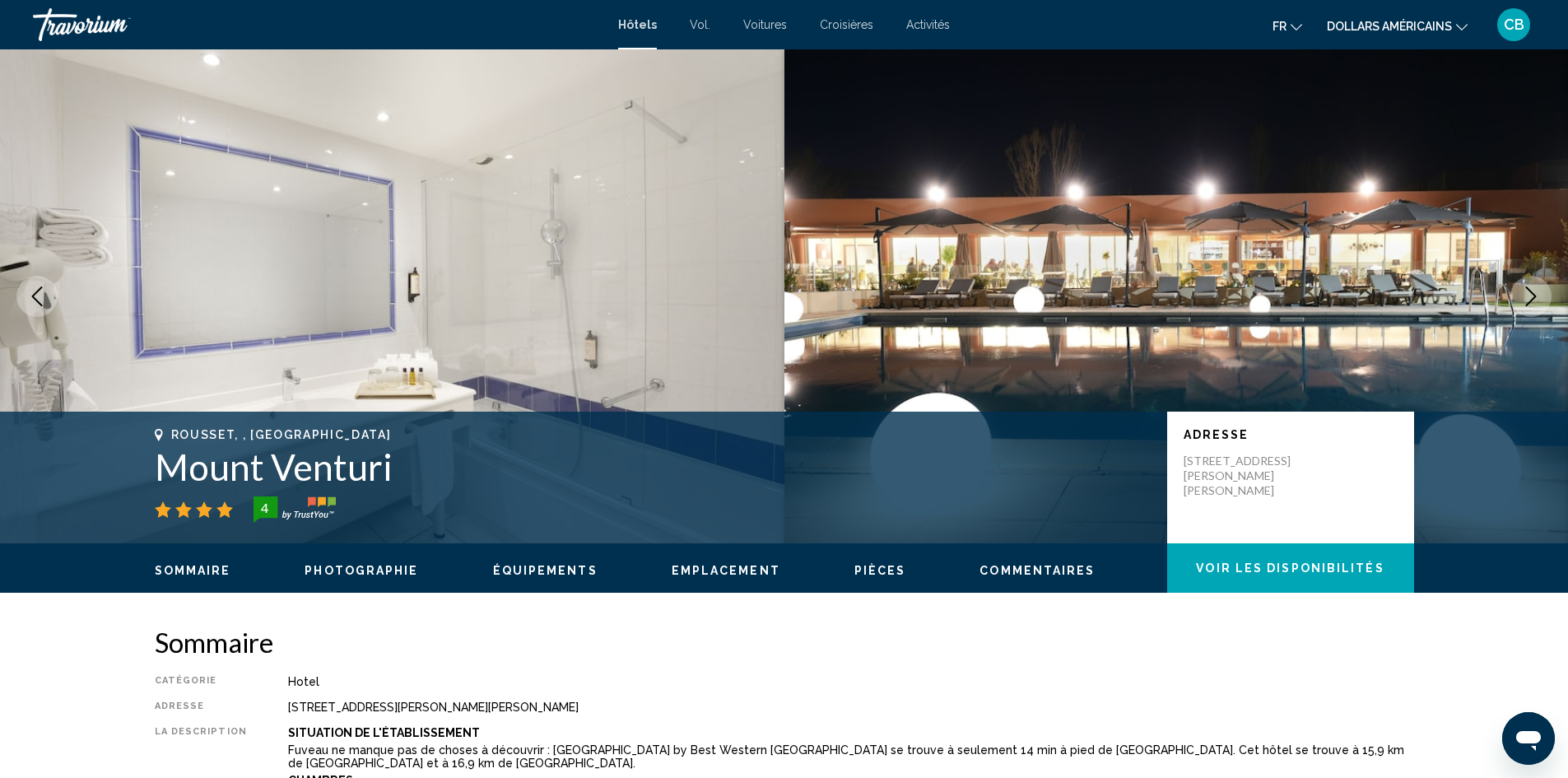
click at [1527, 292] on icon "Next image" at bounding box center [1531, 296] width 20 height 20
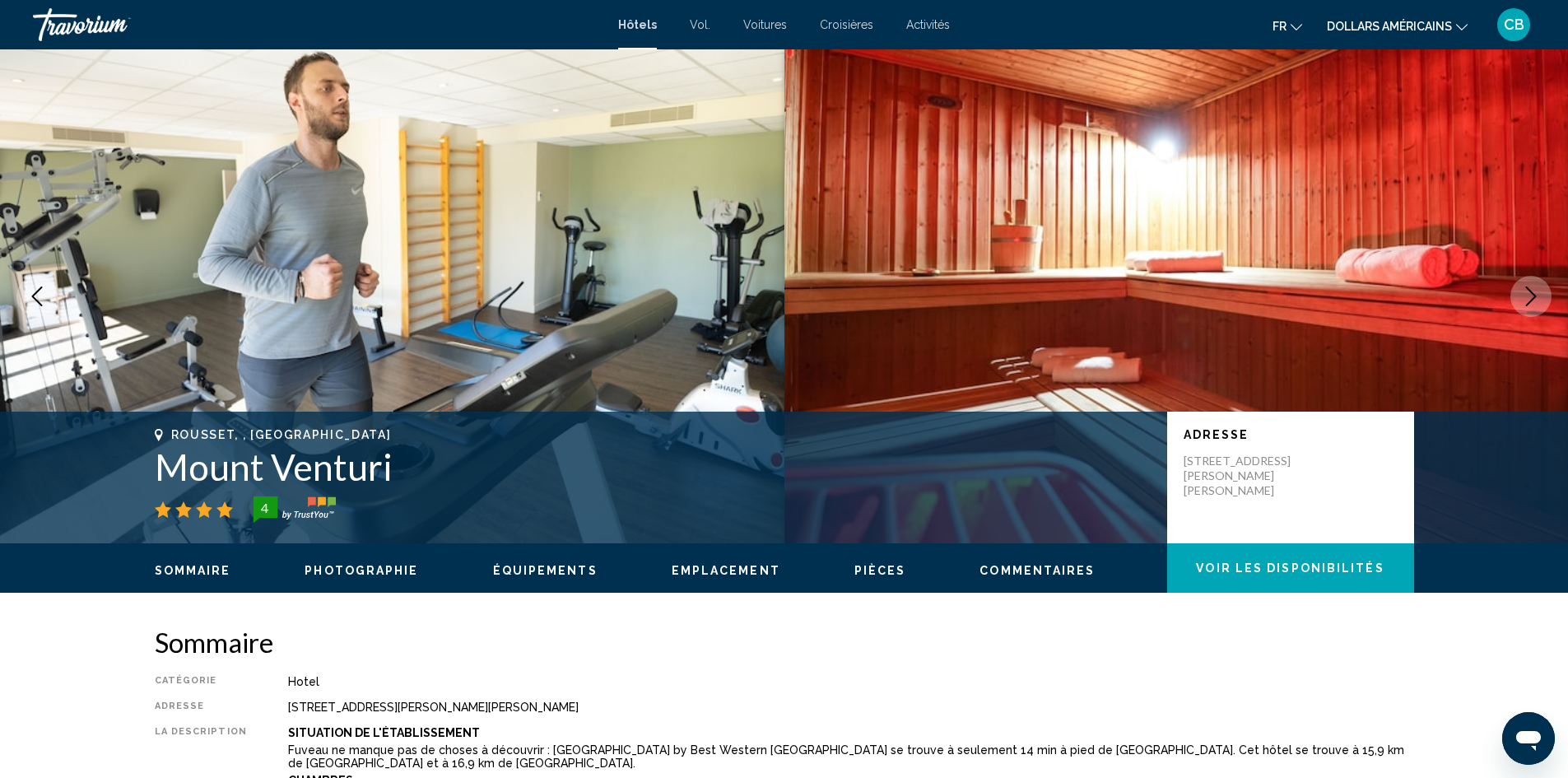
click at [1527, 292] on icon "Next image" at bounding box center [1531, 296] width 20 height 20
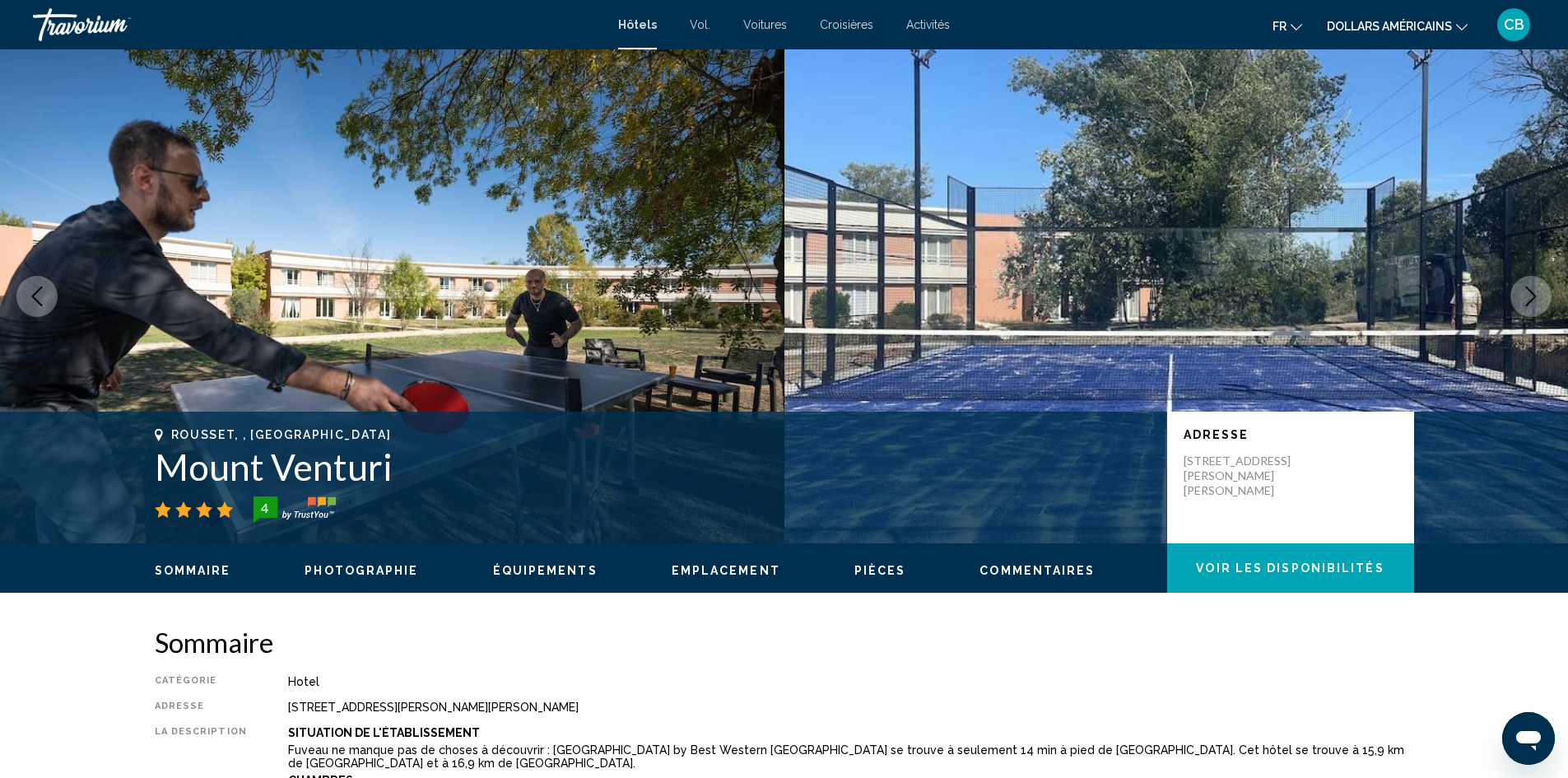
click at [1527, 292] on icon "Next image" at bounding box center [1531, 296] width 20 height 20
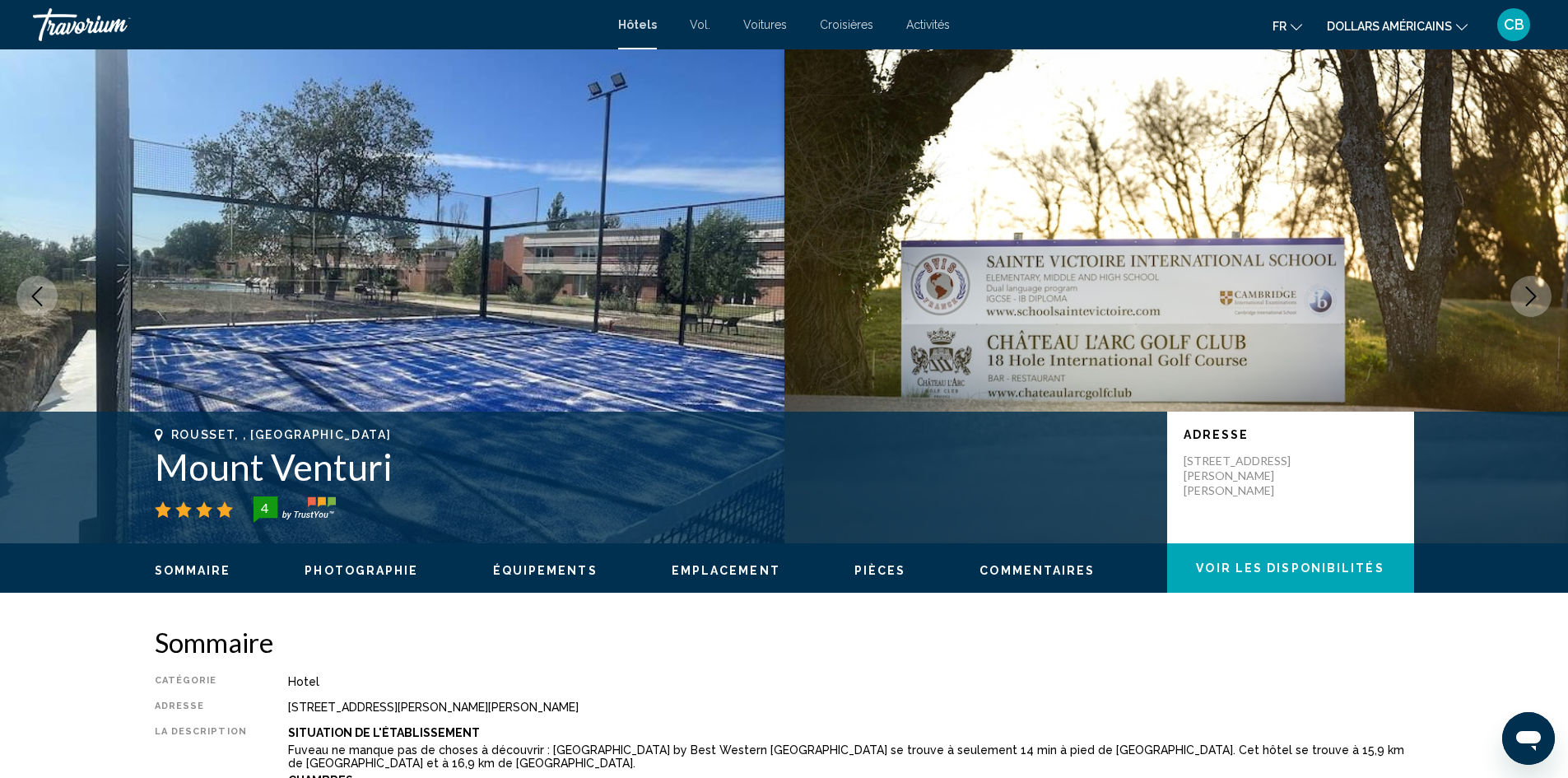
click at [1527, 292] on icon "Next image" at bounding box center [1531, 296] width 20 height 20
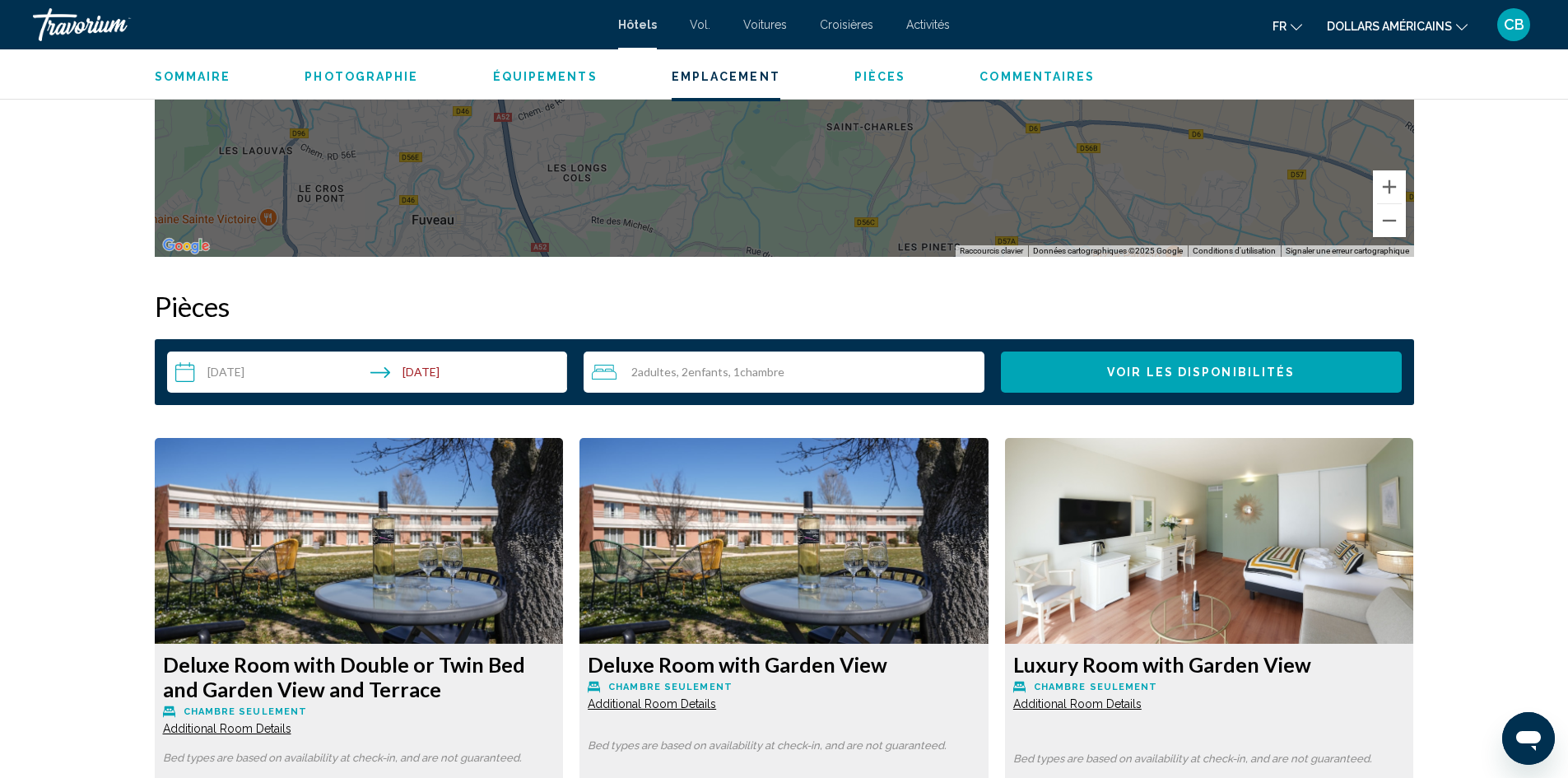
scroll to position [2222, 0]
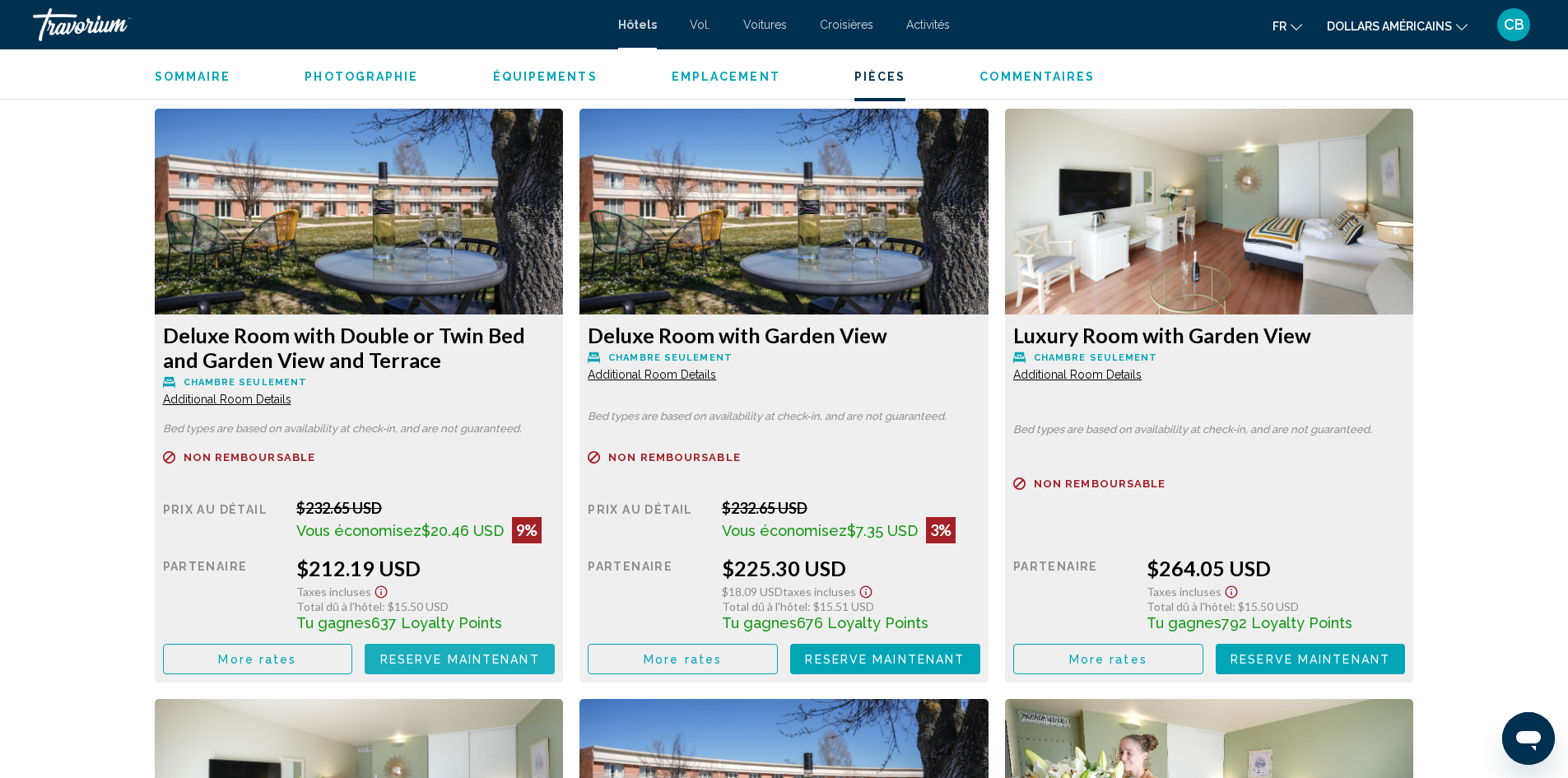
click at [460, 654] on span "Reserve maintenant" at bounding box center [459, 659] width 159 height 13
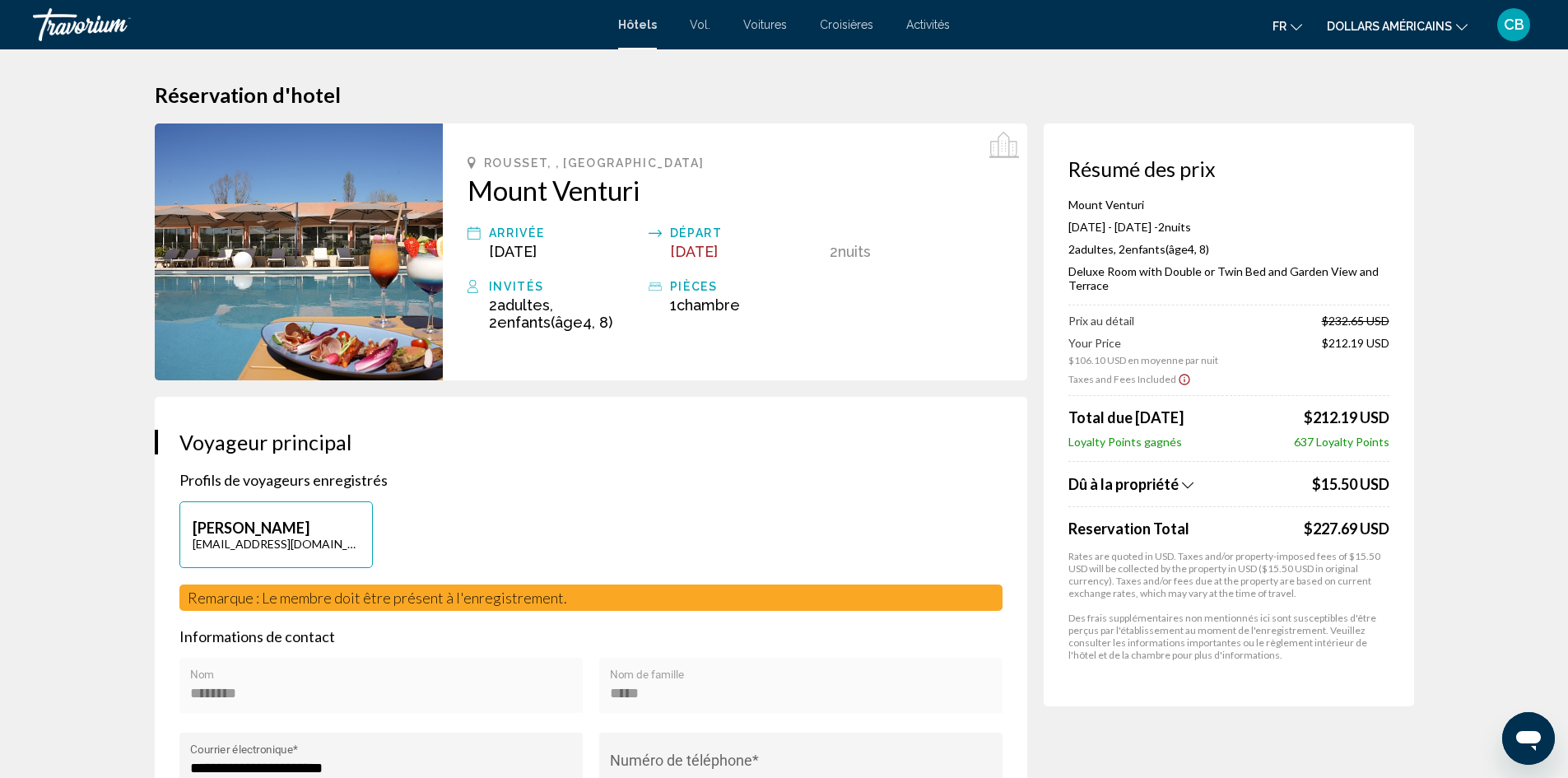
click at [1187, 484] on icon "Show Taxes and Fees breakdown" at bounding box center [1187, 485] width 11 height 14
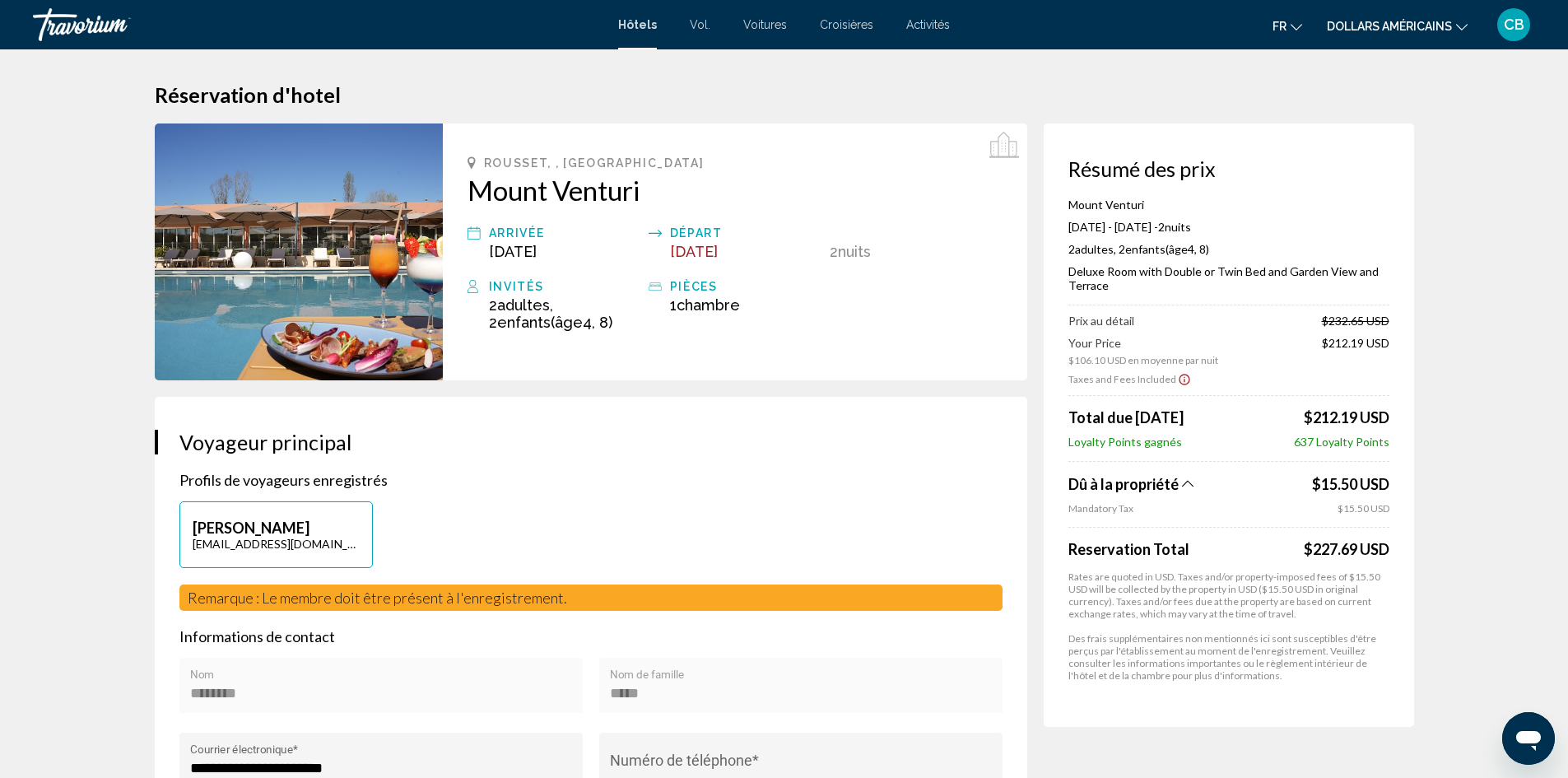
click at [1189, 484] on icon "Show Taxes and Fees breakdown" at bounding box center [1187, 484] width 11 height 14
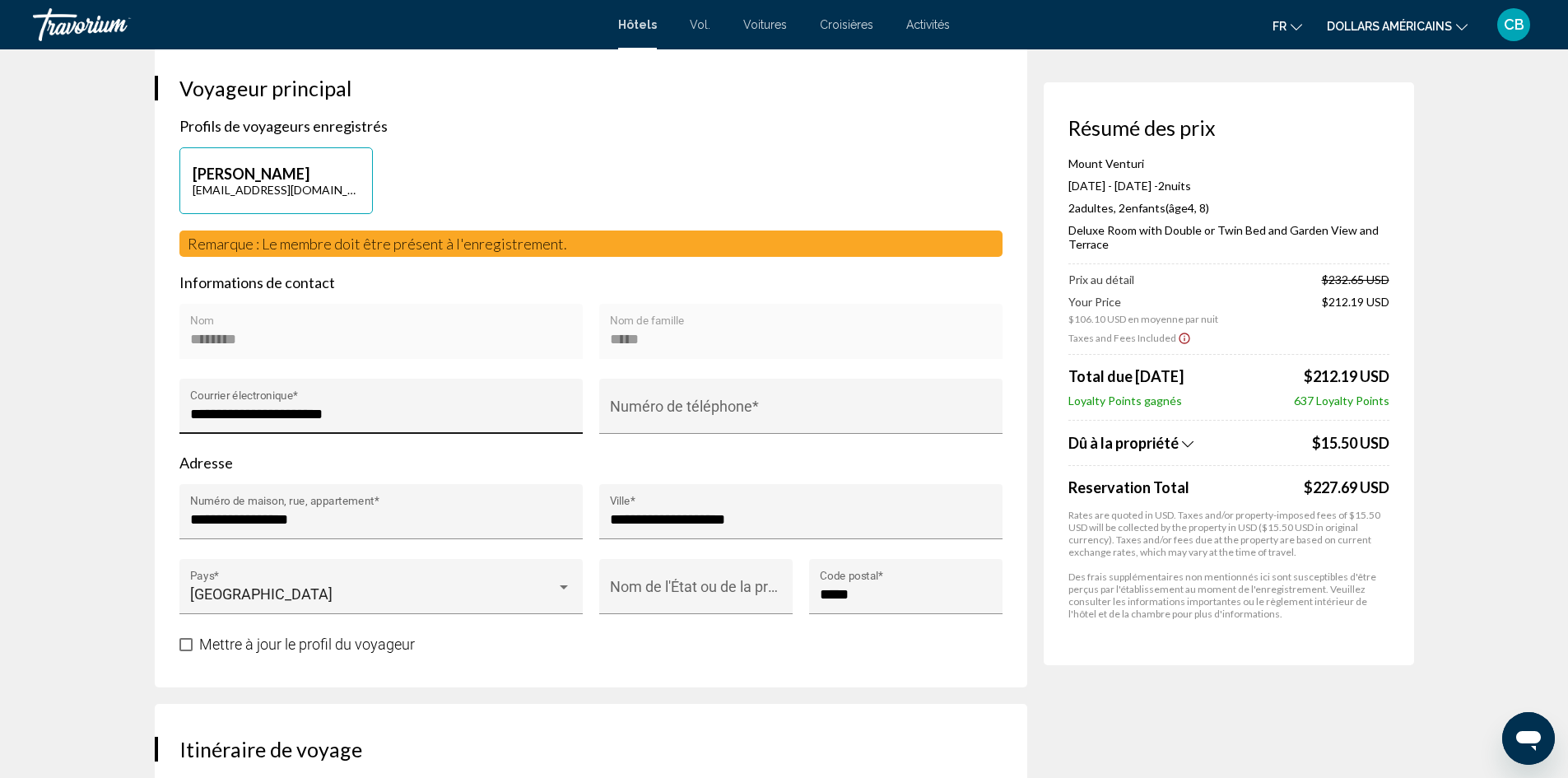
scroll to position [412, 0]
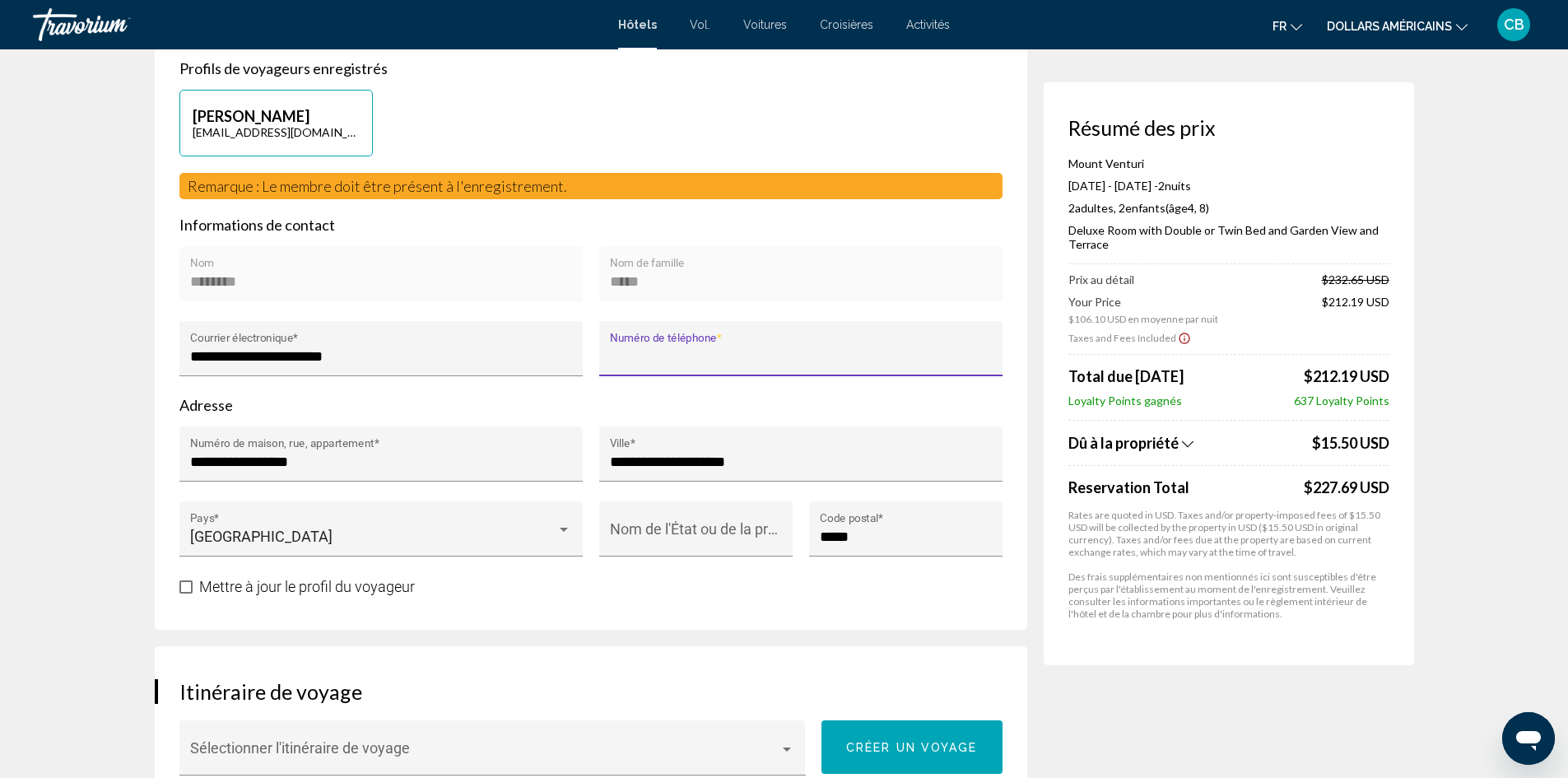
click at [713, 348] on input "Numéro de téléphone *" at bounding box center [801, 356] width 381 height 17
type input "**********"
click at [774, 461] on input "**********" at bounding box center [801, 461] width 381 height 17
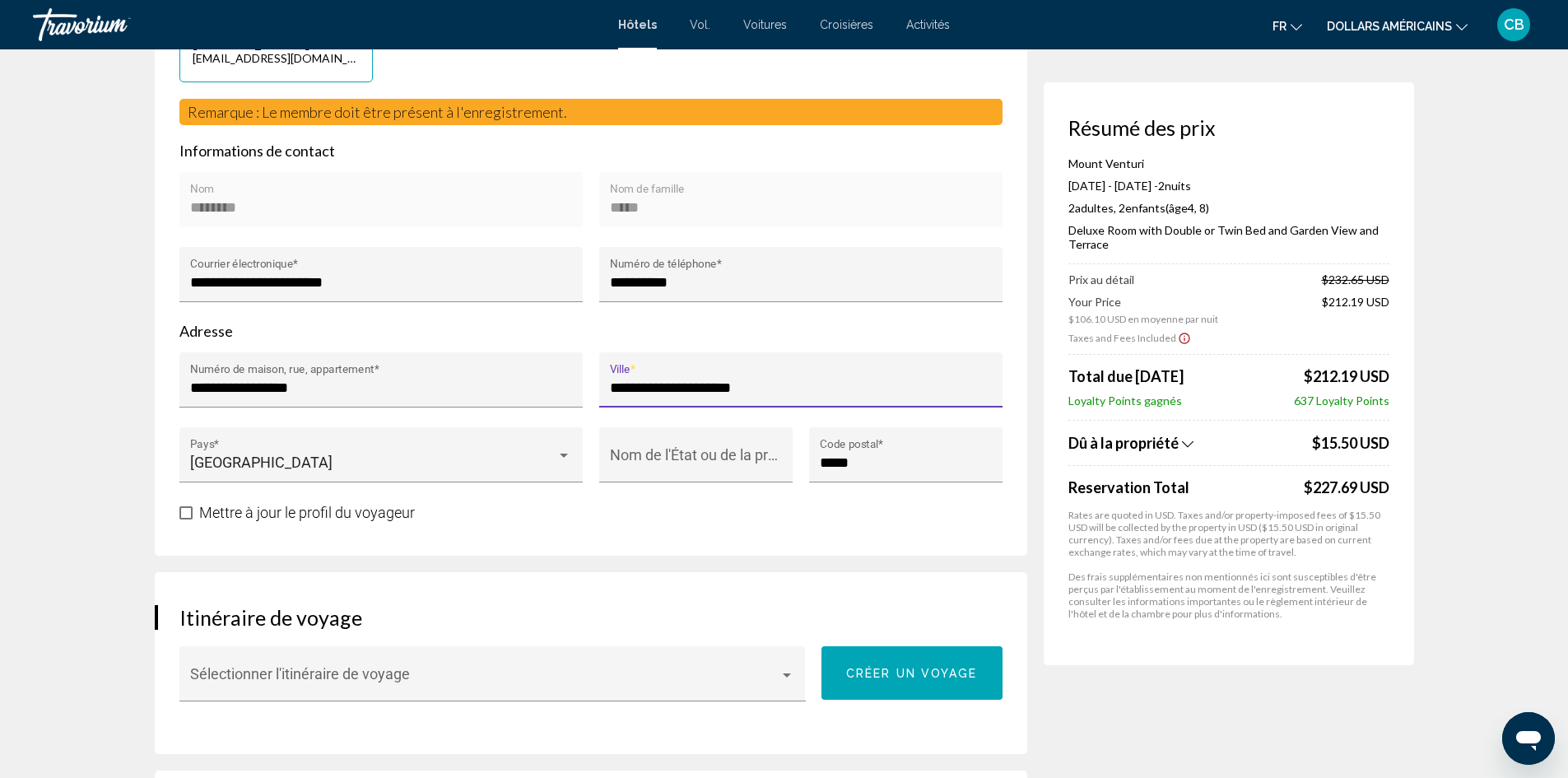
scroll to position [659, 0]
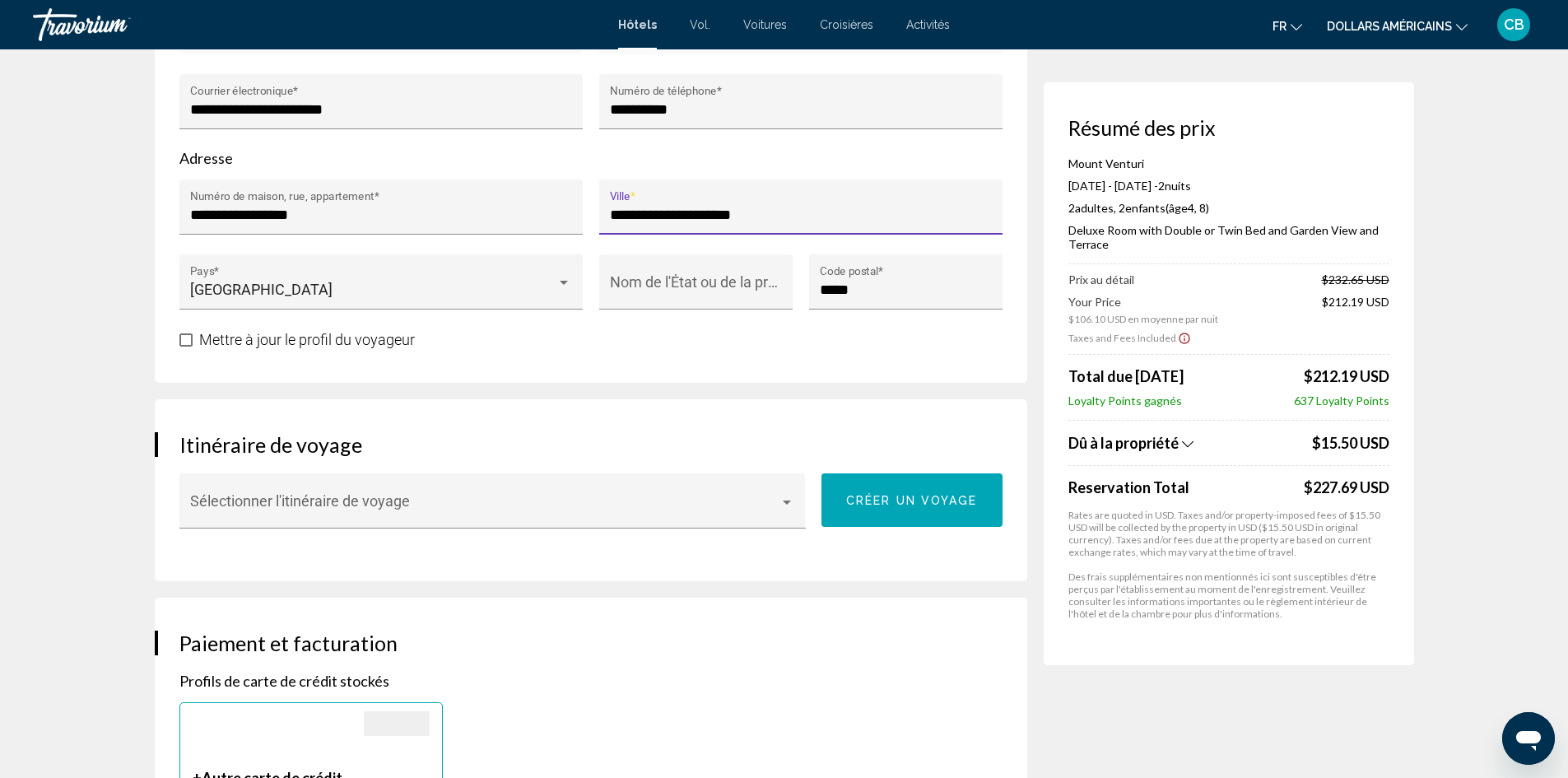
type input "**********"
click at [192, 345] on label "Mettre à jour le profil du voyageur" at bounding box center [297, 339] width 235 height 20
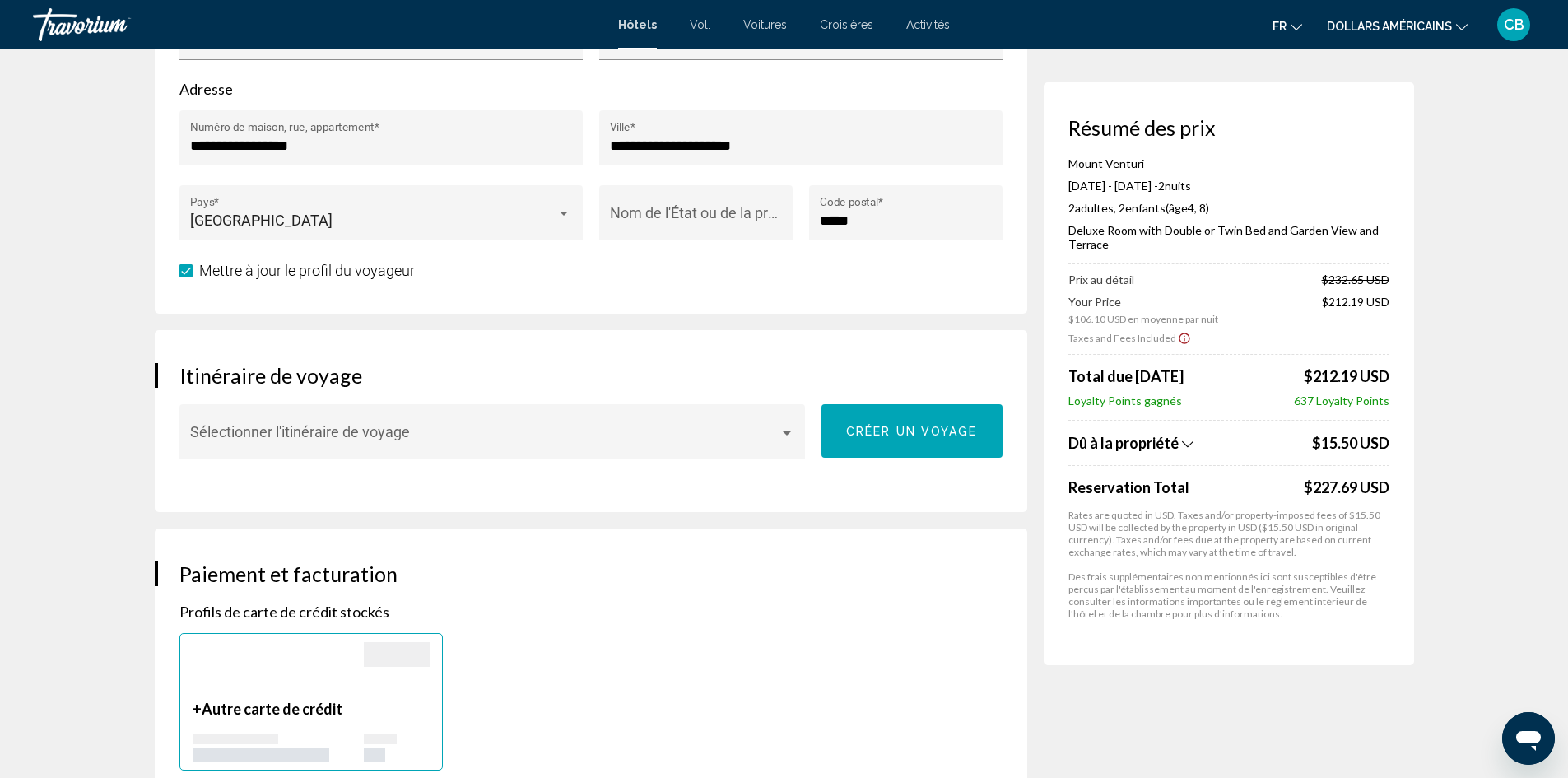
scroll to position [905, 0]
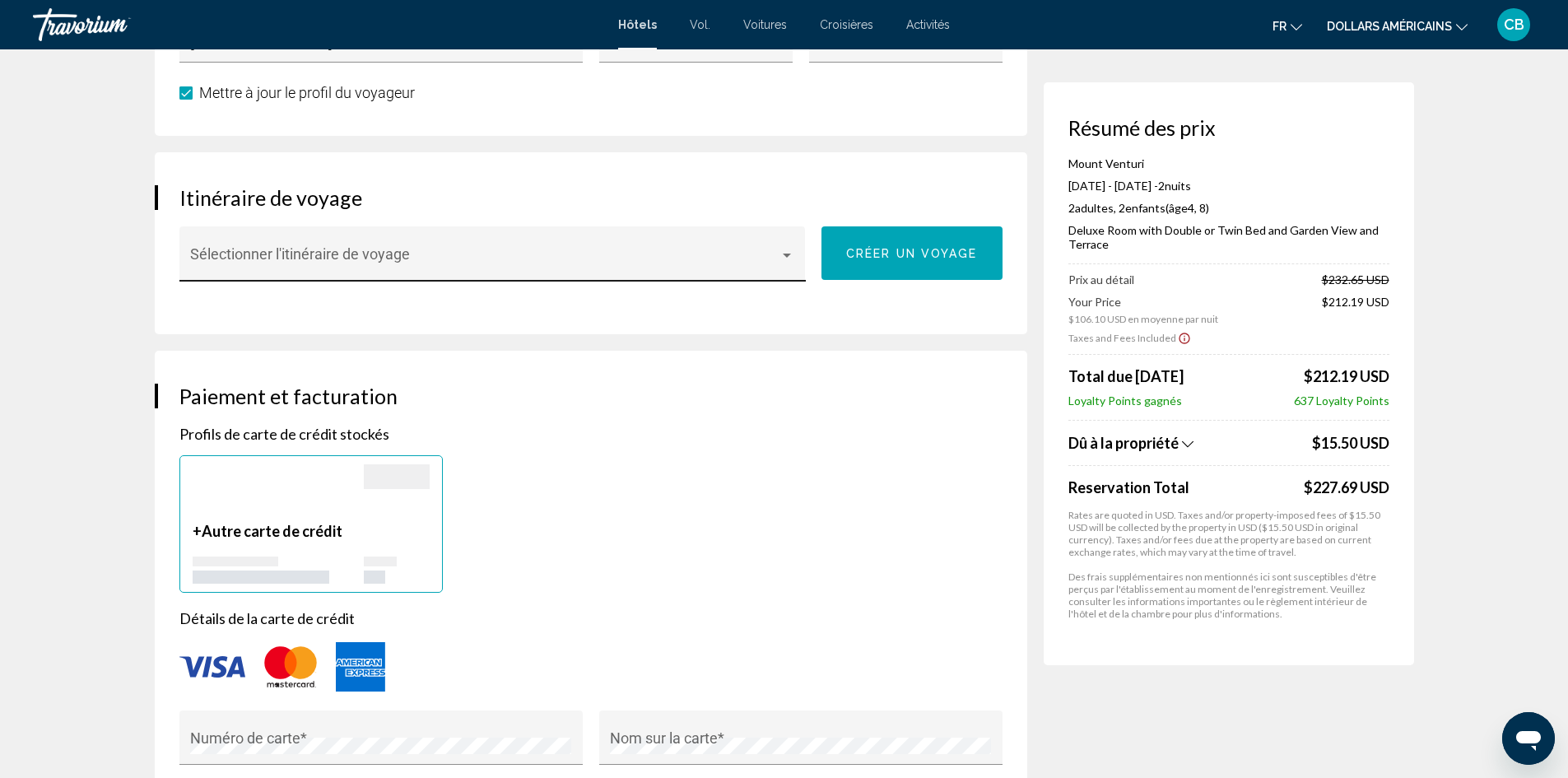
click at [304, 265] on span "Contenu principal" at bounding box center [484, 261] width 589 height 17
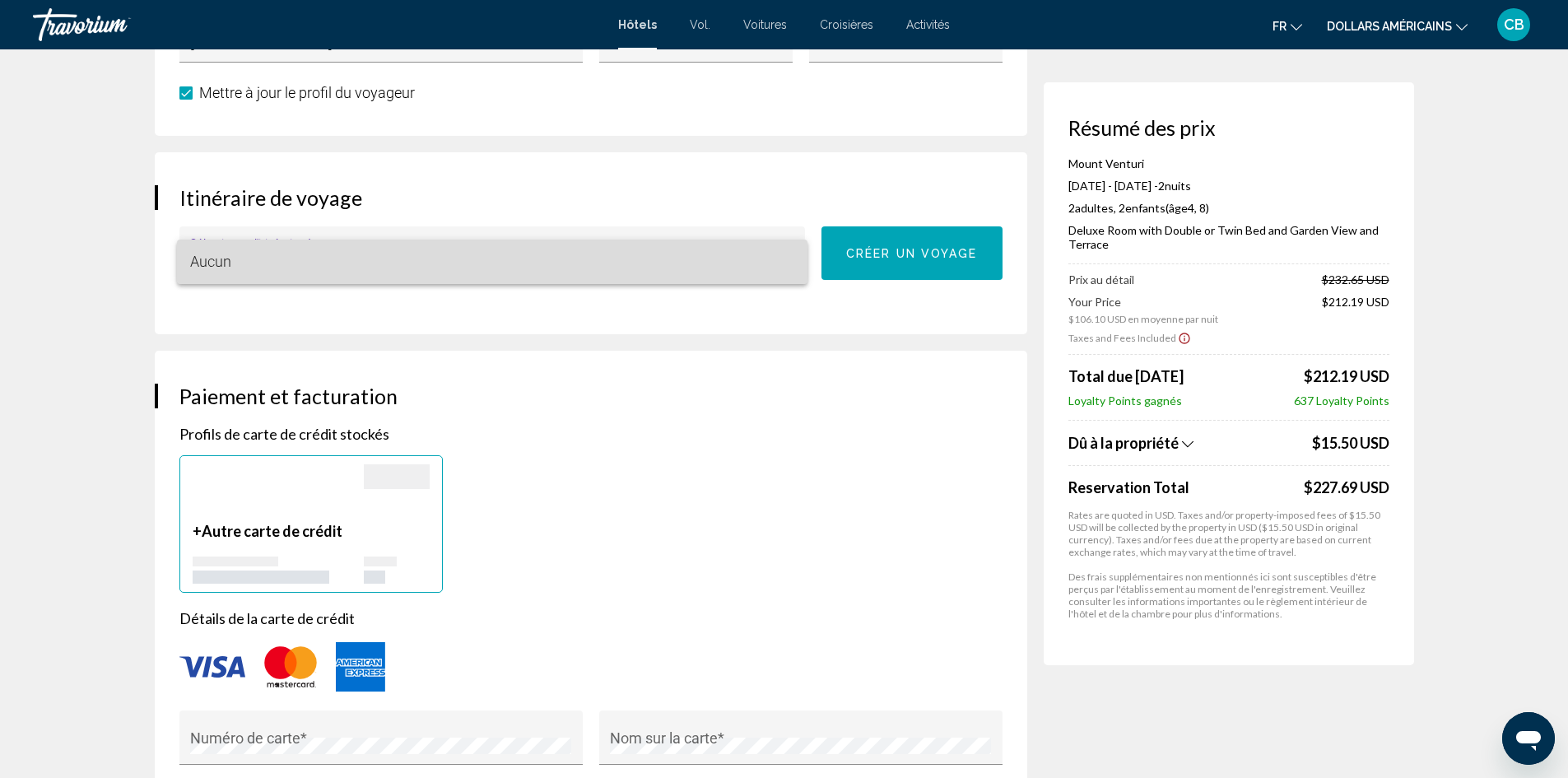
click at [304, 265] on span "Aucun" at bounding box center [492, 261] width 604 height 44
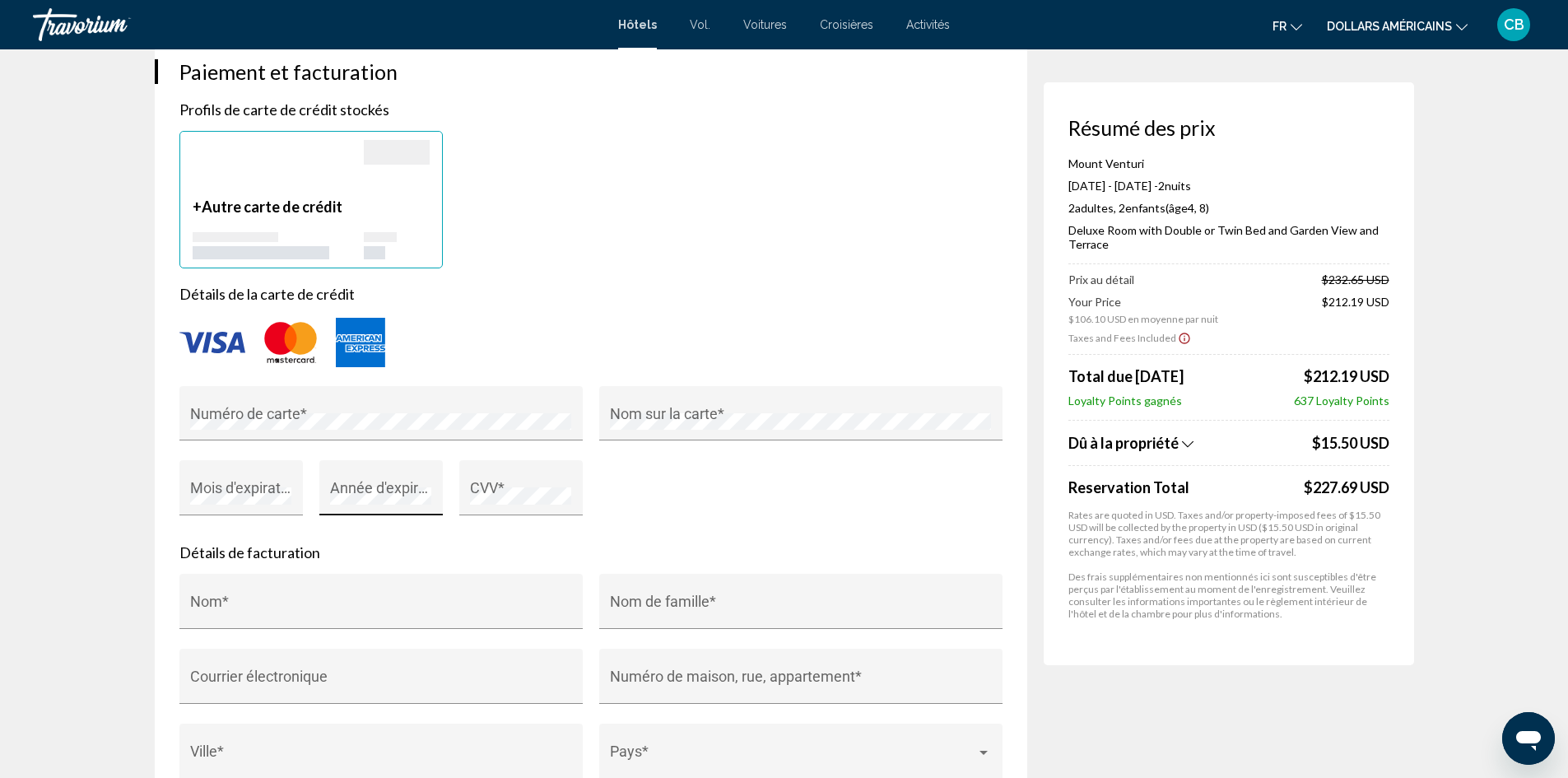
scroll to position [1235, 0]
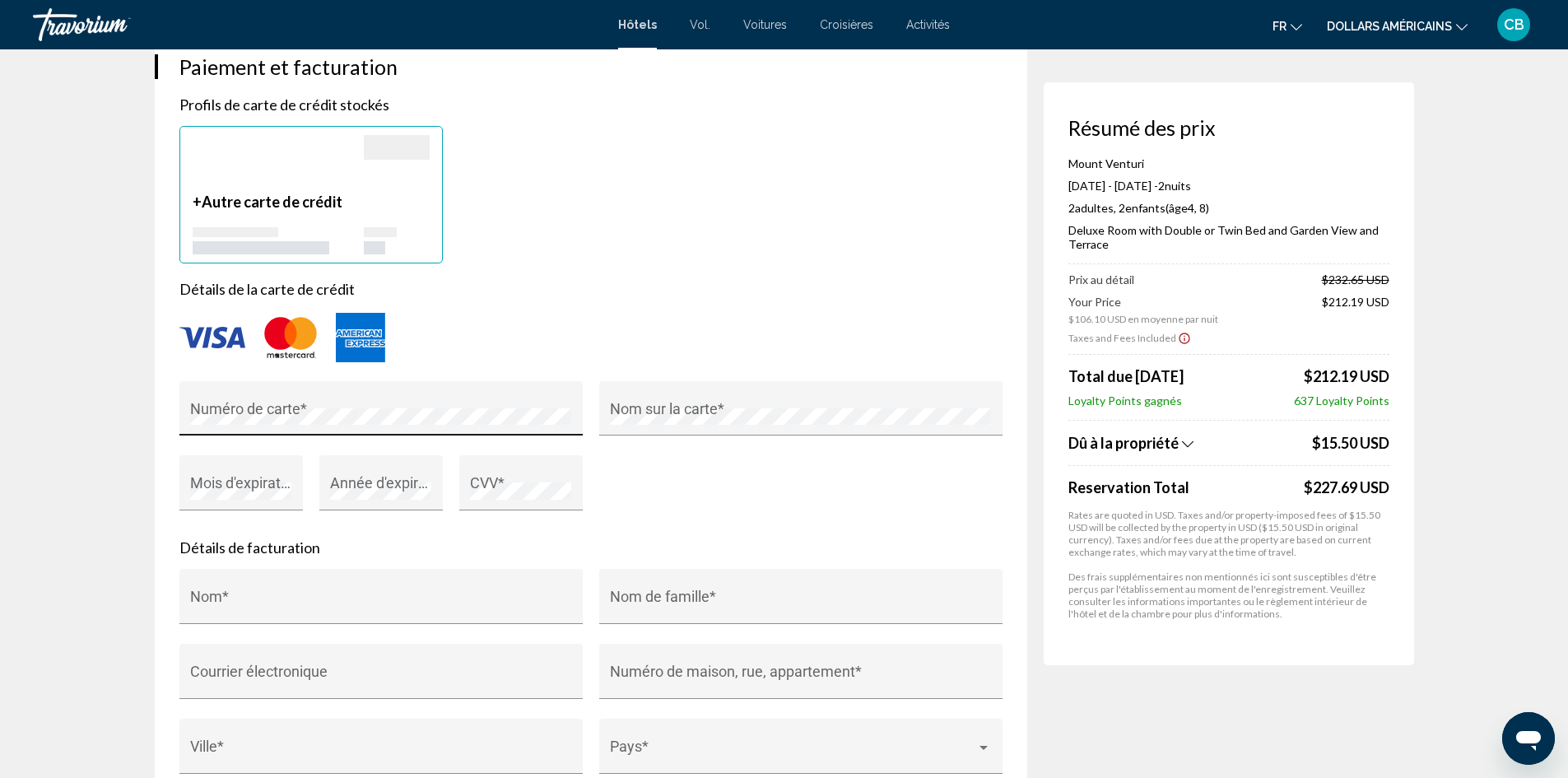
click at [333, 401] on div "Numéro de carte *" at bounding box center [380, 413] width 381 height 44
click at [696, 399] on div "Nom sur la carte *" at bounding box center [801, 413] width 381 height 44
click at [385, 473] on div "Année d'expiration *" at bounding box center [380, 488] width 101 height 44
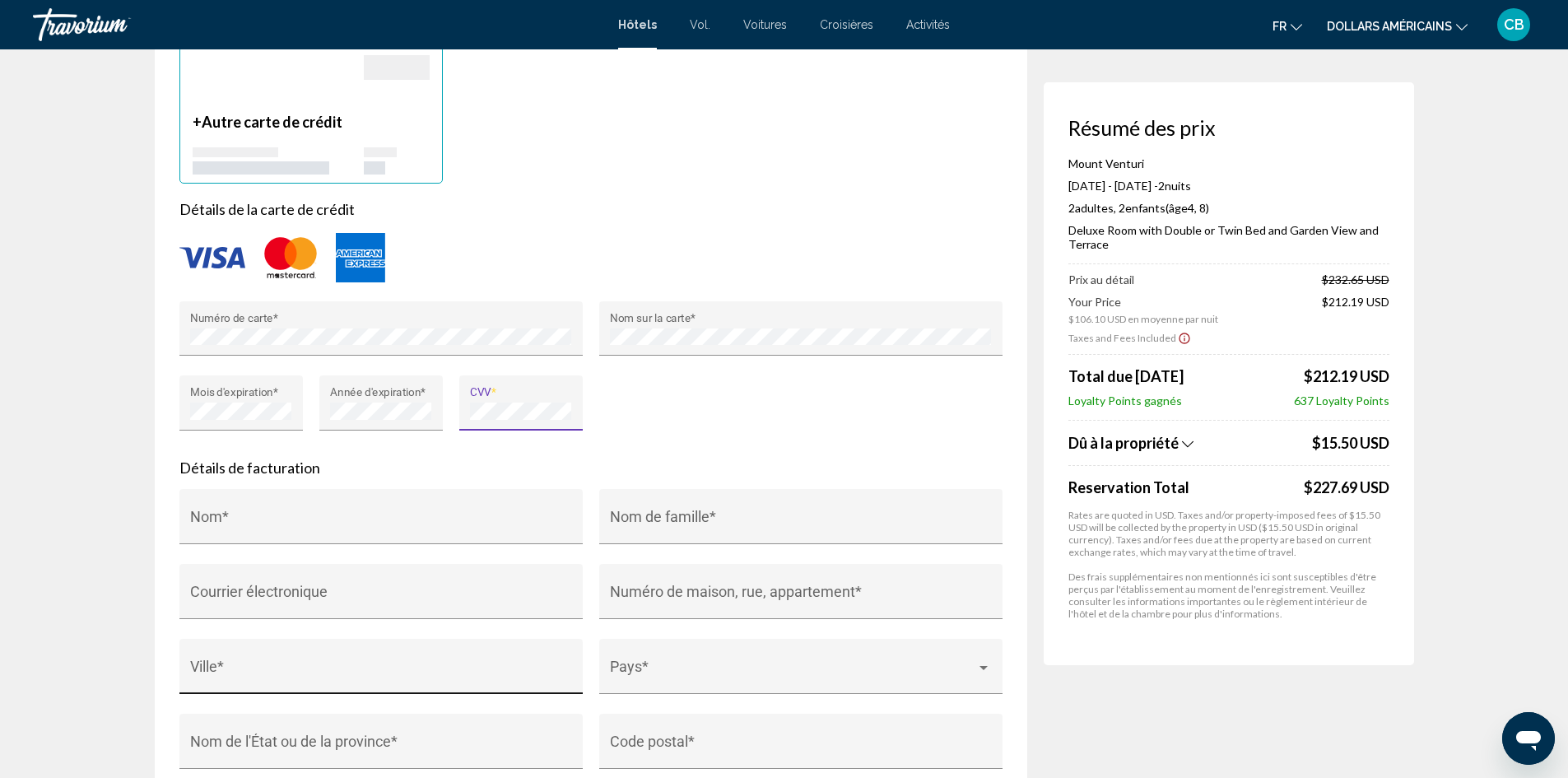
scroll to position [1481, 0]
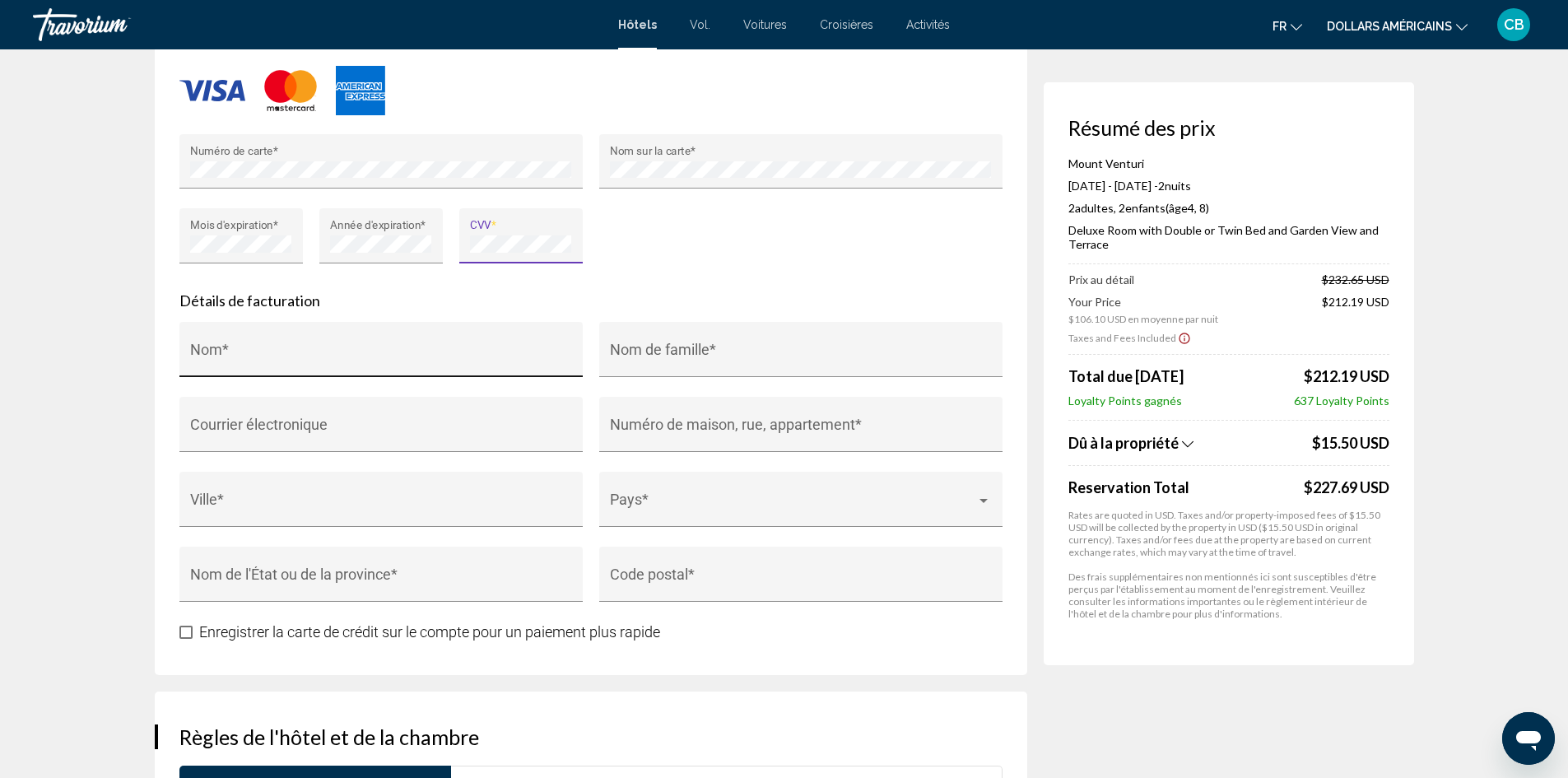
click at [291, 349] on input "Nom *" at bounding box center [380, 357] width 381 height 17
type input "*****"
click at [714, 356] on input "Nom de famille *" at bounding box center [801, 357] width 381 height 17
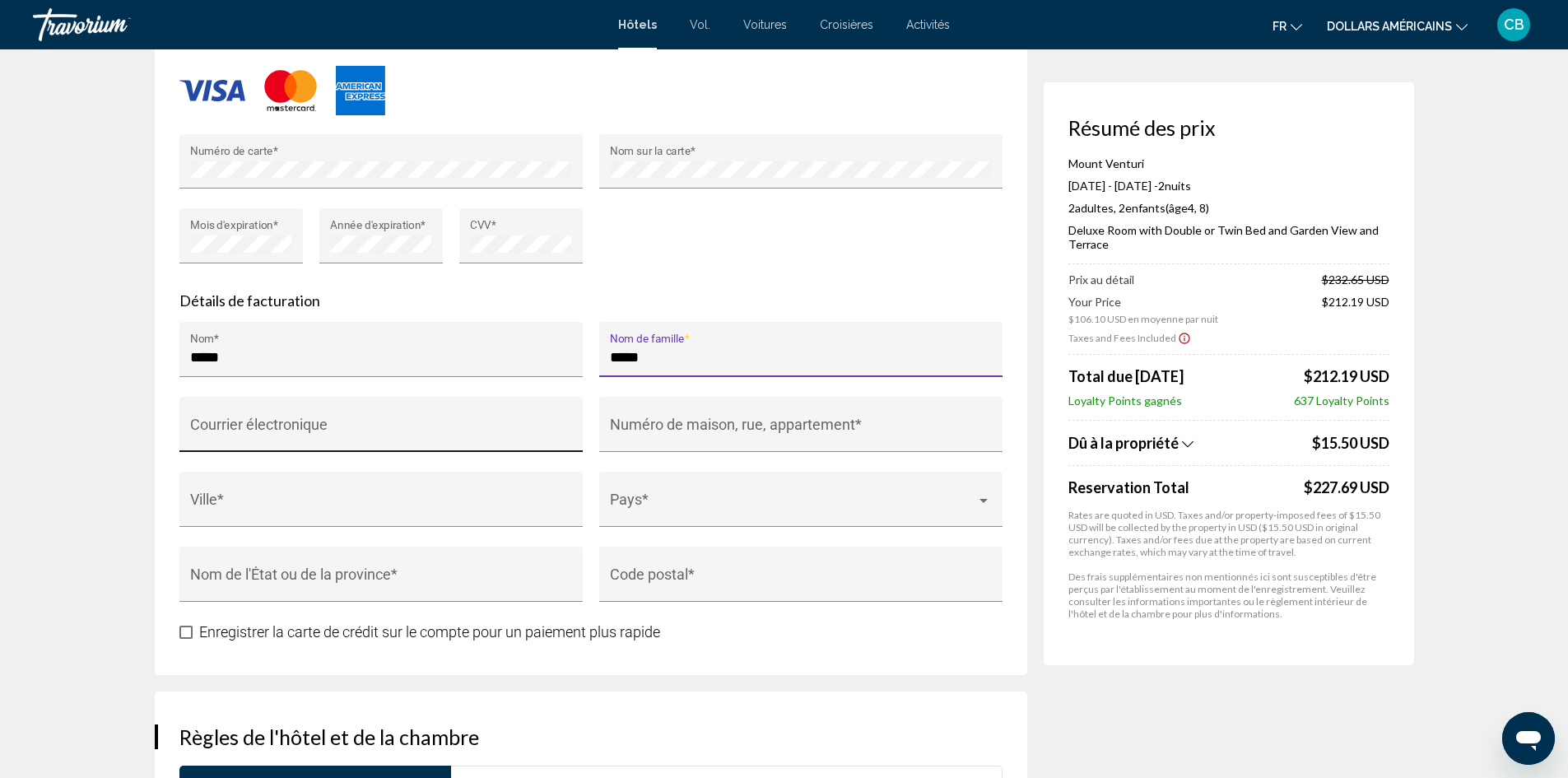
type input "*****"
click at [394, 427] on input "Courrier électronique" at bounding box center [380, 432] width 381 height 17
type input "**********"
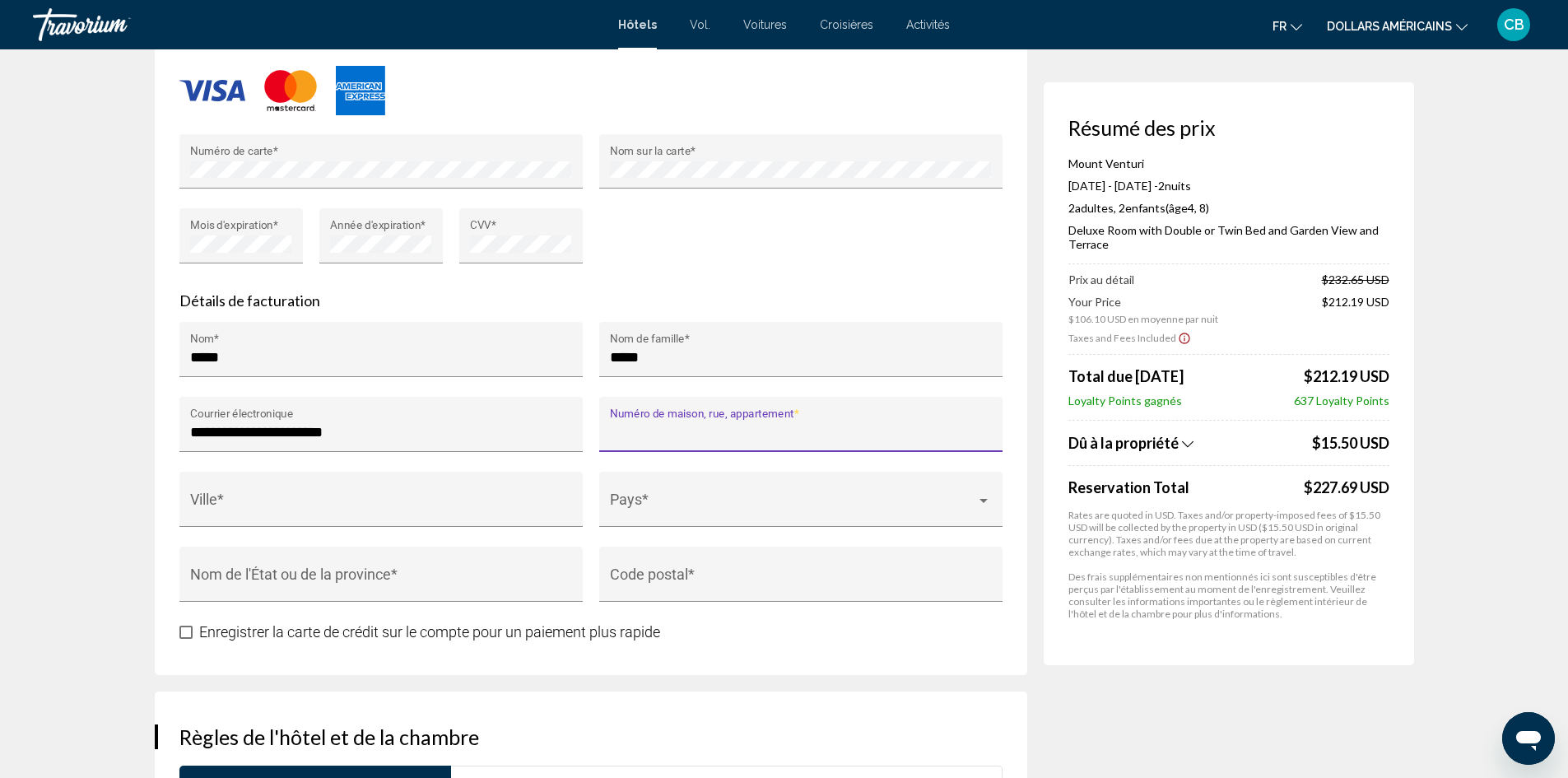
click at [700, 433] on input "Numéro de maison, rue, appartement *" at bounding box center [801, 432] width 381 height 17
type input "**********"
click at [447, 484] on div "Ville *" at bounding box center [380, 505] width 381 height 44
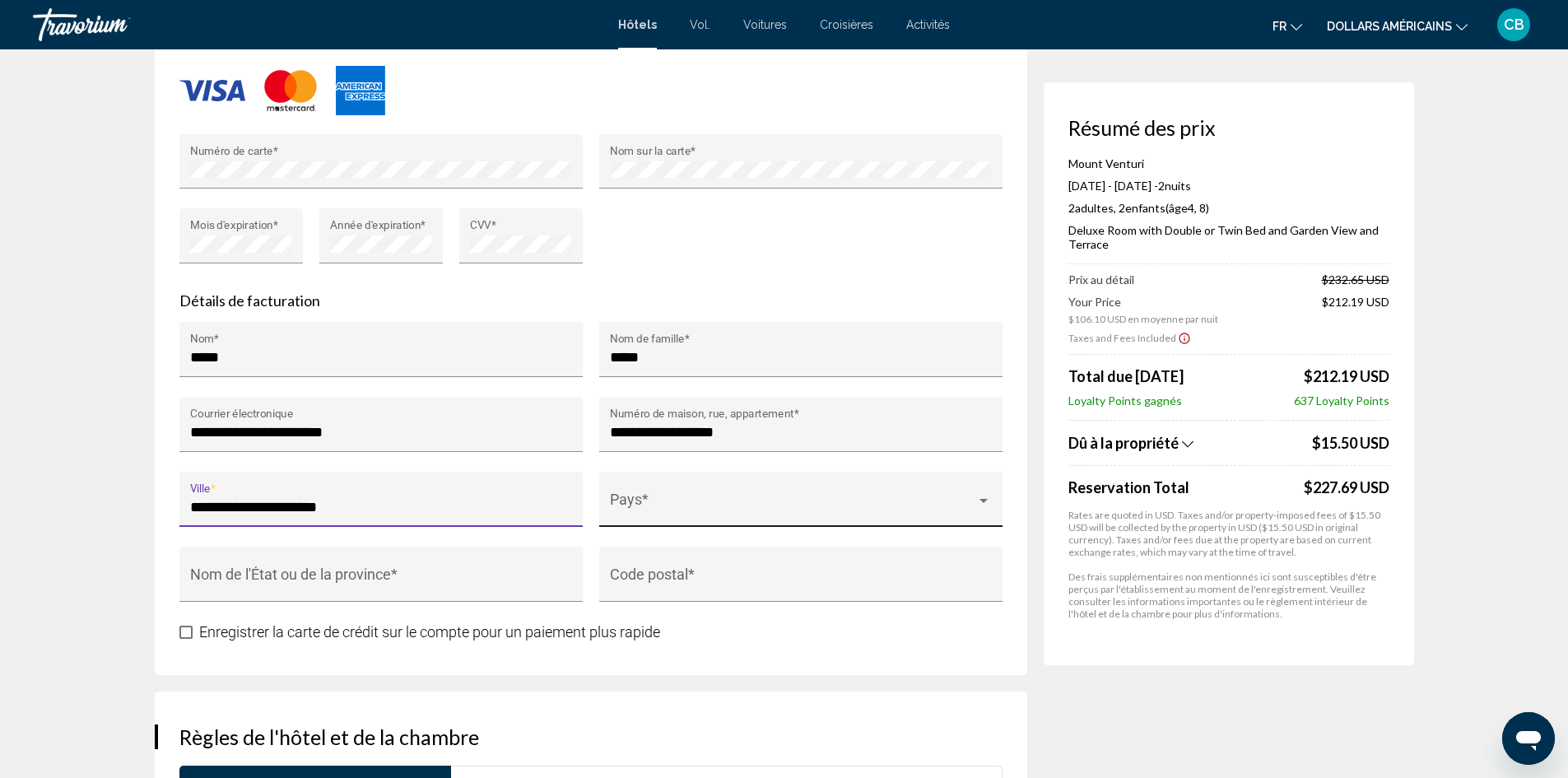
type input "**********"
click at [732, 488] on div "Pays *" at bounding box center [801, 505] width 381 height 44
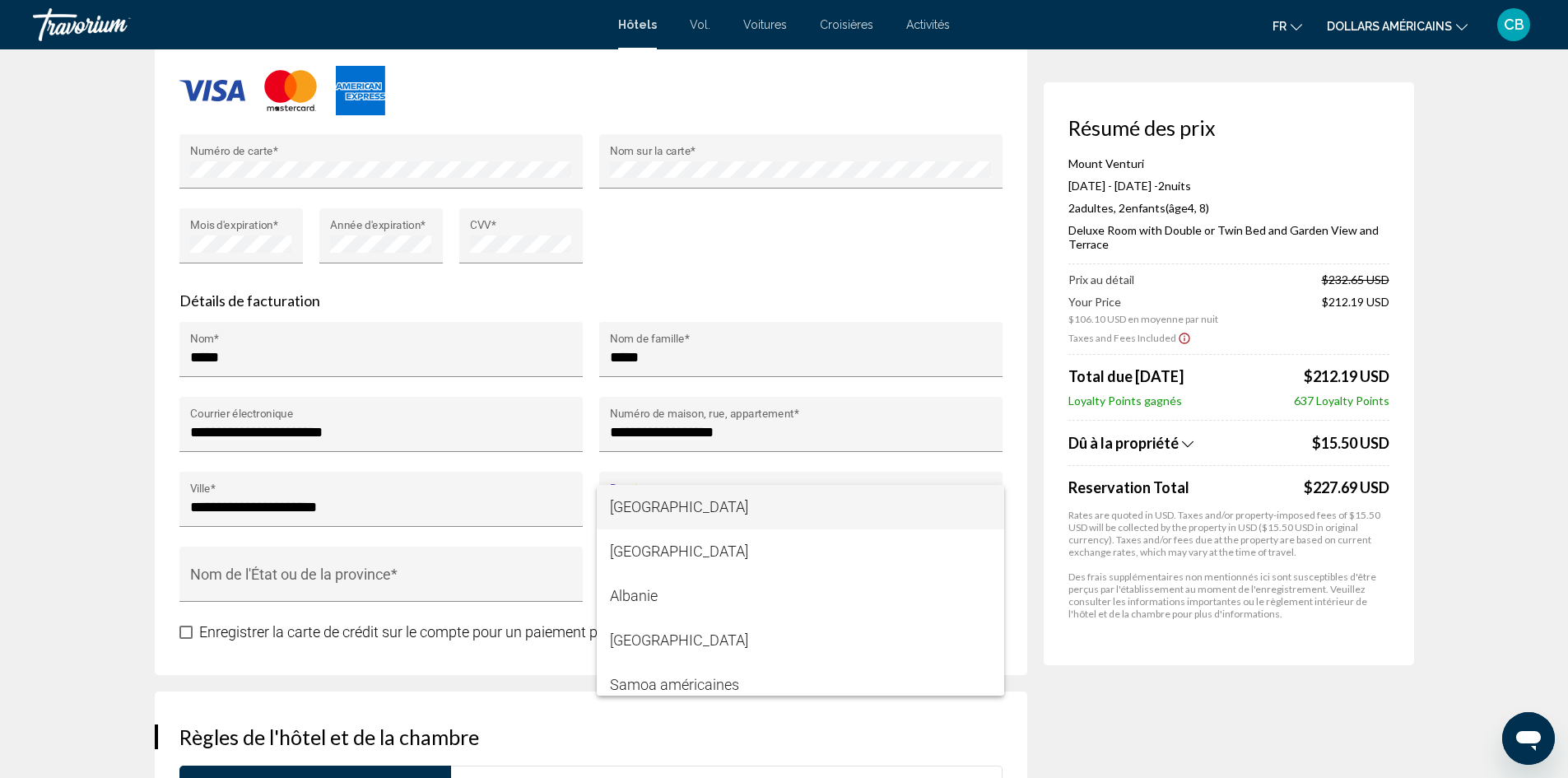
scroll to position [3256, 0]
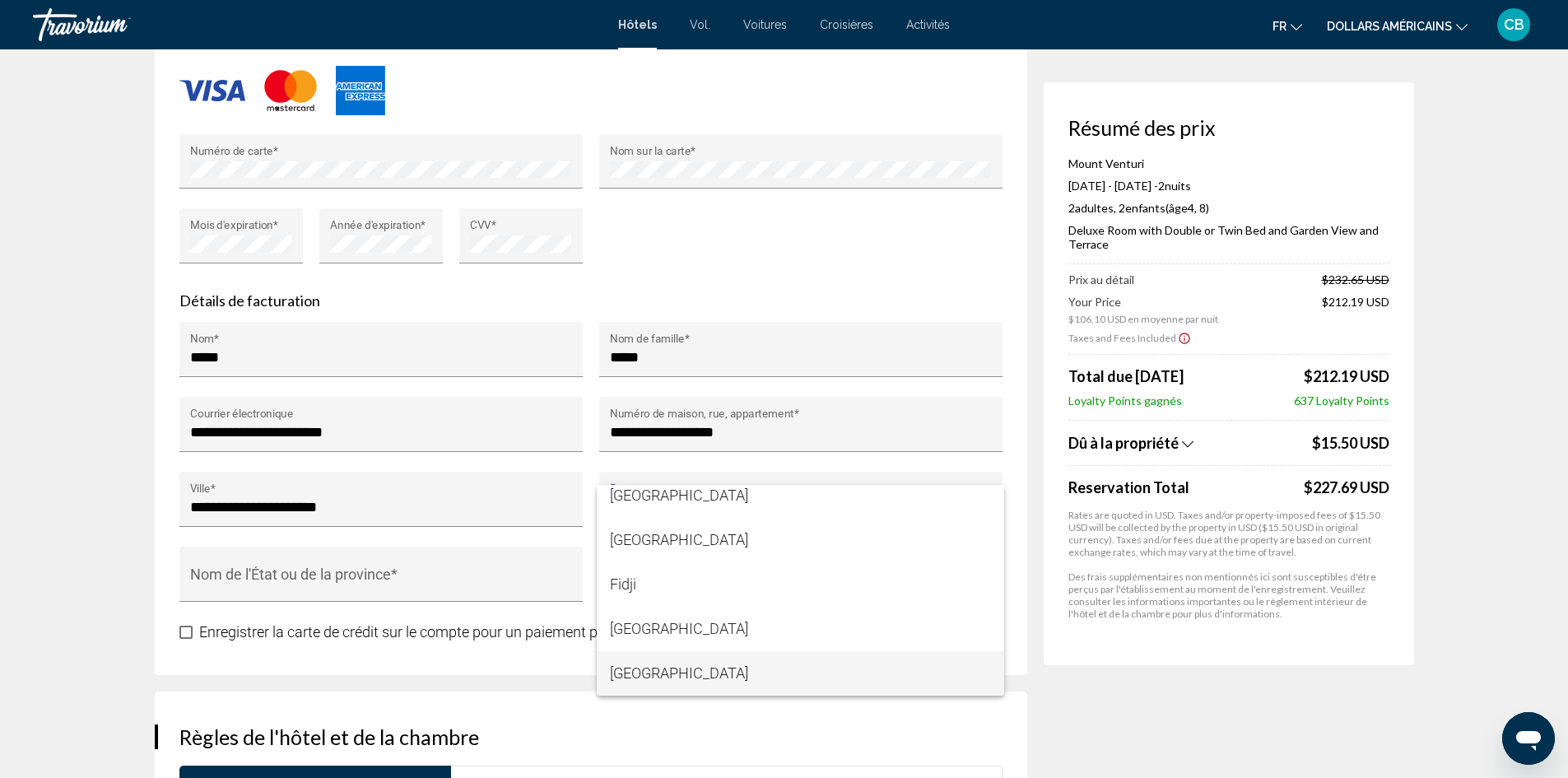
click at [665, 684] on span "[GEOGRAPHIC_DATA]" at bounding box center [801, 673] width 381 height 44
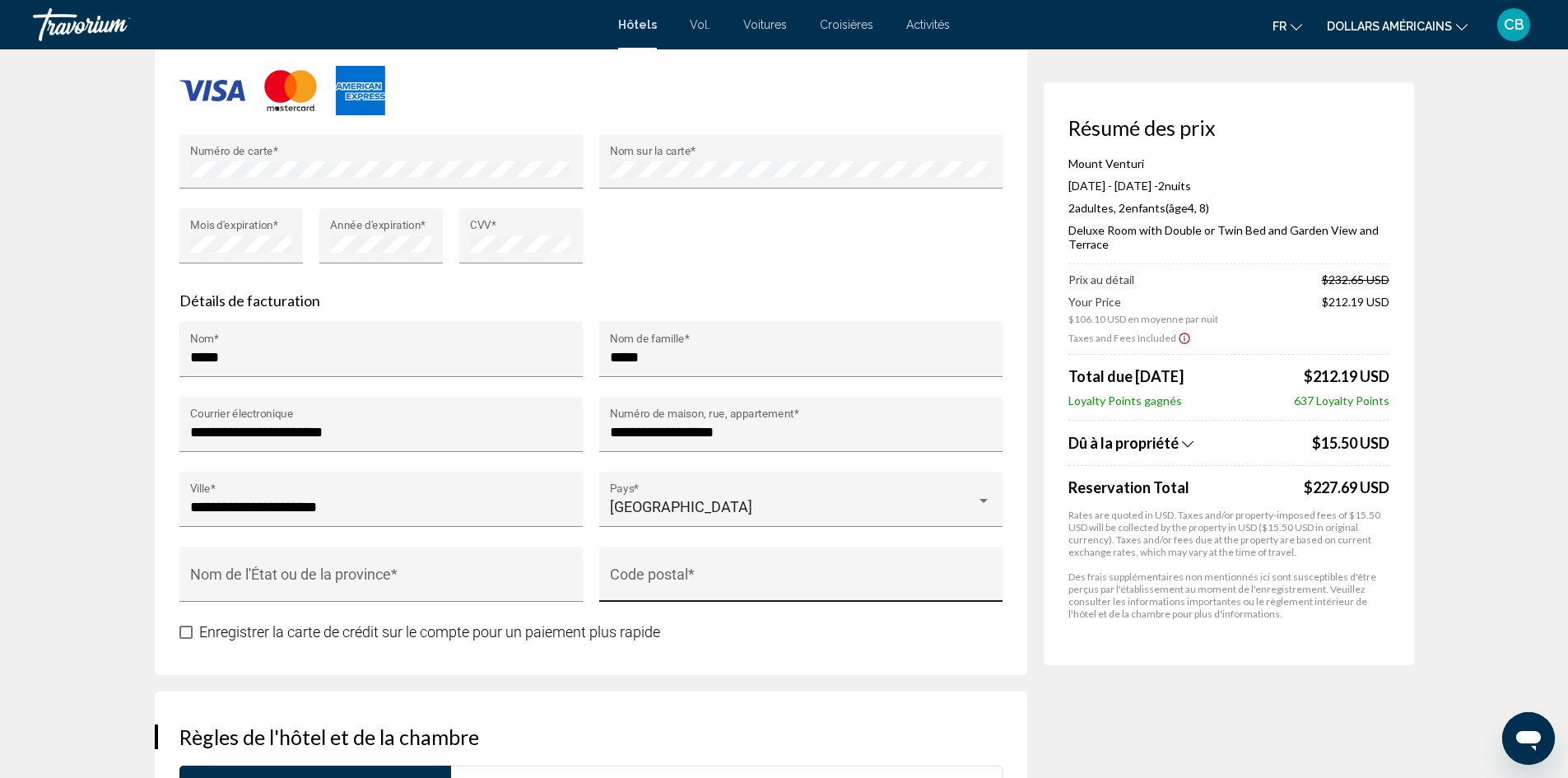
drag, startPoint x: 665, startPoint y: 561, endPoint x: 671, endPoint y: 568, distance: 9.2
click at [665, 563] on div "Code postal *" at bounding box center [801, 580] width 381 height 44
type input "*****"
click at [278, 579] on input "Nom de l'État ou de la province *" at bounding box center [380, 581] width 381 height 17
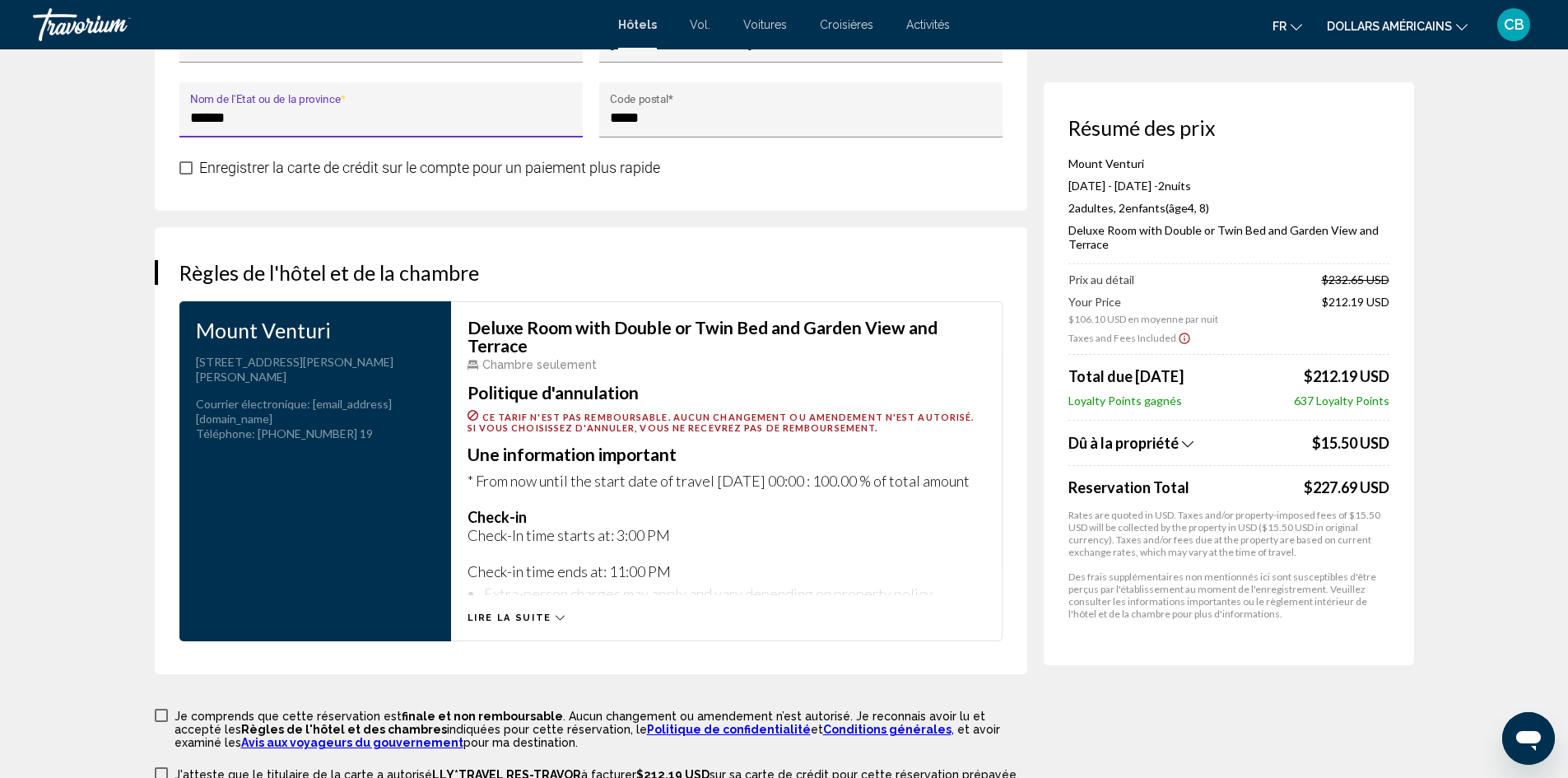
scroll to position [2057, 0]
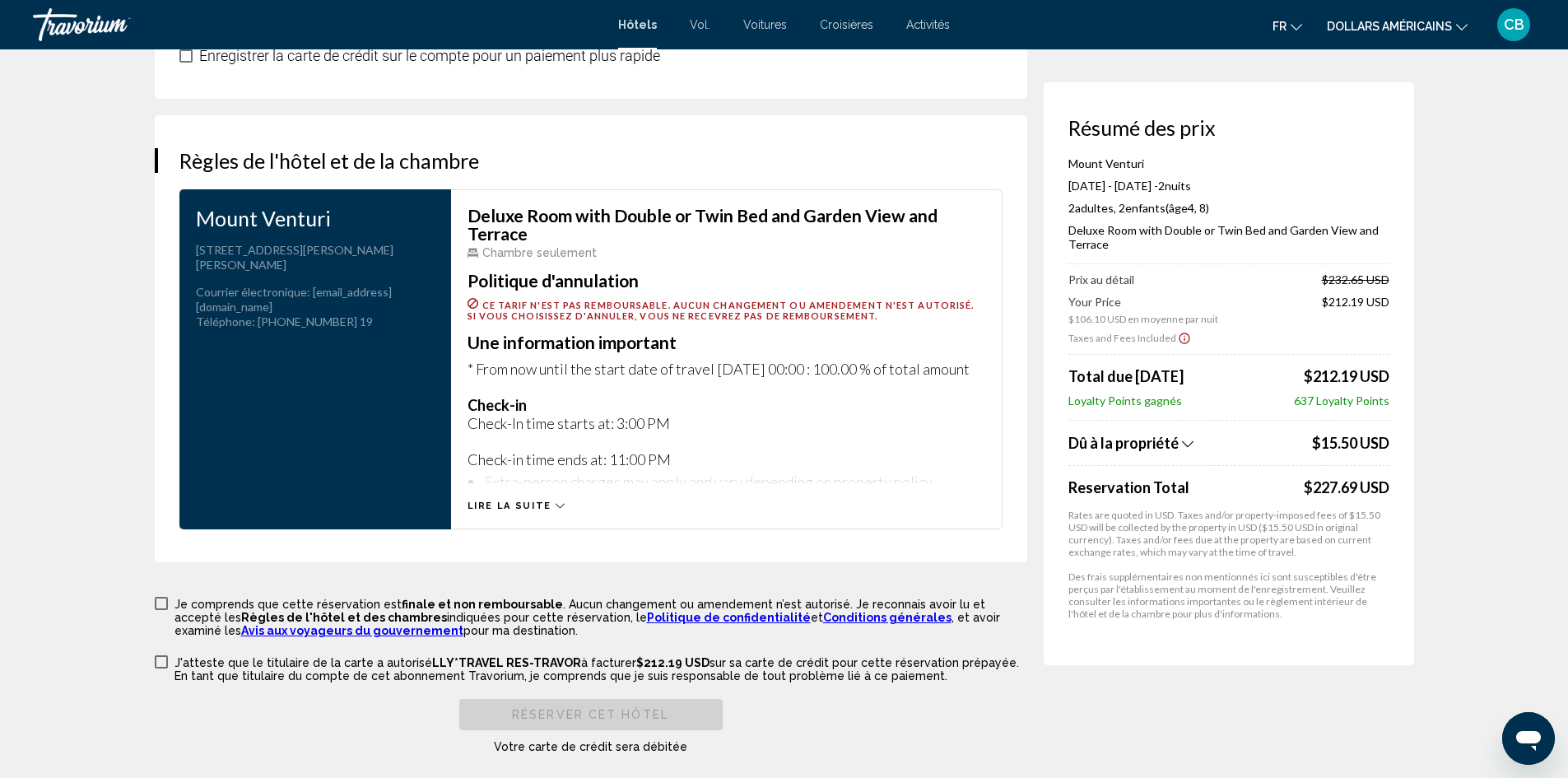
type input "******"
click at [555, 509] on icon "Contenu principal" at bounding box center [560, 506] width 9 height 9
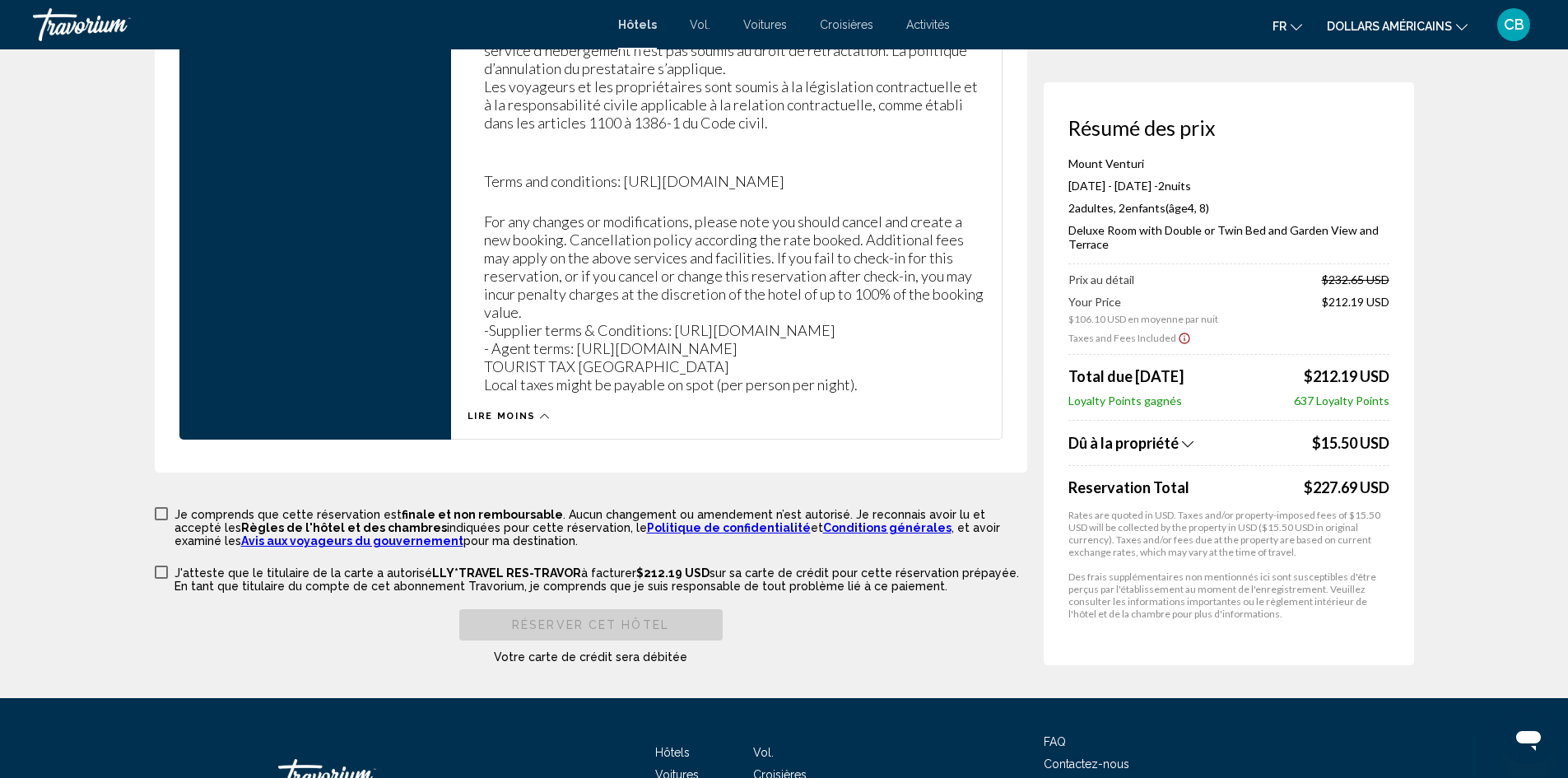
scroll to position [4820, 0]
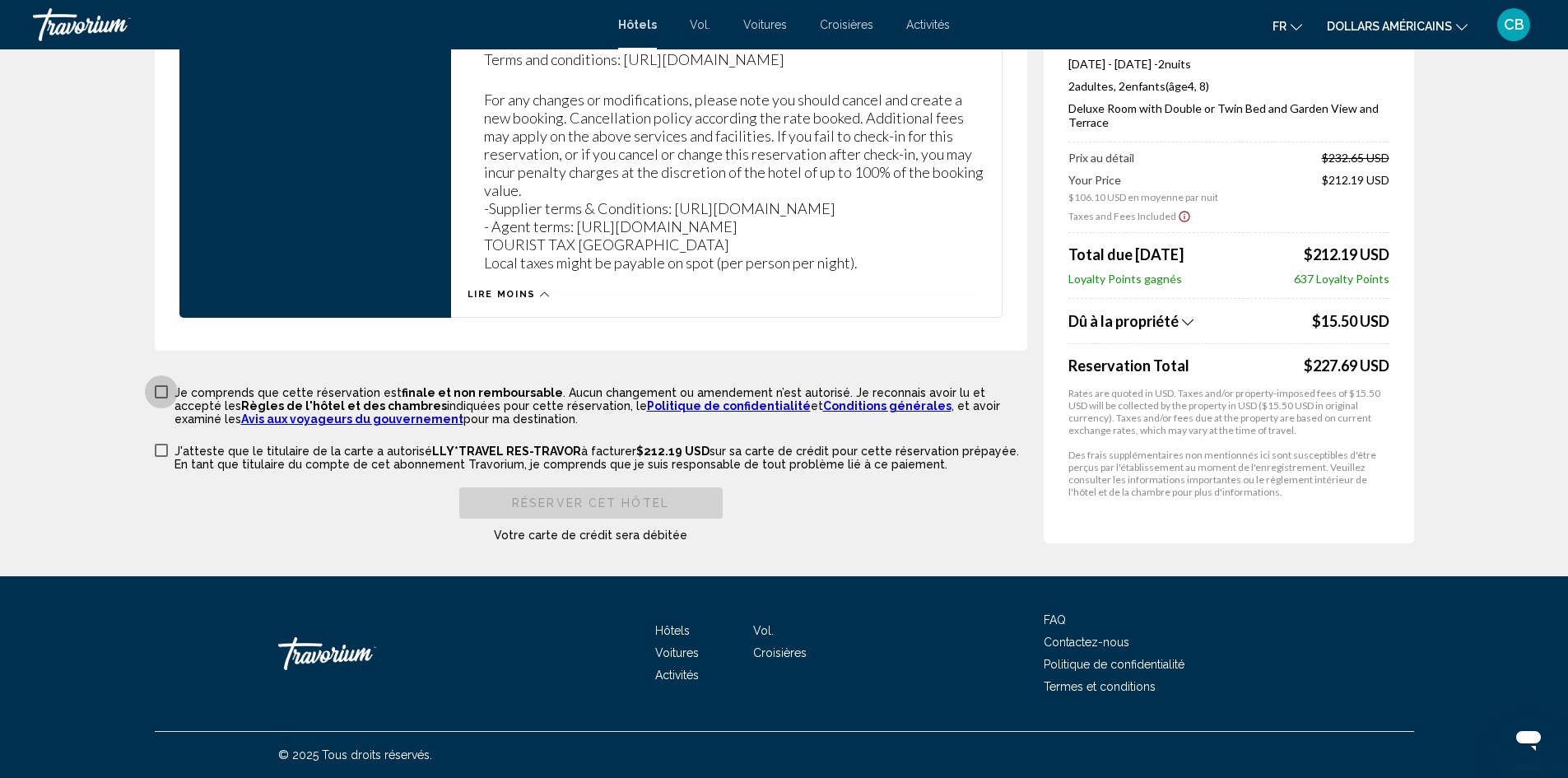
click at [162, 392] on span "Contenu principal" at bounding box center [161, 392] width 13 height 13
click at [163, 453] on span "Contenu principal" at bounding box center [161, 450] width 13 height 13
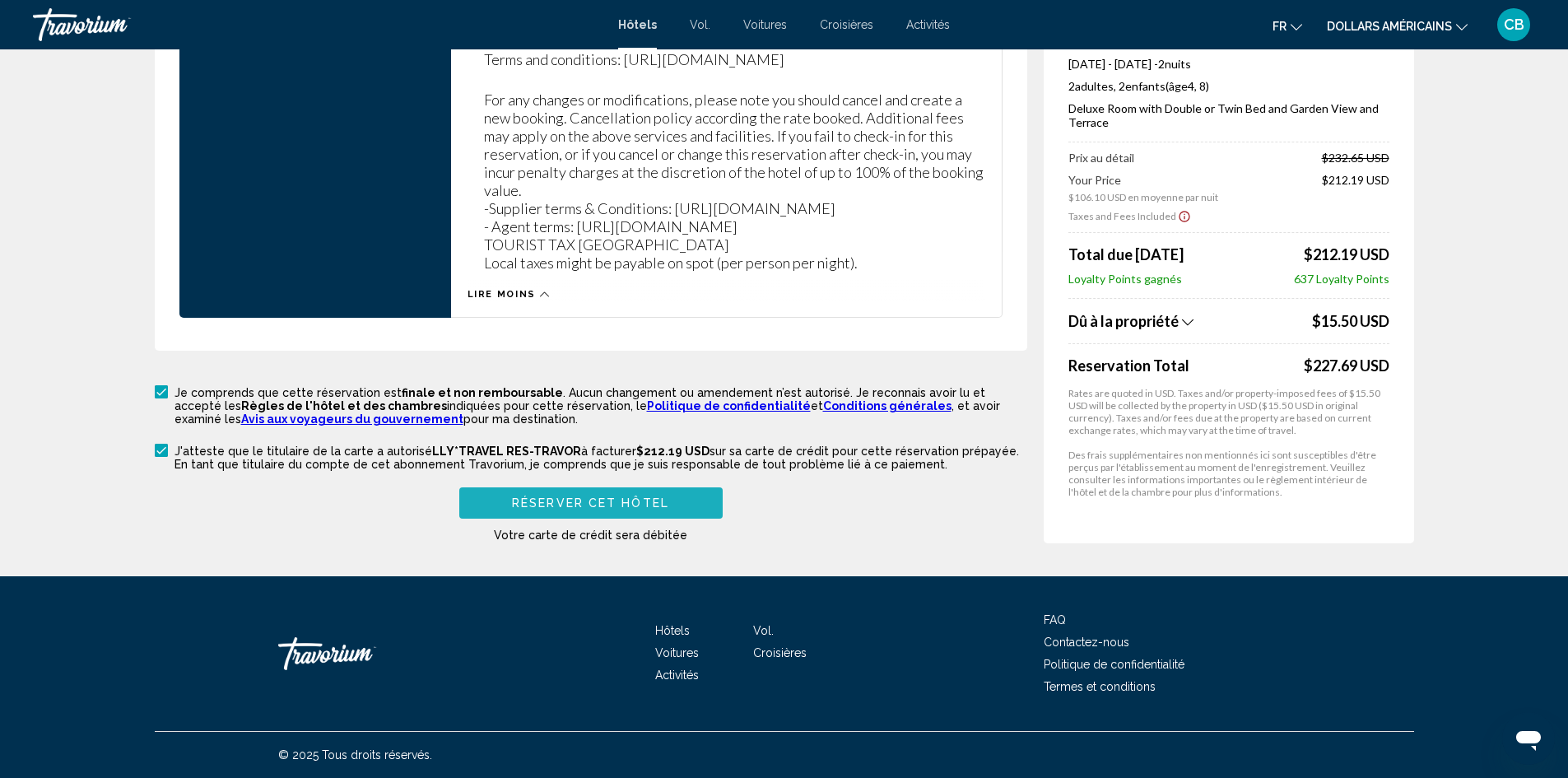
click at [614, 506] on span "Réserver cet hôtel" at bounding box center [590, 503] width 157 height 13
type input "******"
click at [664, 506] on span "Réserver cet hôtel" at bounding box center [590, 503] width 157 height 13
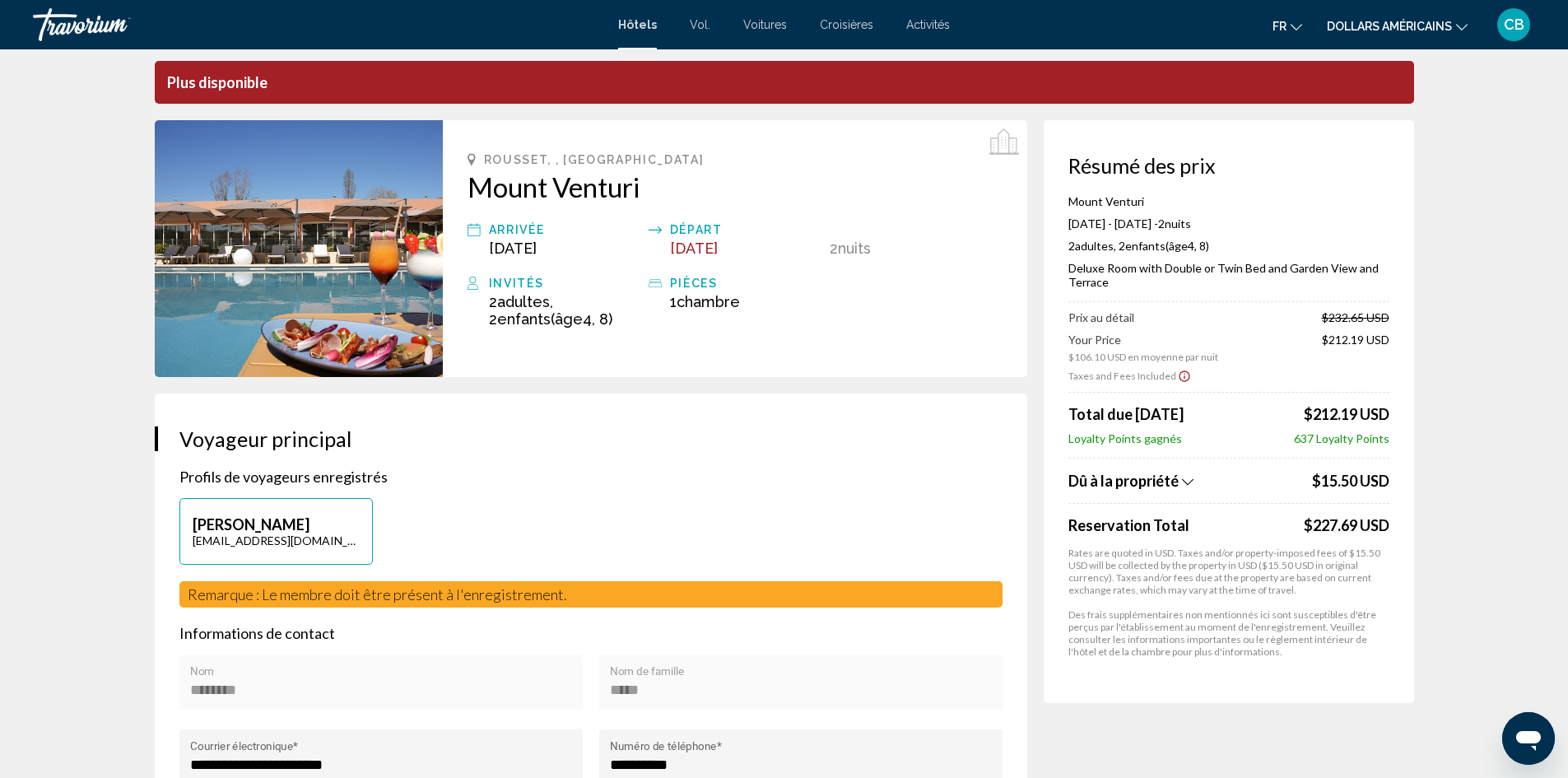
scroll to position [0, 0]
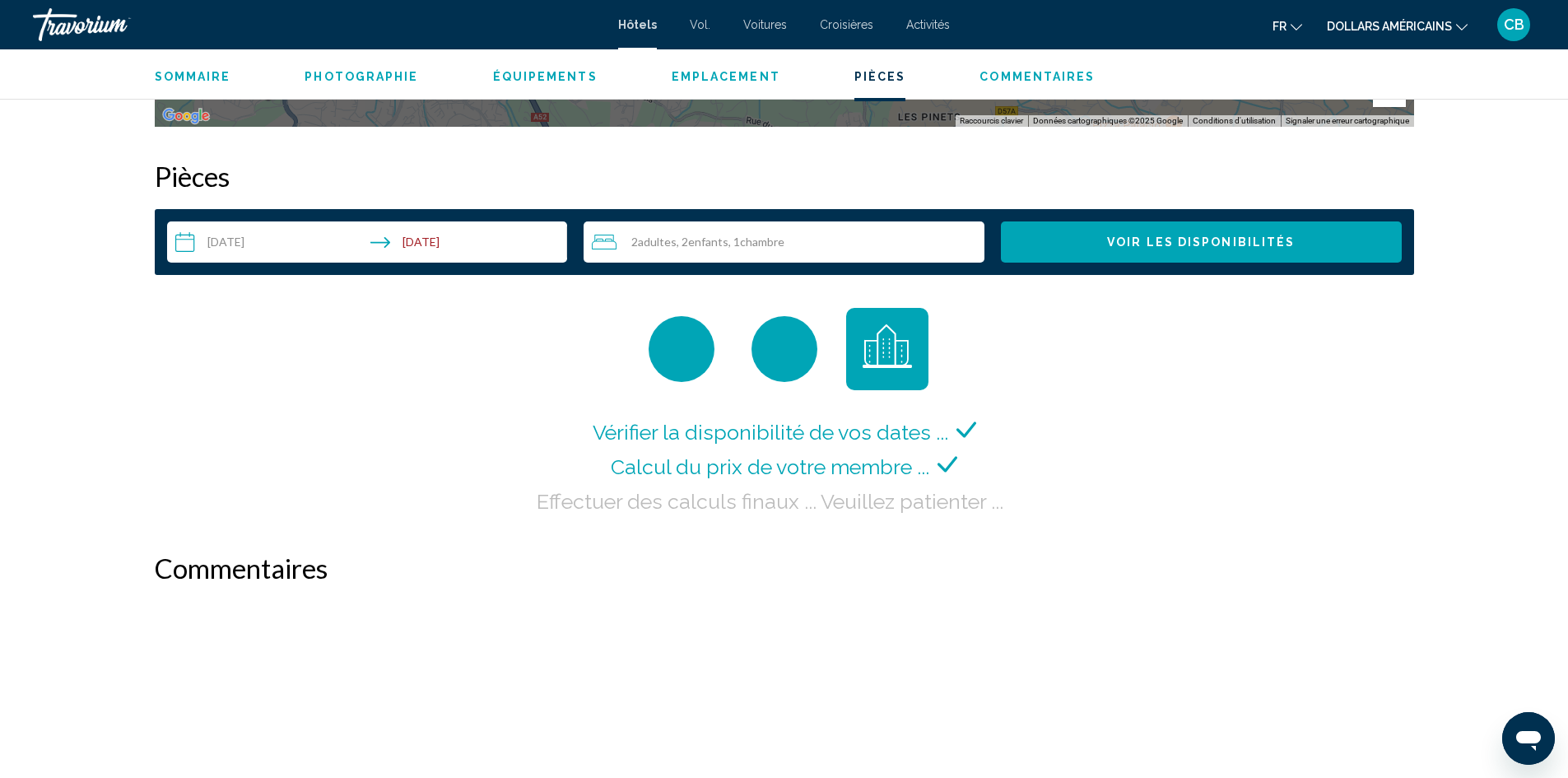
scroll to position [2140, 0]
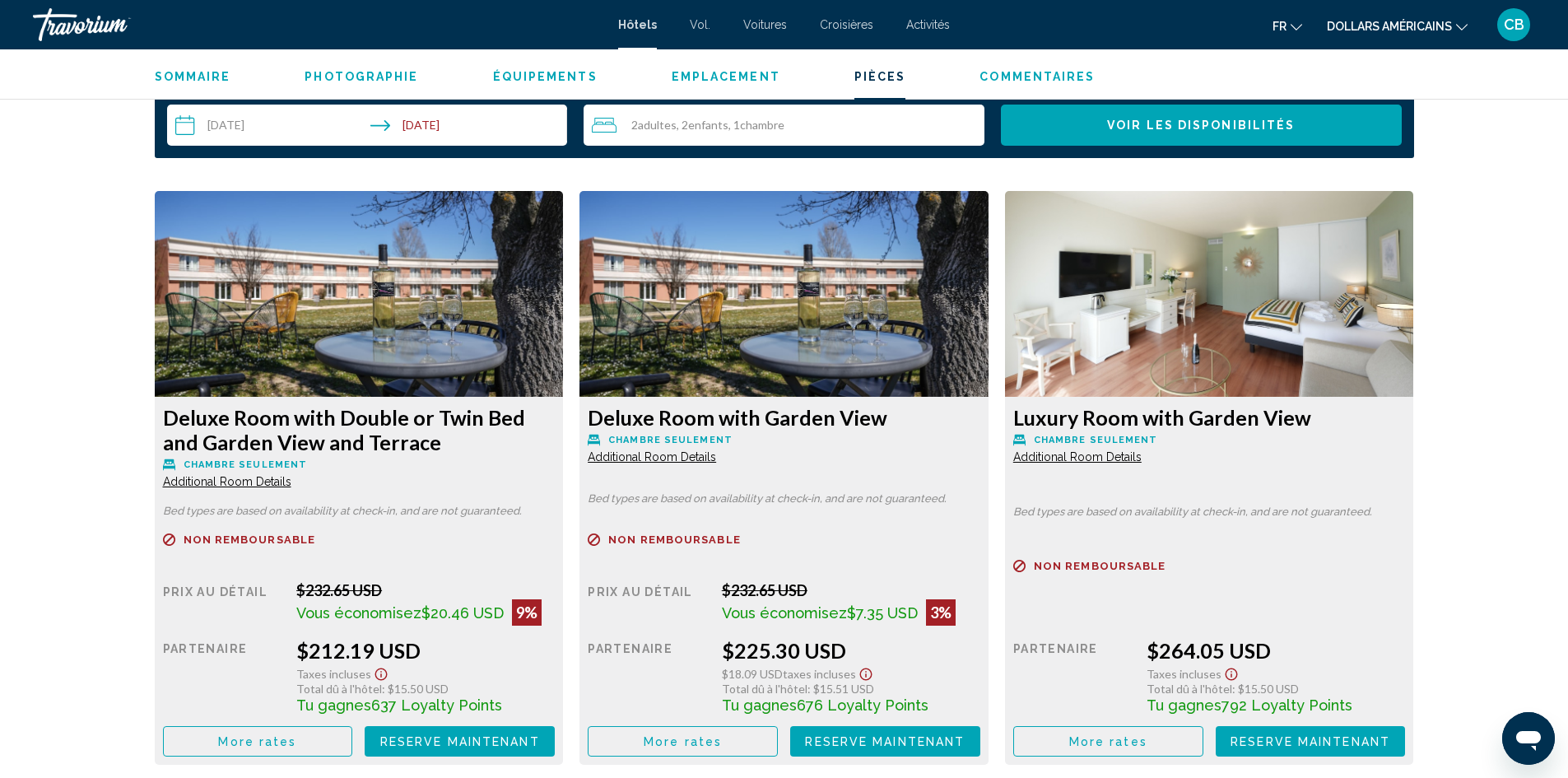
click at [291, 475] on span "Additional Room Details" at bounding box center [227, 481] width 129 height 13
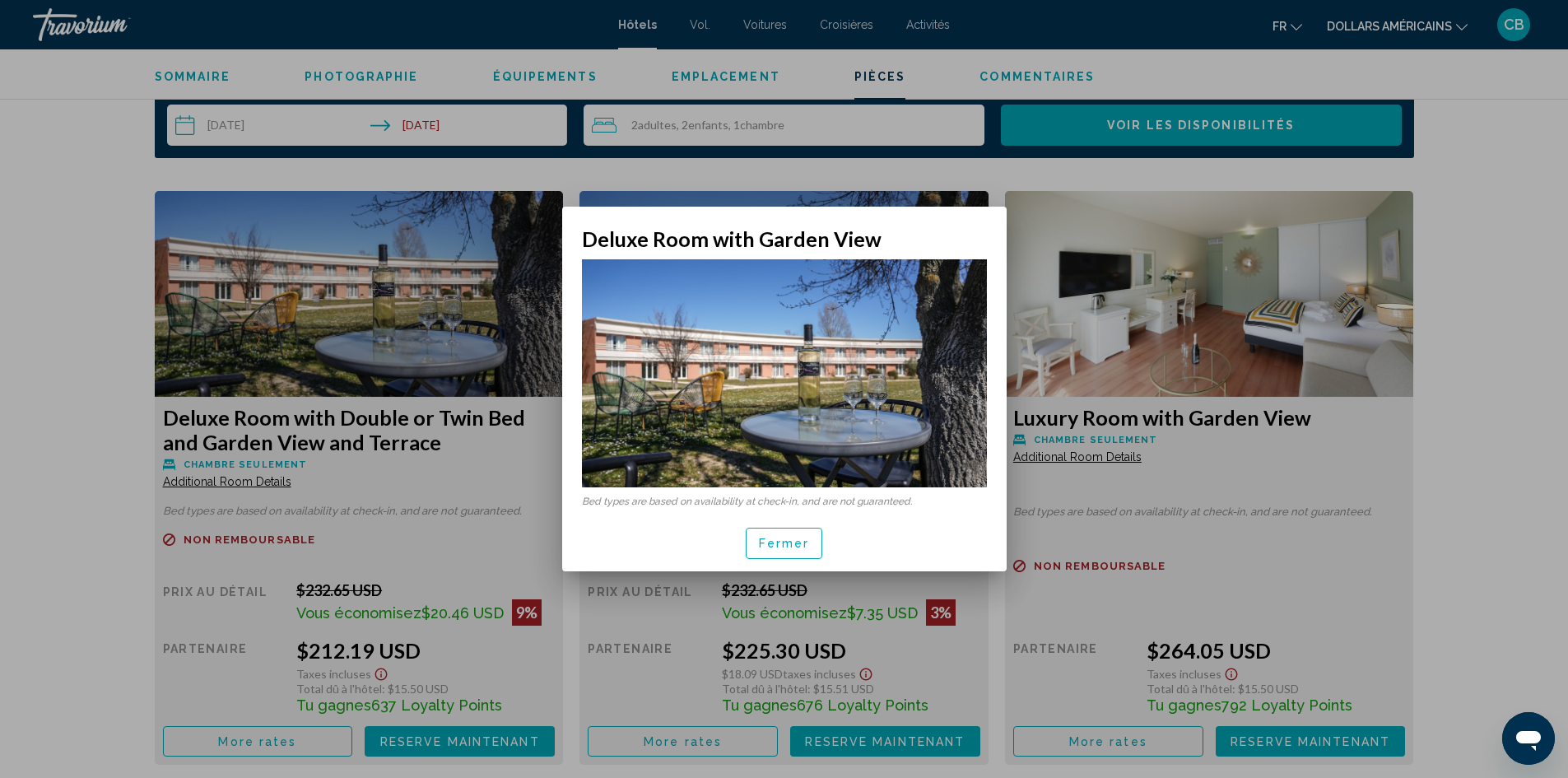
scroll to position [0, 0]
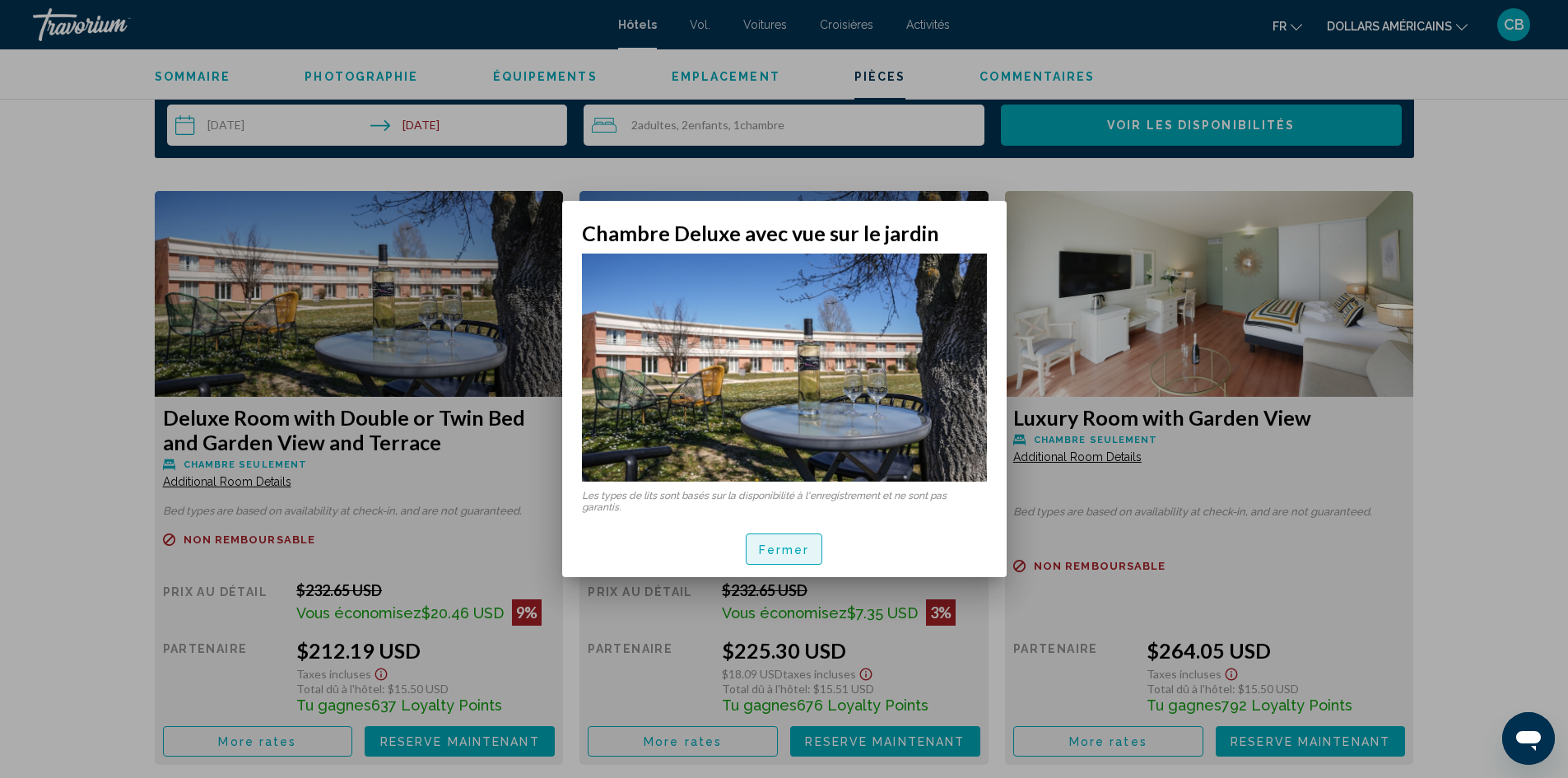
click at [807, 553] on font "Fermer" at bounding box center [784, 549] width 51 height 13
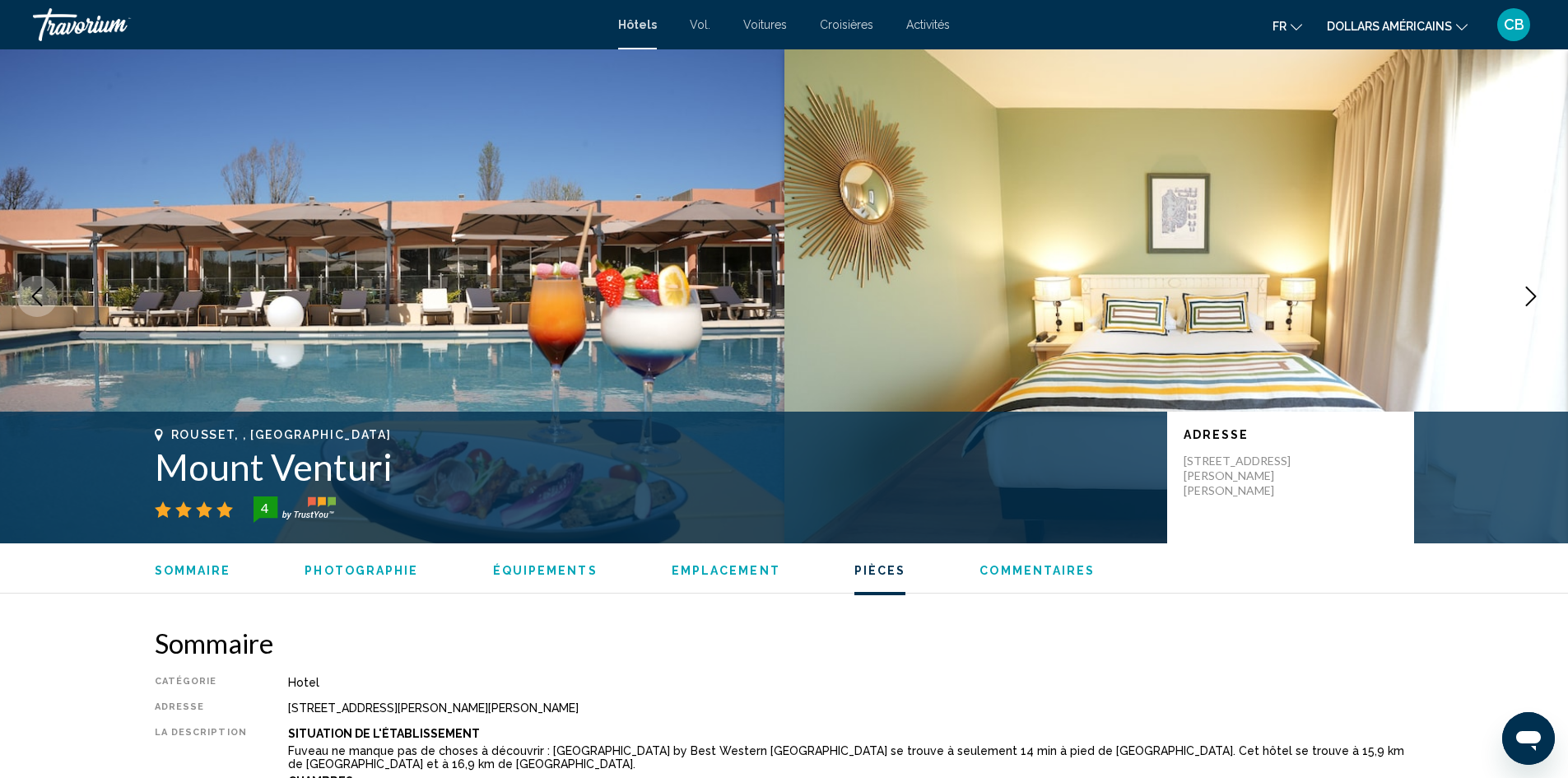
scroll to position [2140, 0]
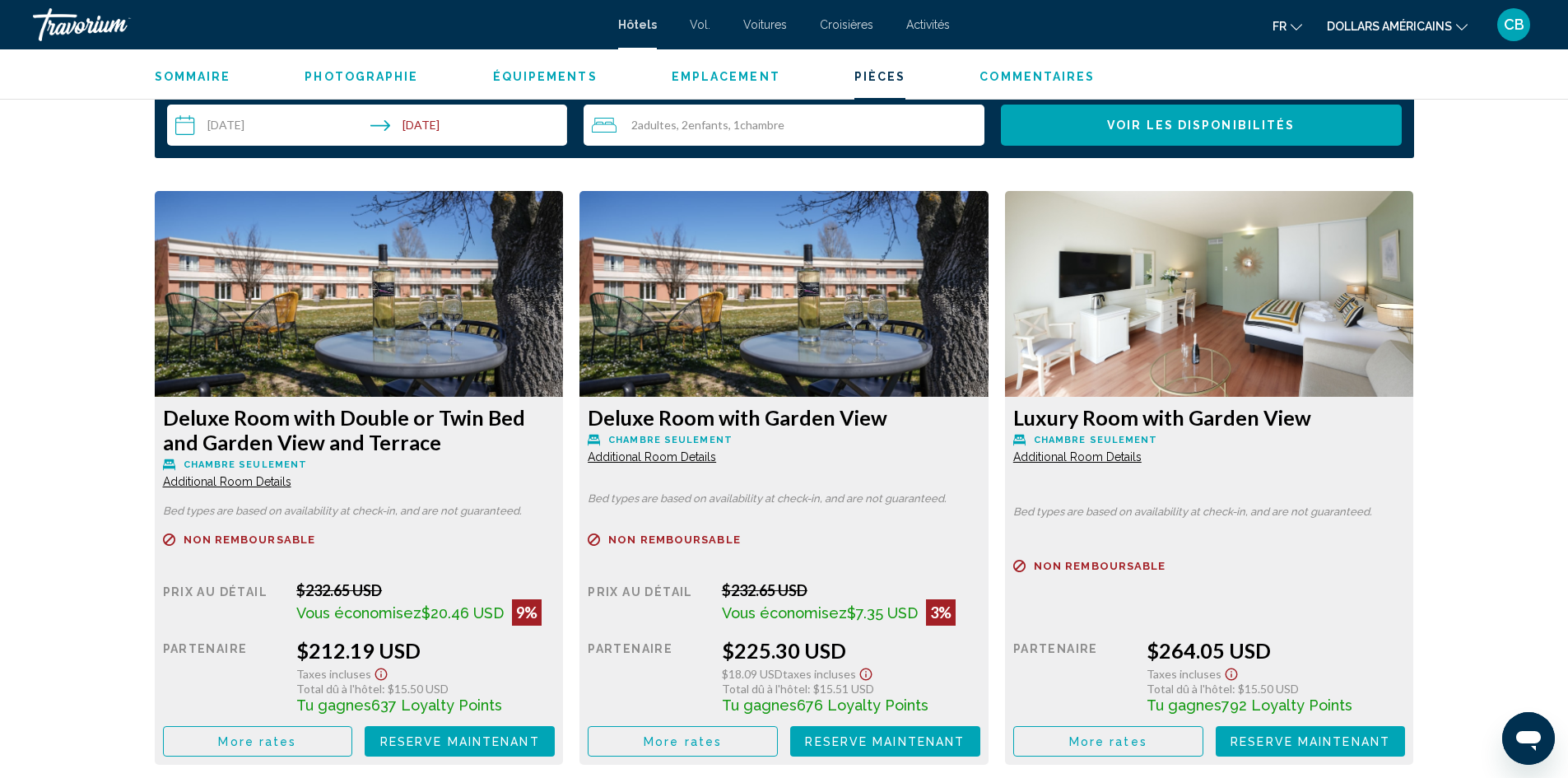
click at [554, 751] on button "Reserve maintenant Plus disponible" at bounding box center [459, 741] width 190 height 30
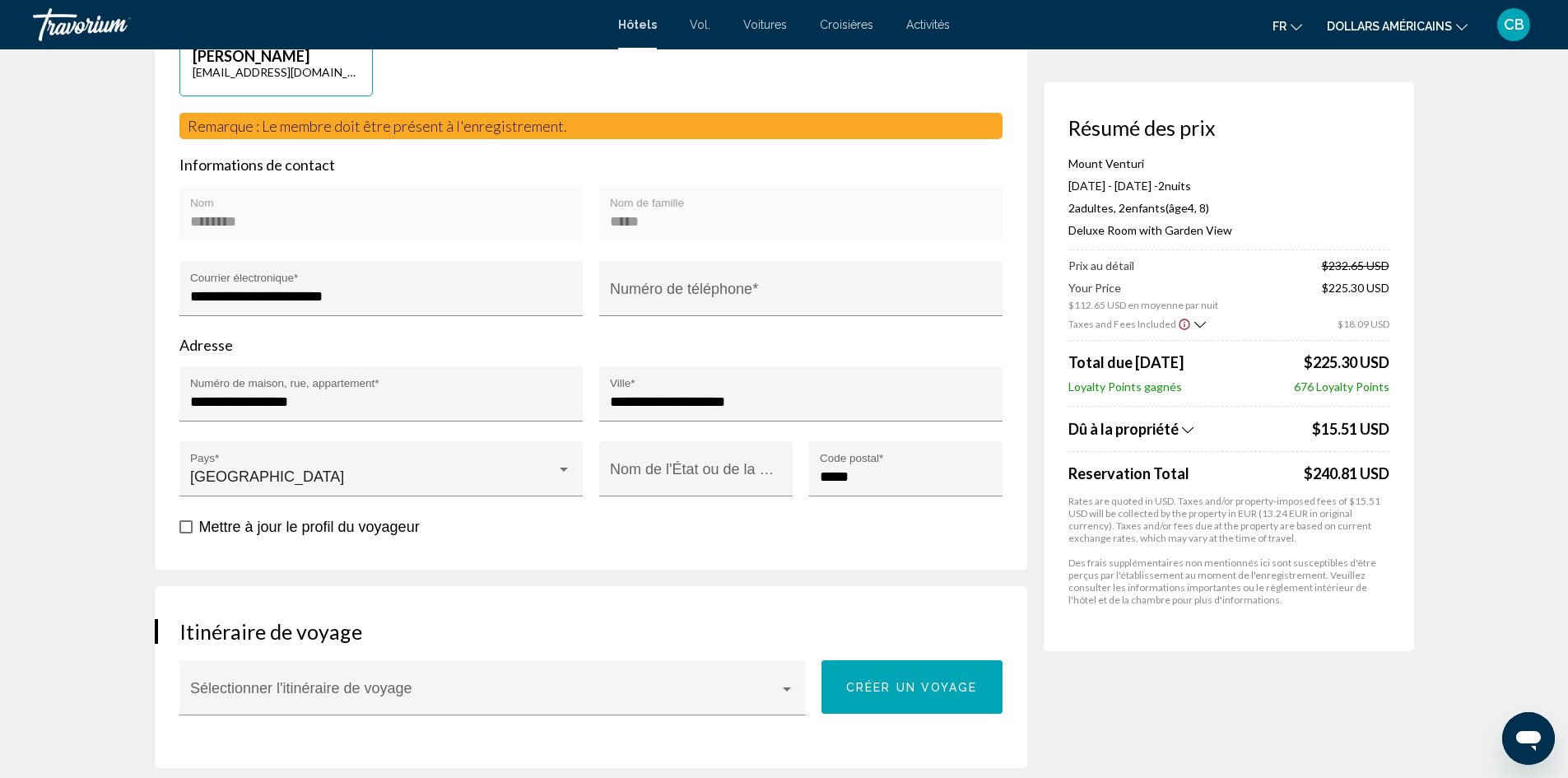
scroll to position [493, 0]
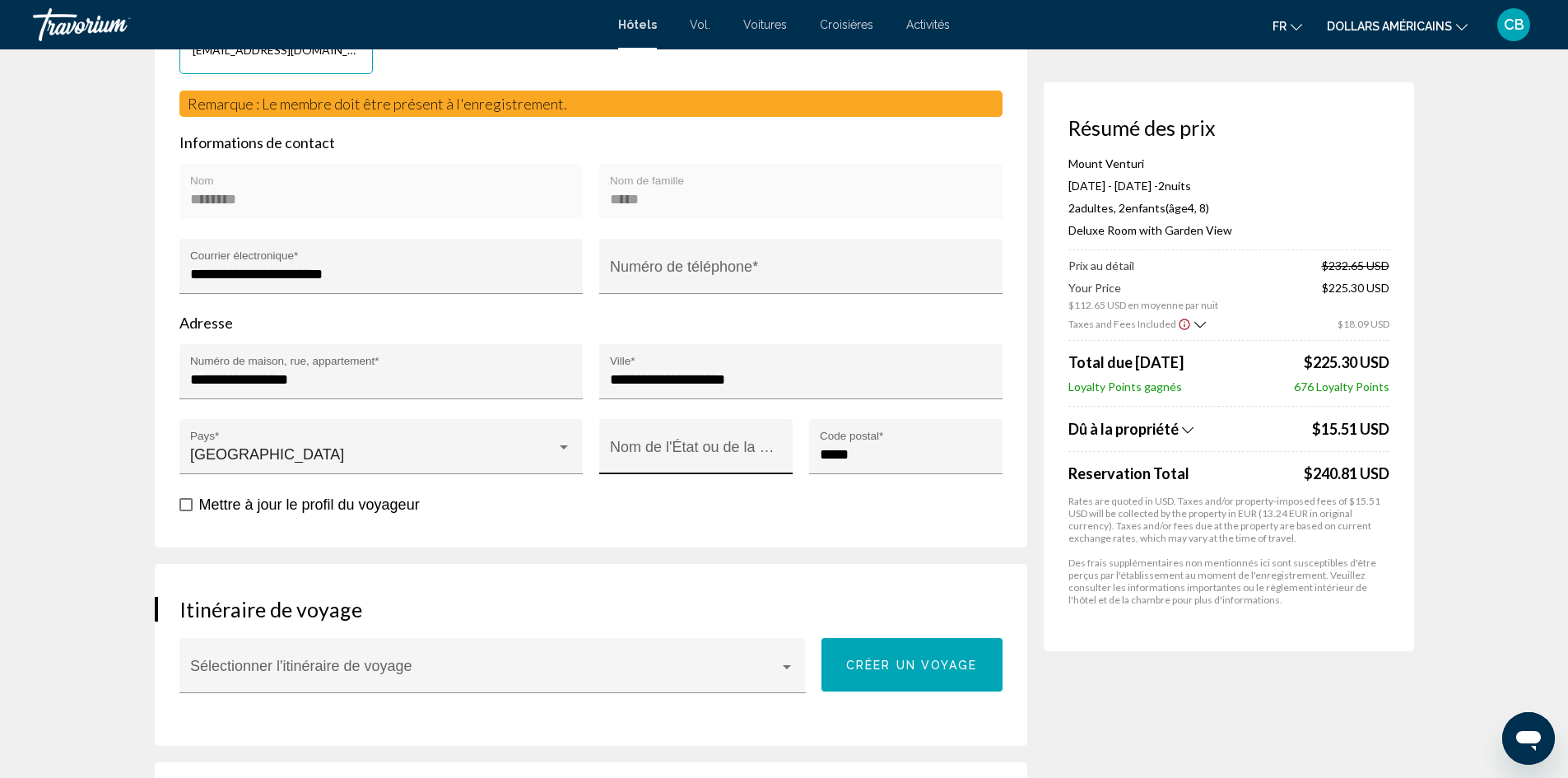
click at [756, 460] on input "Nom de l'État ou de la province *" at bounding box center [695, 454] width 171 height 17
type input "******"
click at [682, 268] on input "Numéro de téléphone *" at bounding box center [801, 273] width 381 height 17
type input "**********"
click at [305, 504] on span "Mettre à jour le profil du voyageur" at bounding box center [309, 504] width 220 height 17
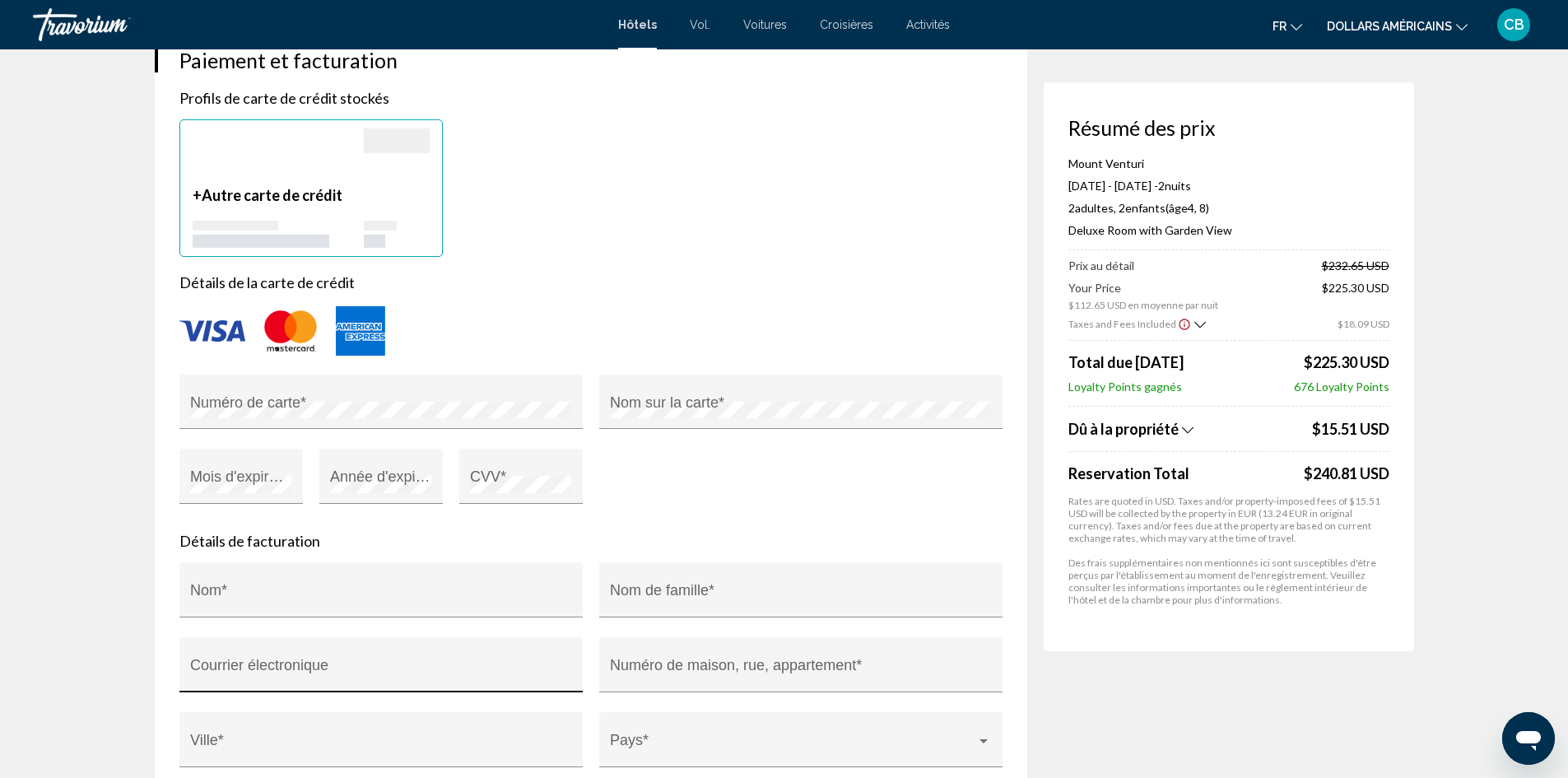
scroll to position [1399, 0]
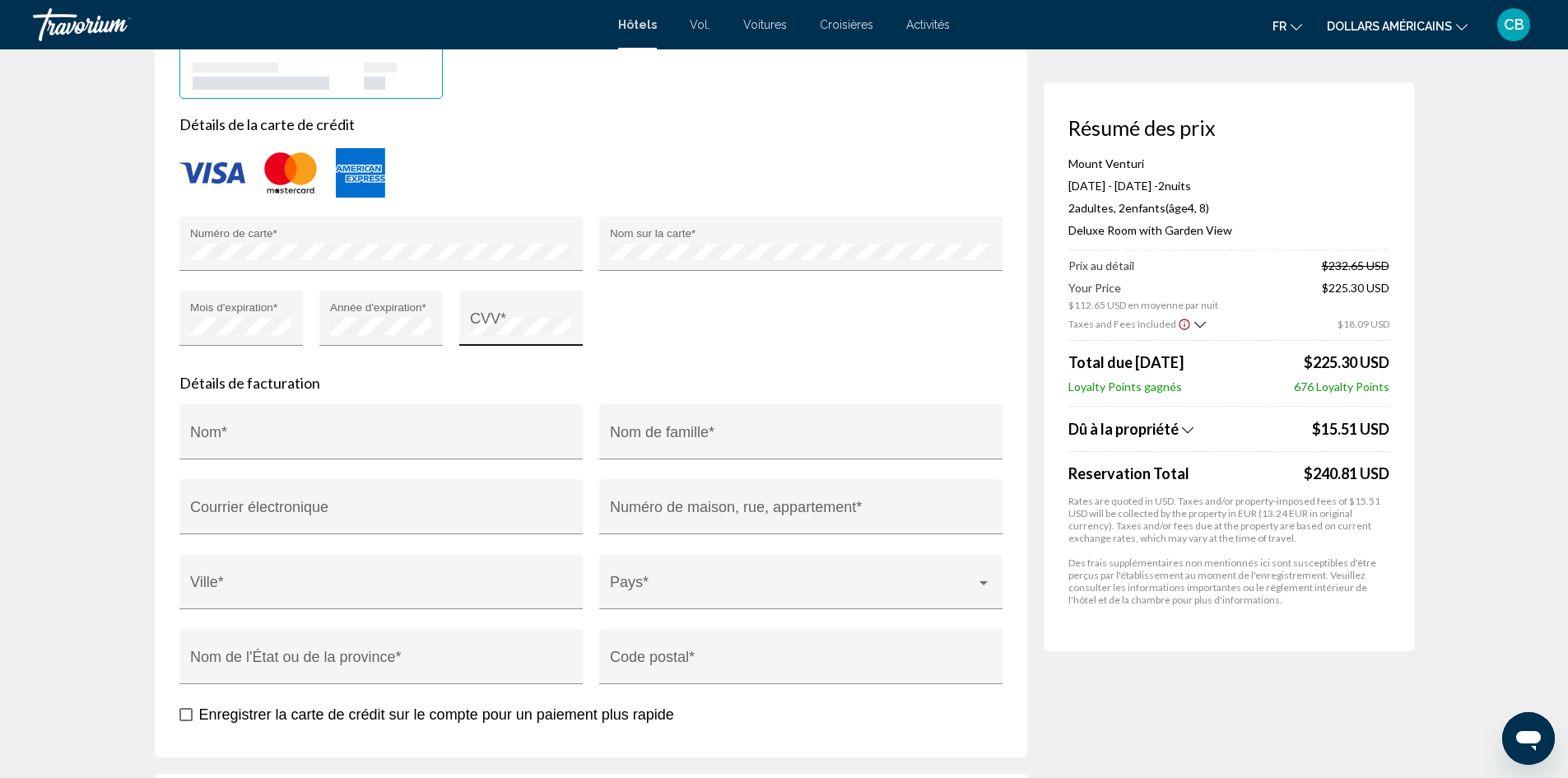
click at [476, 309] on div "CVV *" at bounding box center [520, 324] width 101 height 44
click at [305, 413] on div "Nom *" at bounding box center [380, 431] width 403 height 55
type input "*****"
click at [828, 440] on input "Nom de famille *" at bounding box center [801, 439] width 381 height 17
type input "*****"
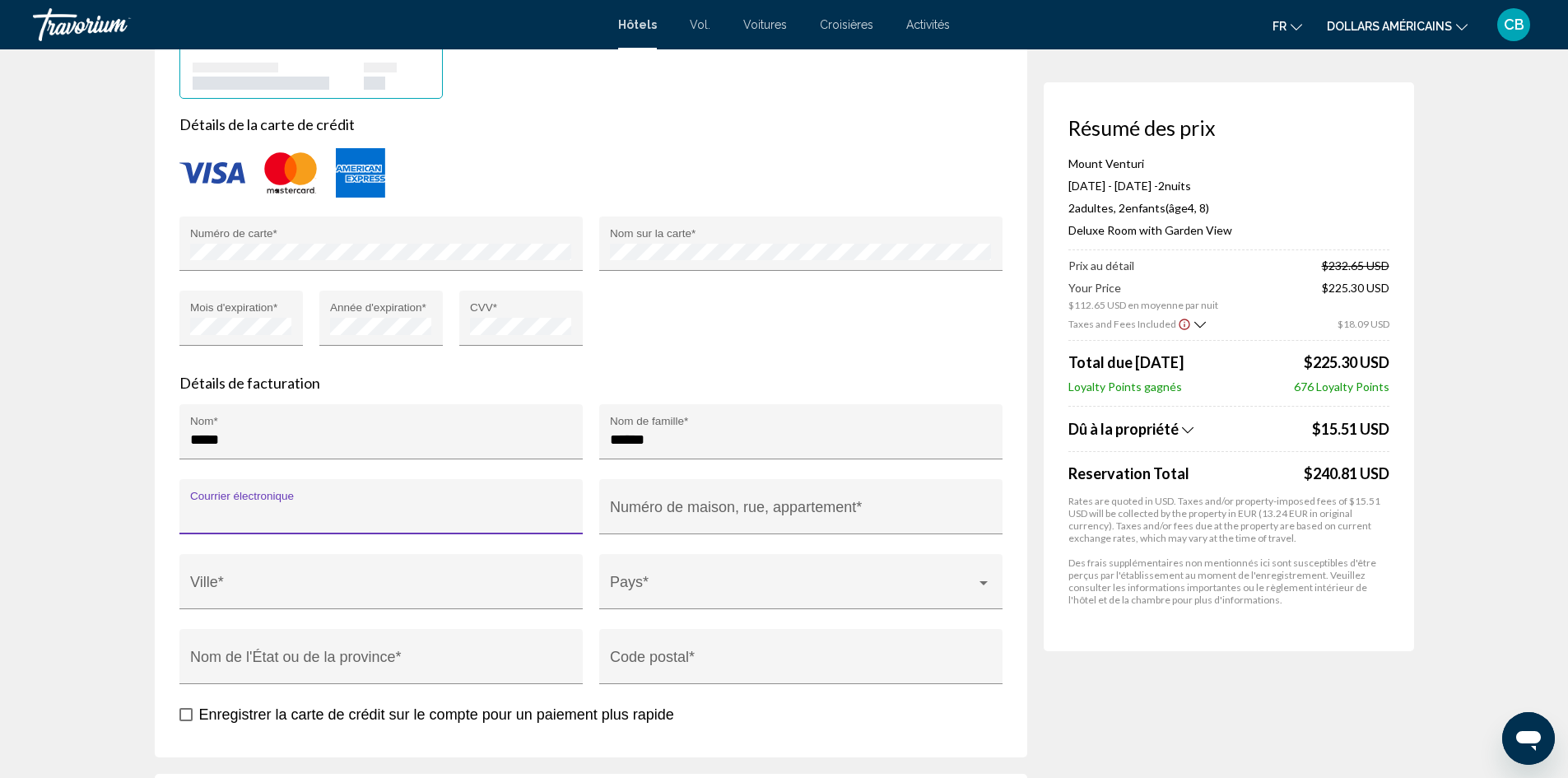
click at [485, 506] on input "Courrier électronique" at bounding box center [380, 514] width 381 height 17
click at [661, 510] on input "Numéro de maison, rue, appartement *" at bounding box center [801, 514] width 381 height 17
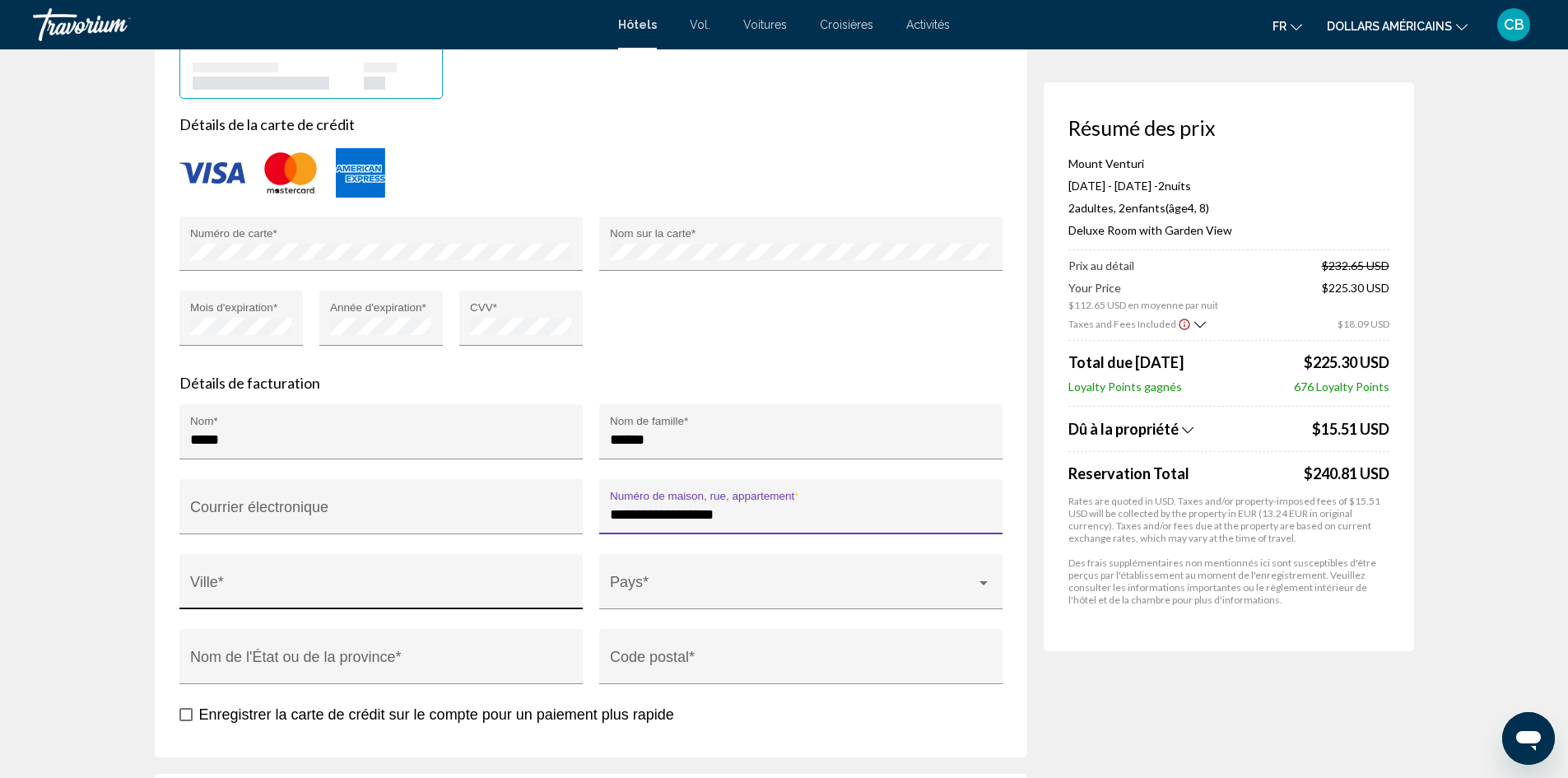
type input "**********"
click at [424, 583] on input "Ville *" at bounding box center [380, 589] width 381 height 17
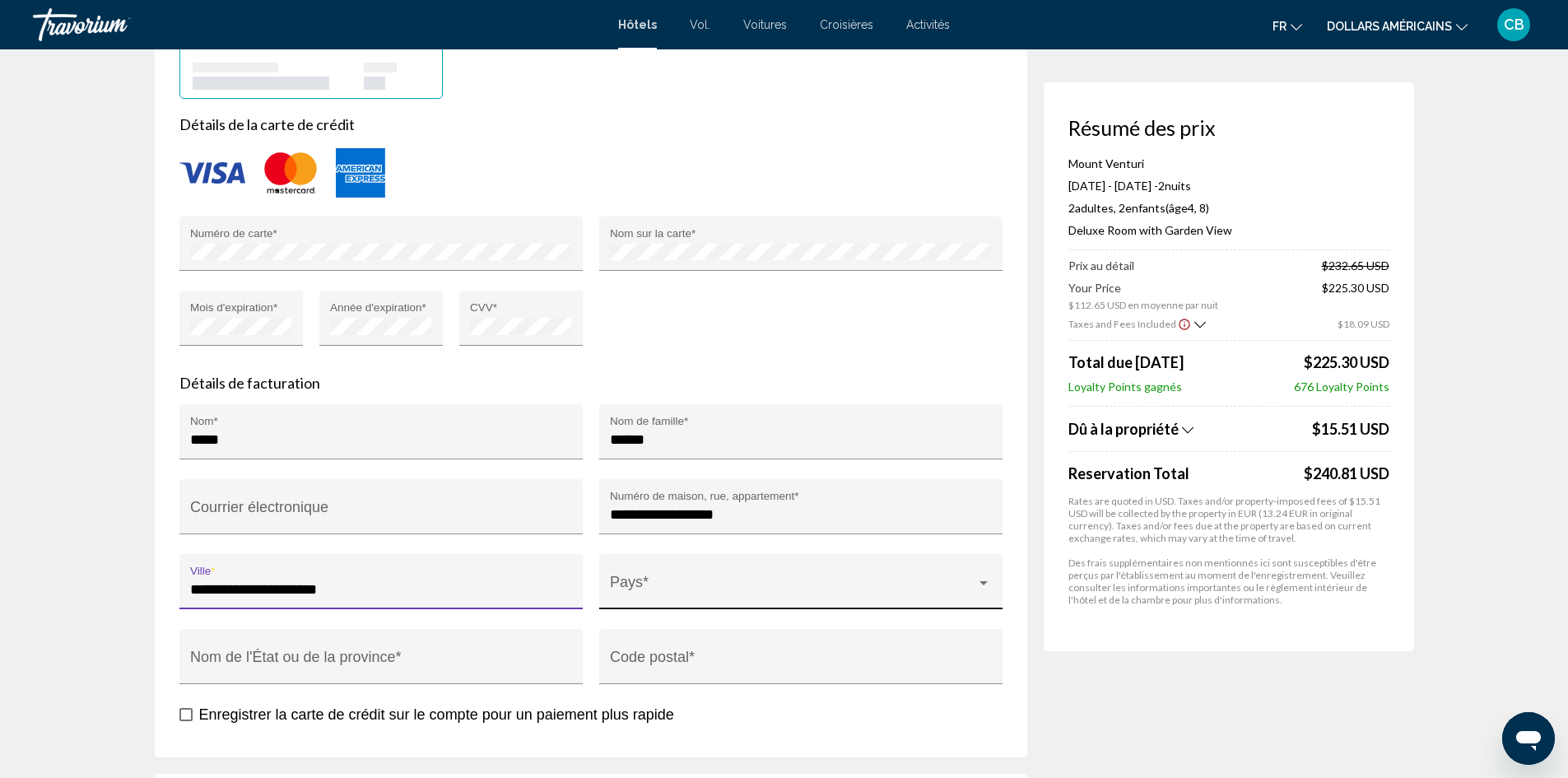
type input "**********"
click at [724, 588] on span "Contenu principal" at bounding box center [793, 589] width 366 height 17
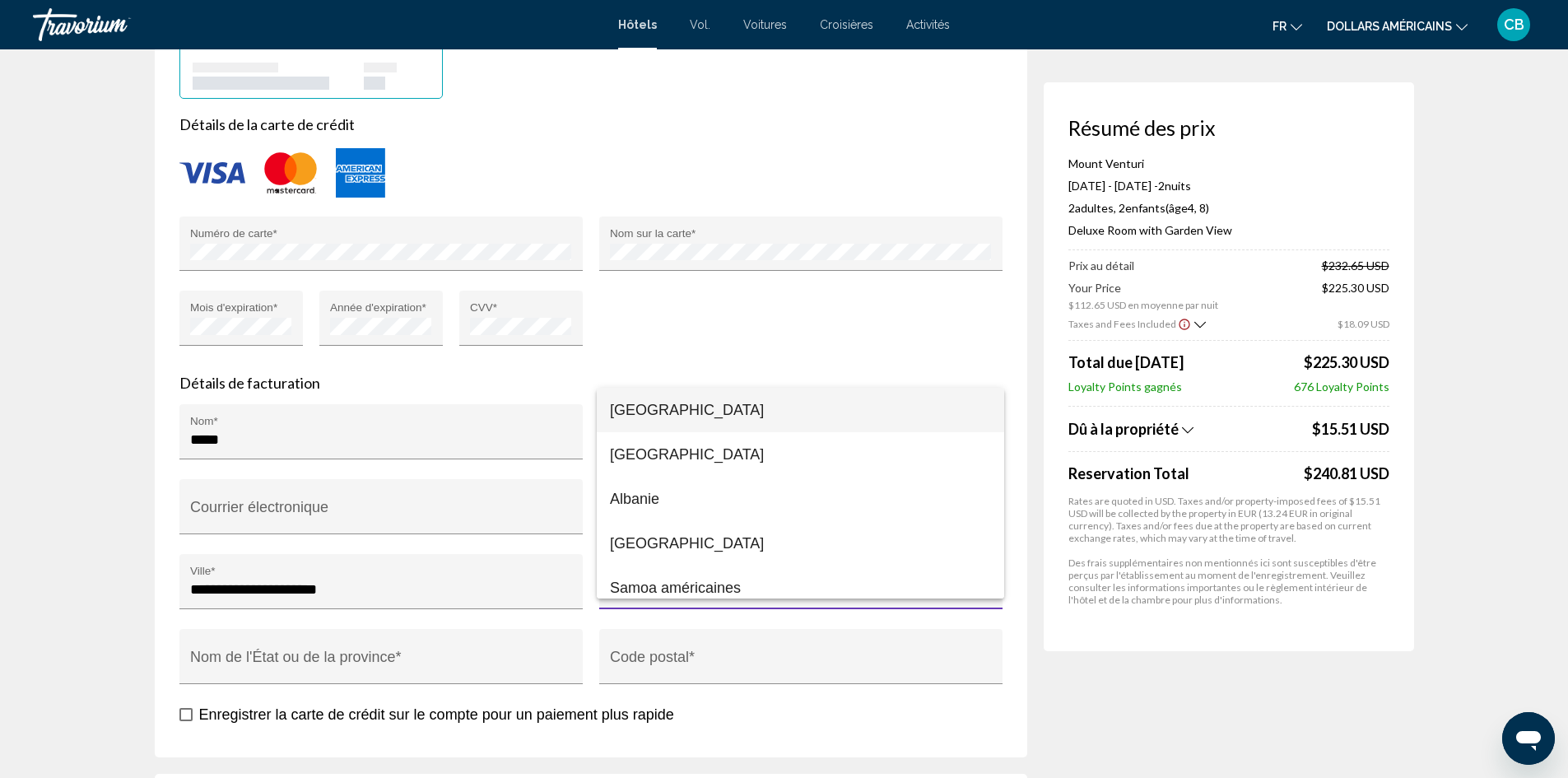
scroll to position [3256, 0]
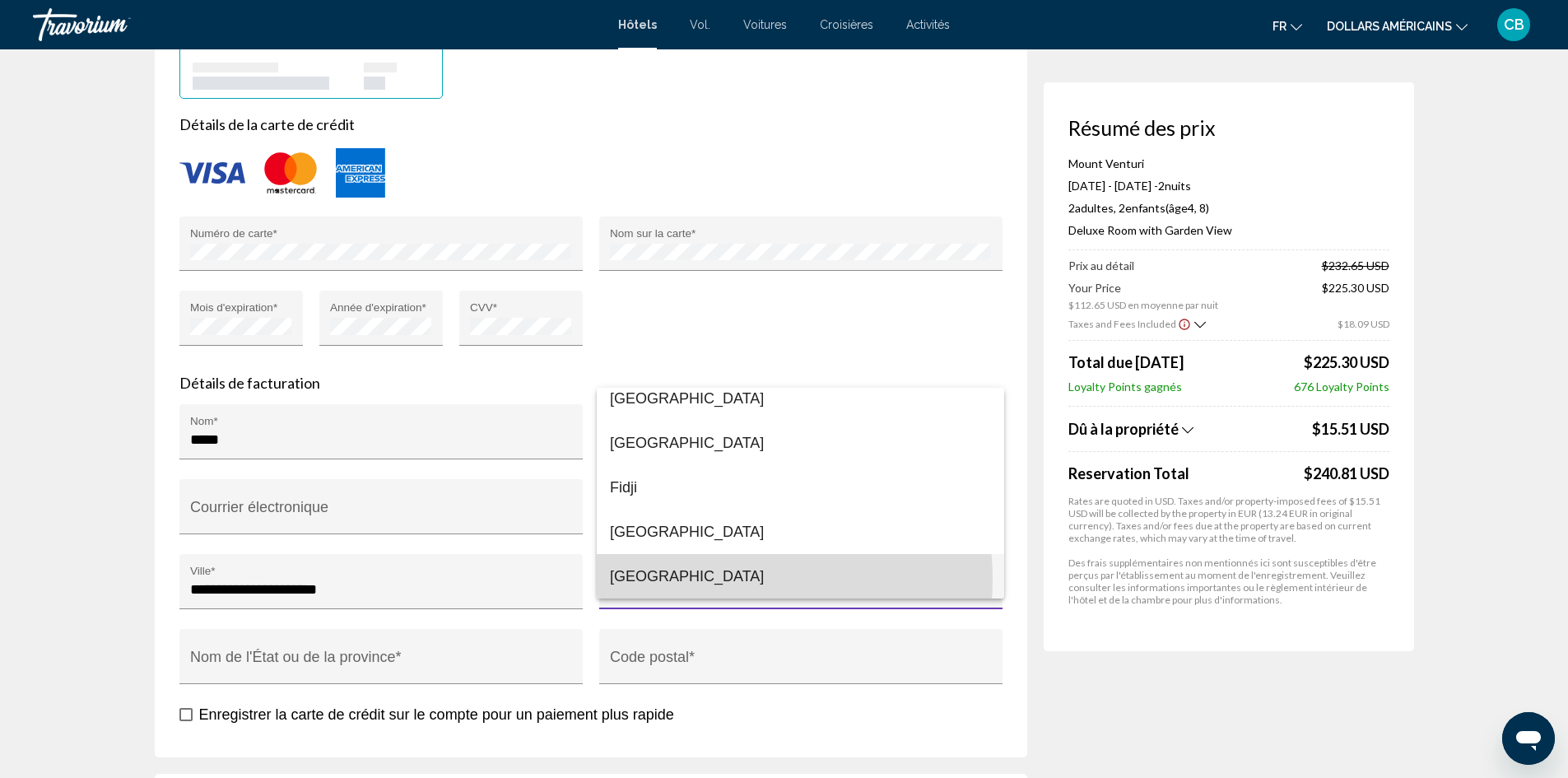
click at [706, 579] on span "[GEOGRAPHIC_DATA]" at bounding box center [801, 575] width 381 height 44
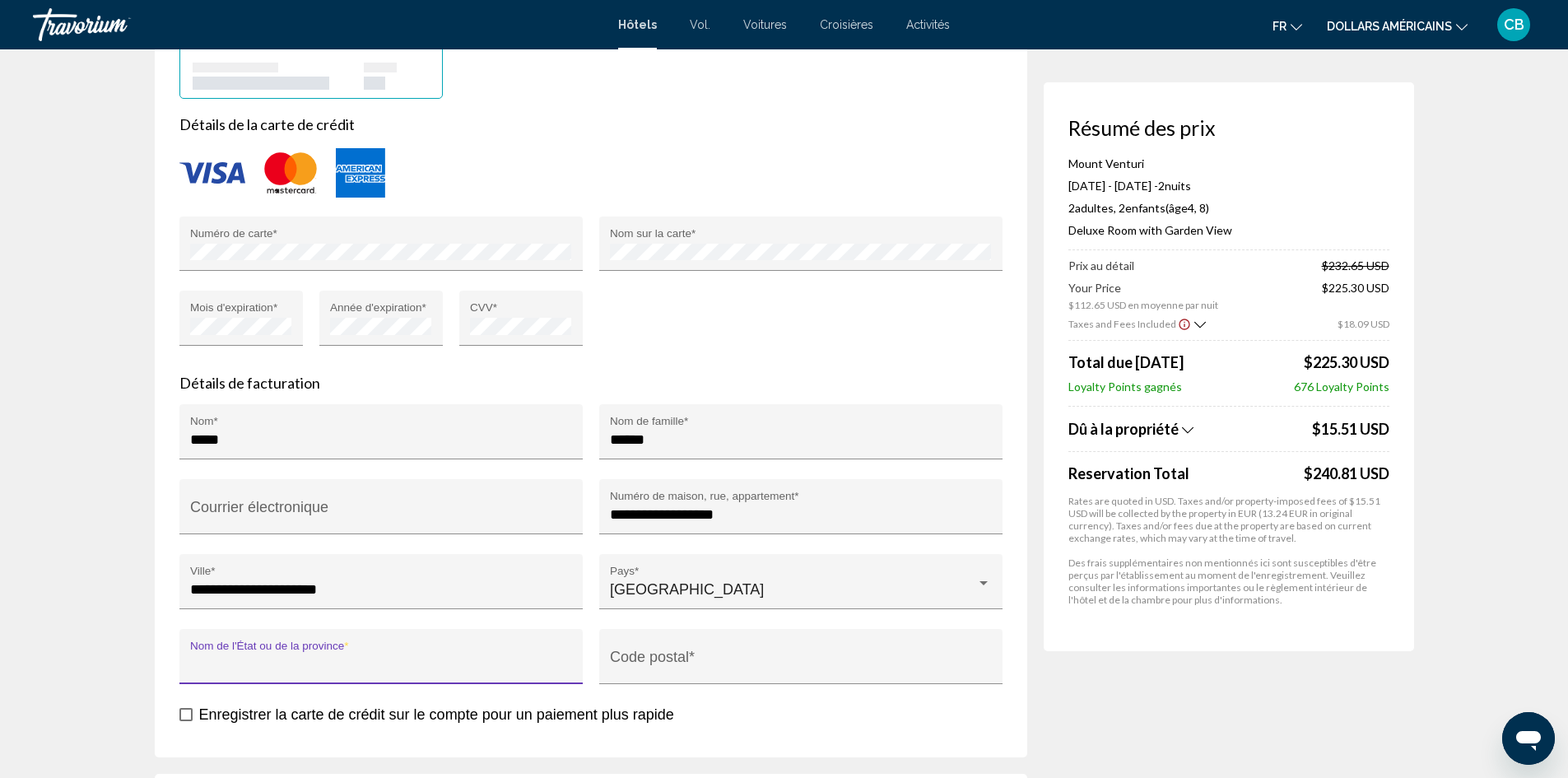
click at [321, 659] on input "Nom de l'État ou de la province *" at bounding box center [380, 664] width 381 height 17
type input "******"
click at [689, 654] on div "Code postal *" at bounding box center [801, 662] width 381 height 44
type input "*****"
click at [185, 714] on span "Contenu principal" at bounding box center [185, 714] width 13 height 13
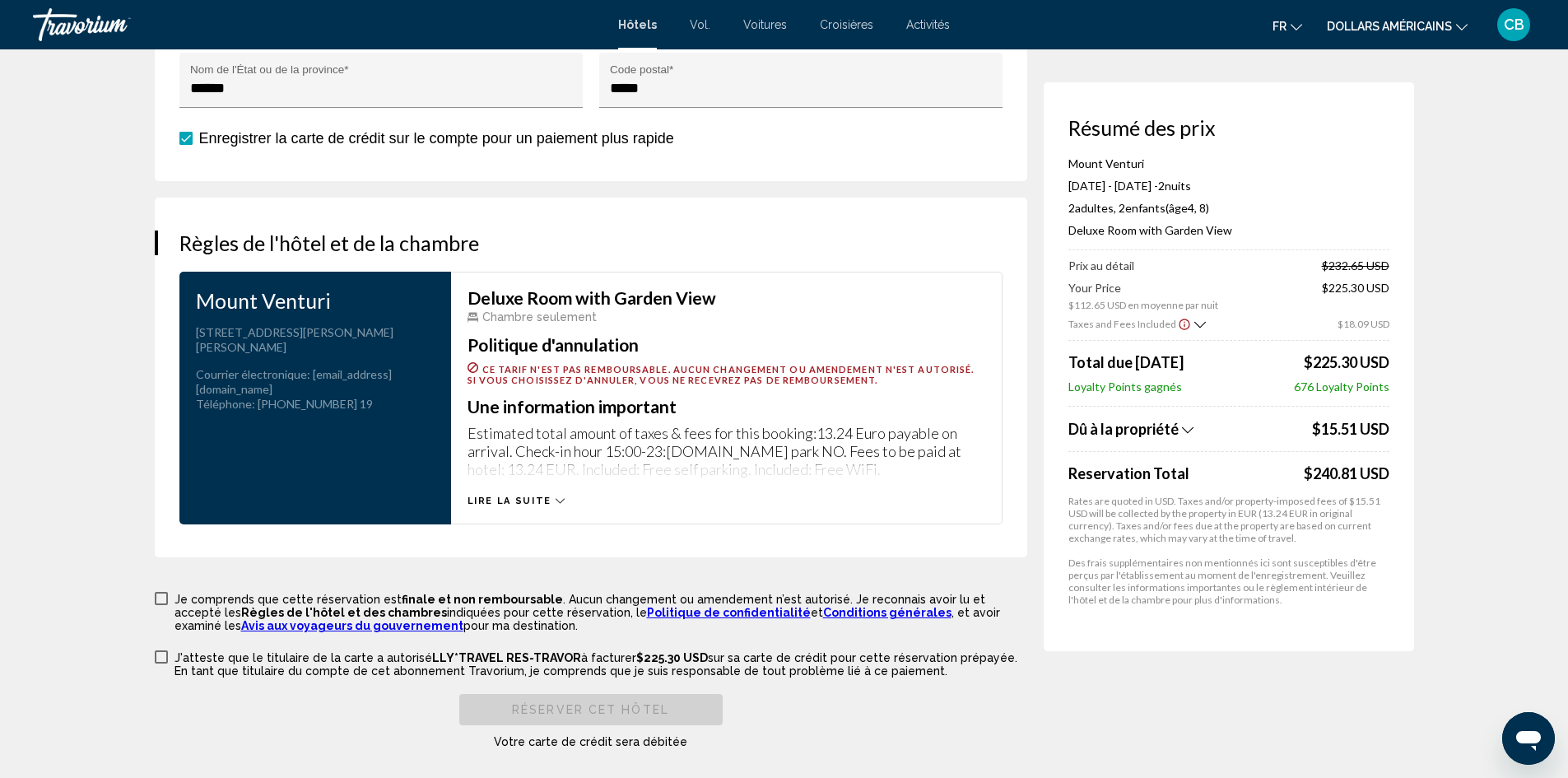
scroll to position [2057, 0]
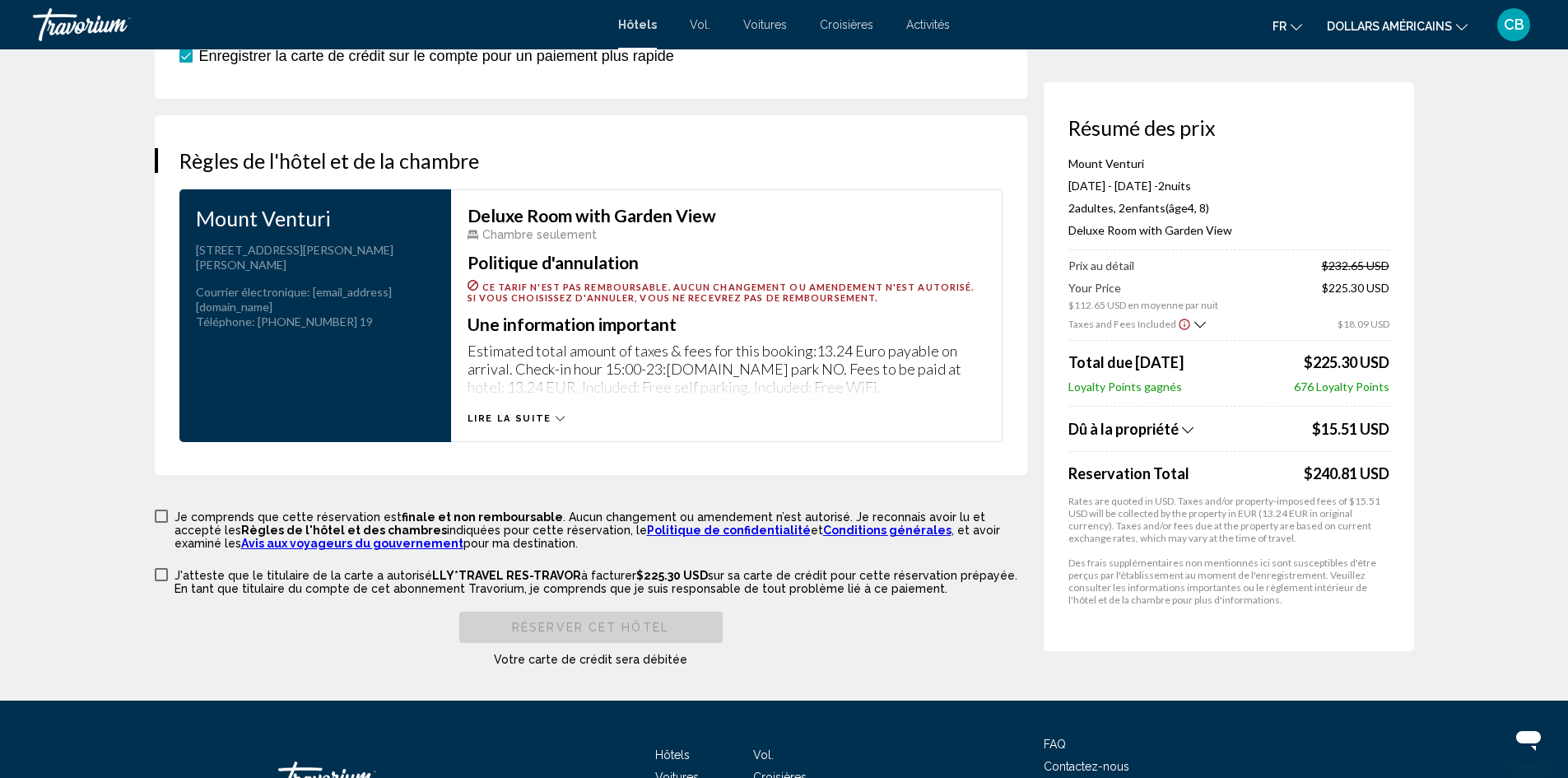
click at [158, 517] on span "Contenu principal" at bounding box center [161, 515] width 13 height 13
click at [163, 582] on label "J'atteste que le titulaire de la carte a autorisé LLY*TRAVEL RES-TRAVOR à factu…" at bounding box center [591, 580] width 872 height 29
click at [514, 631] on span "Réserver cet hôtel" at bounding box center [590, 627] width 157 height 13
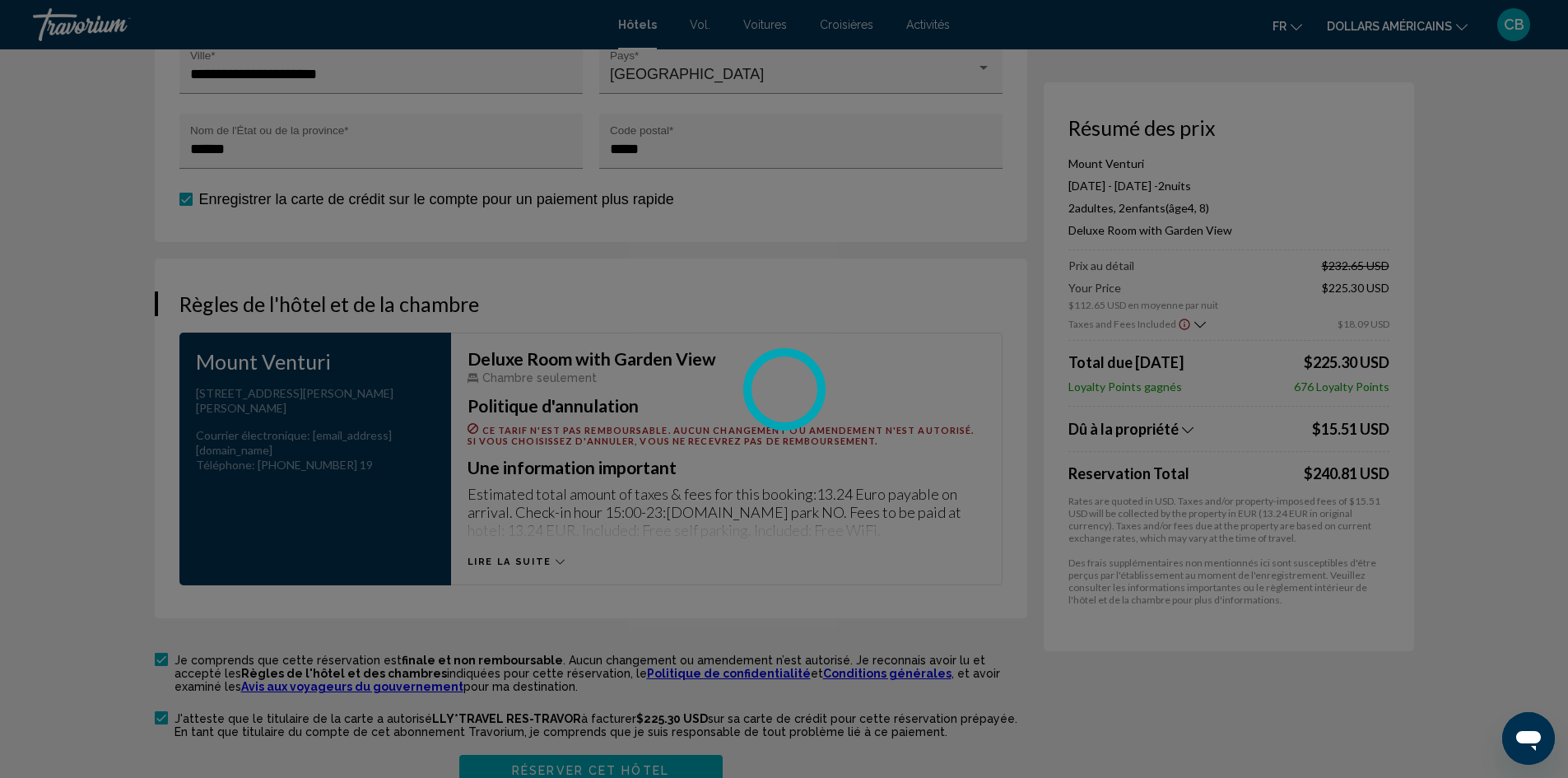
scroll to position [1893, 0]
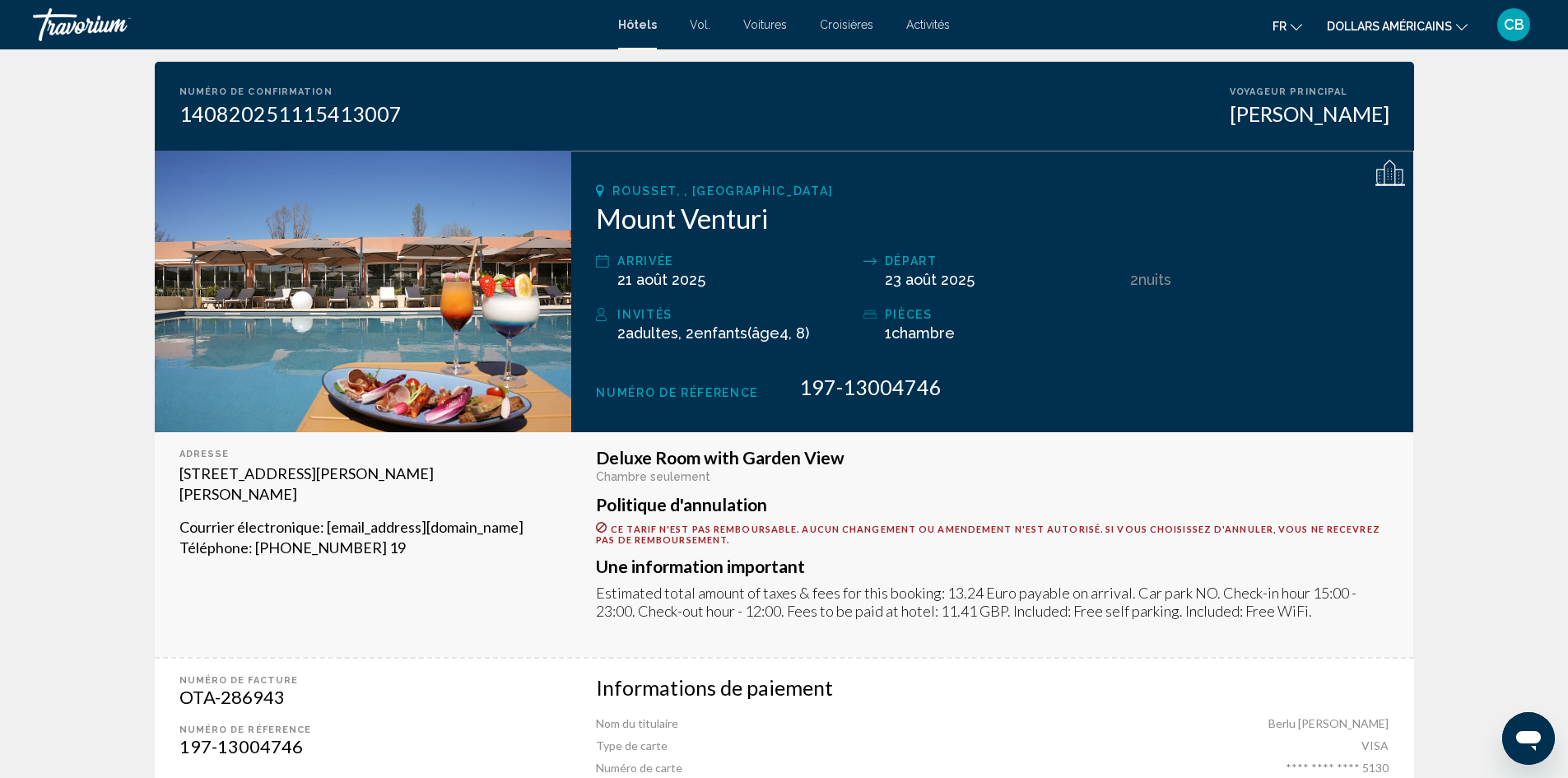
scroll to position [329, 0]
